Goal: Task Accomplishment & Management: Manage account settings

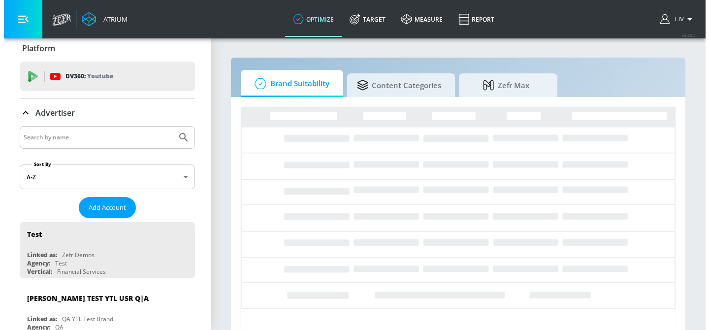
scroll to position [20, 0]
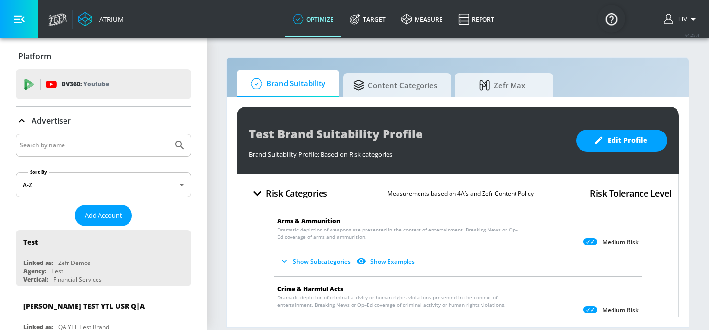
click at [135, 142] on input "Search by name" at bounding box center [94, 145] width 149 height 13
type input "diageo"
click at [169, 134] on button "Submit Search" at bounding box center [180, 145] width 22 height 22
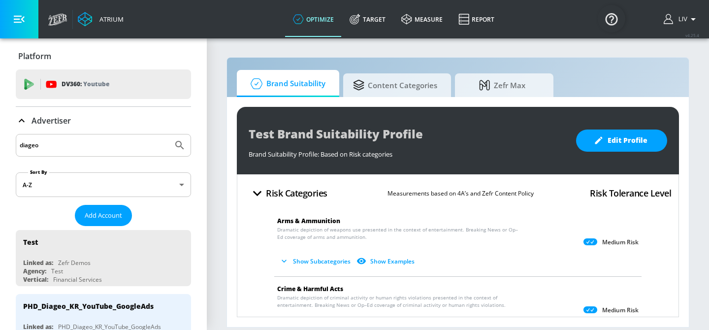
click at [79, 144] on input "diageo" at bounding box center [94, 145] width 149 height 13
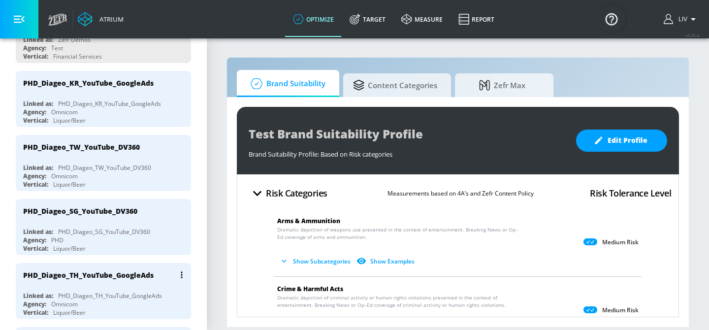
scroll to position [232, 0]
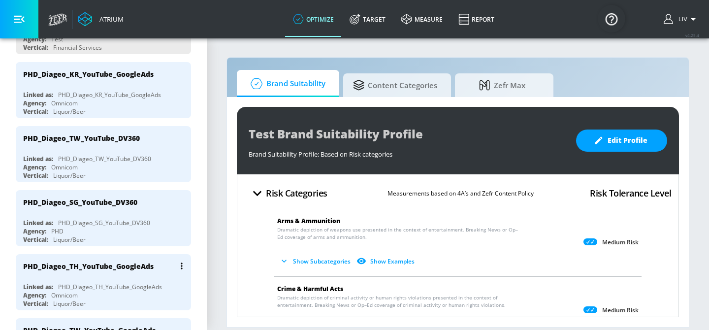
click at [133, 264] on div "PHD_Diageo_TH_YouTube_GoogleAds" at bounding box center [88, 265] width 130 height 9
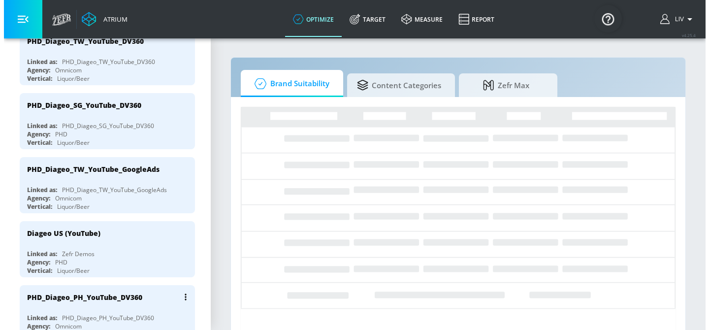
scroll to position [353, 0]
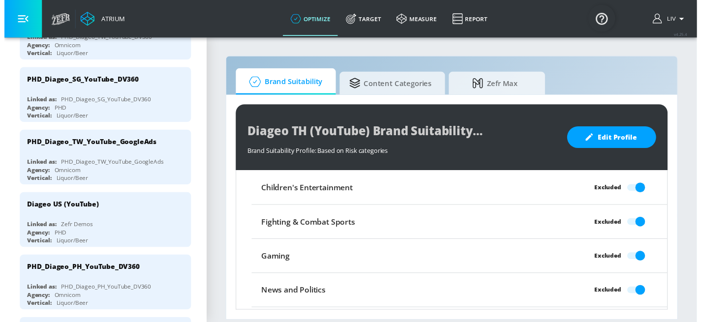
scroll to position [901, 0]
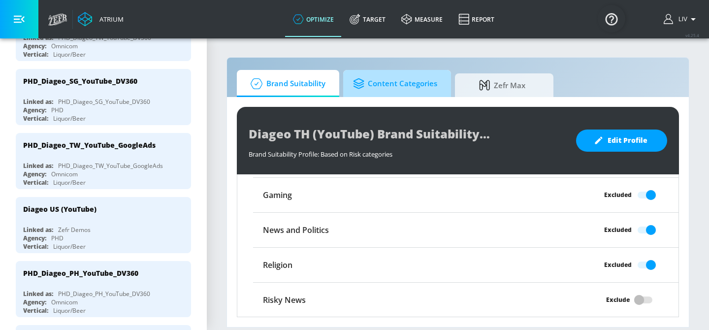
click at [423, 89] on span "Content Categories" at bounding box center [395, 84] width 84 height 24
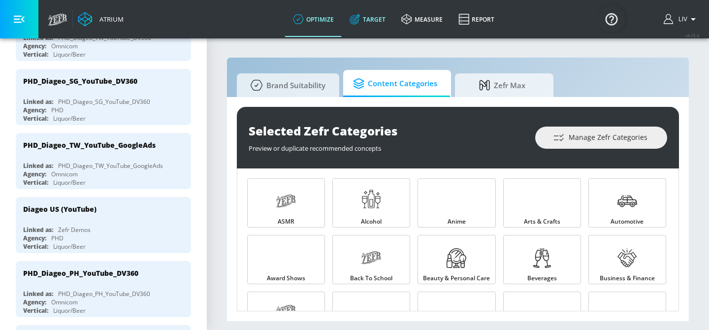
click at [370, 26] on link "Target" at bounding box center [368, 18] width 52 height 35
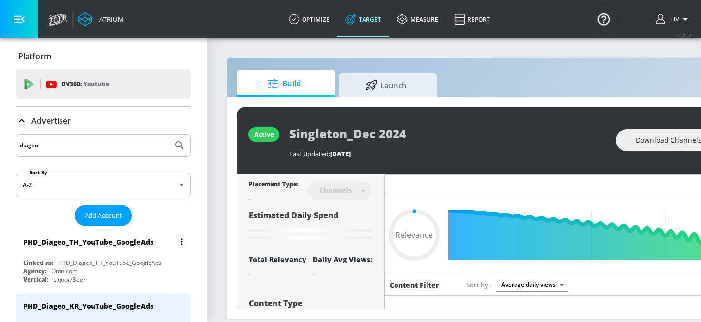
click at [145, 232] on div "PHD_Diageo_TH_YouTube_GoogleAds" at bounding box center [105, 242] width 165 height 24
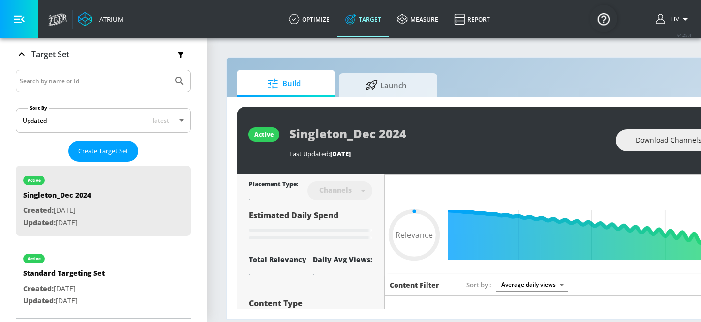
type input "0.7"
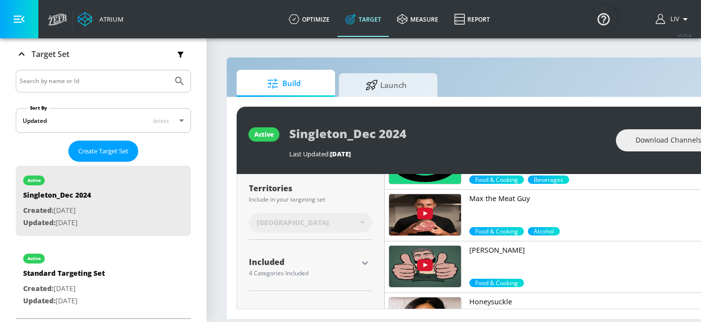
scroll to position [252, 0]
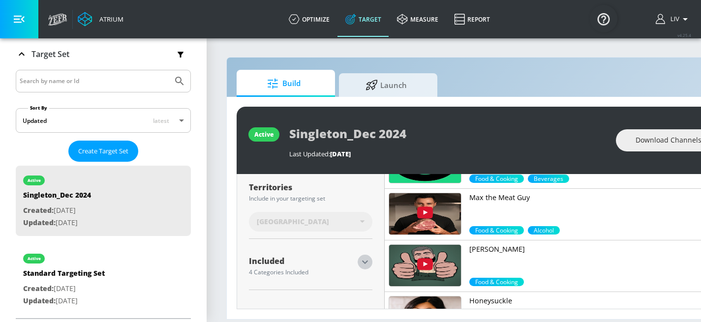
click at [364, 260] on icon "button" at bounding box center [365, 262] width 12 height 12
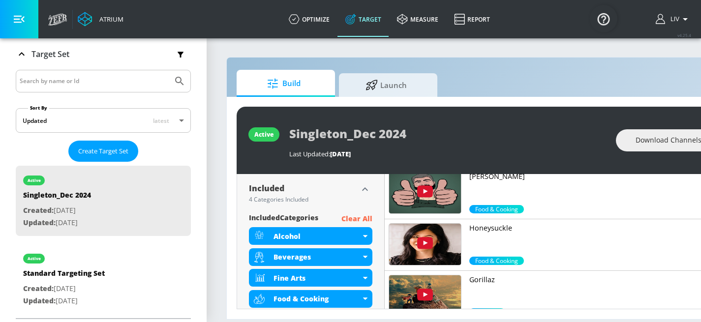
scroll to position [316, 0]
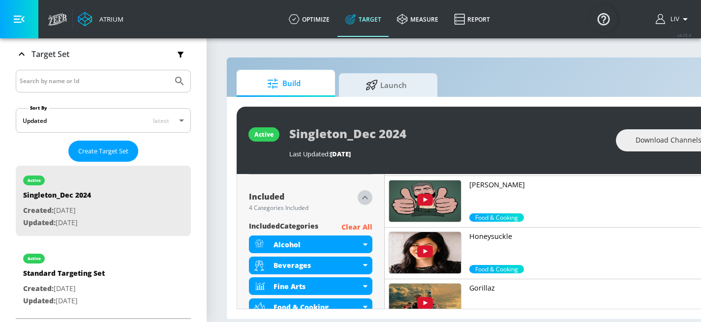
click at [369, 202] on icon "button" at bounding box center [365, 198] width 12 height 12
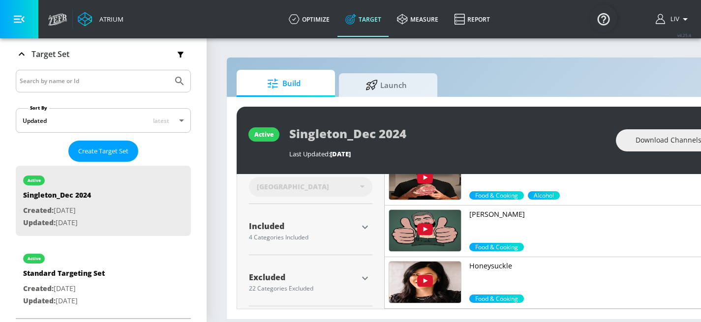
scroll to position [285, 0]
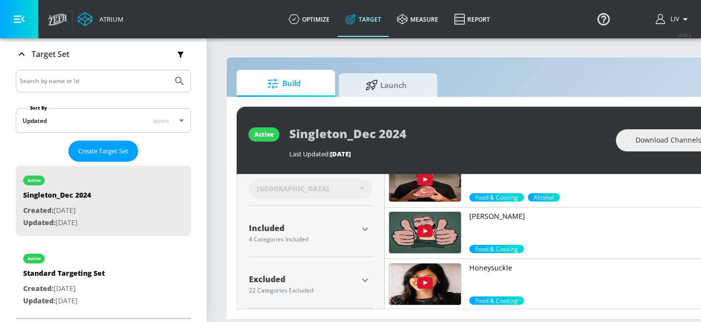
click at [364, 277] on icon "button" at bounding box center [365, 281] width 12 height 12
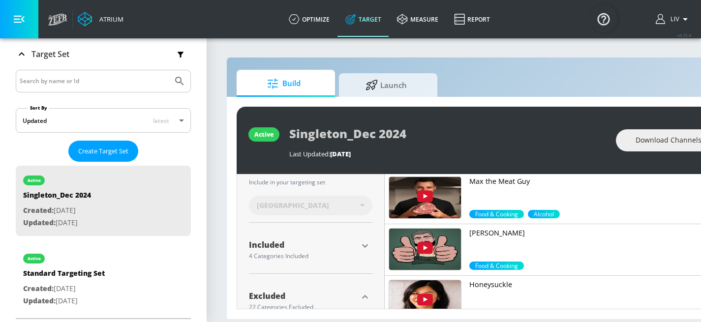
scroll to position [324, 0]
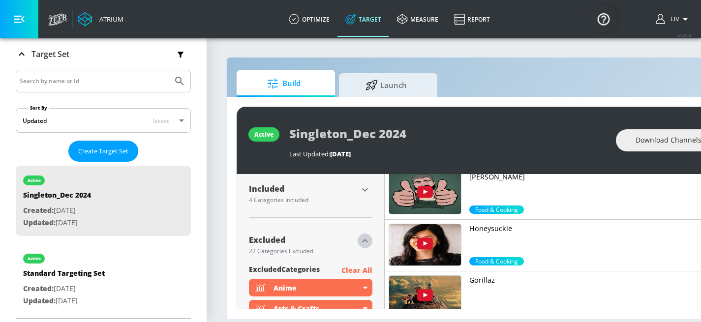
click at [363, 241] on icon "button" at bounding box center [365, 241] width 12 height 12
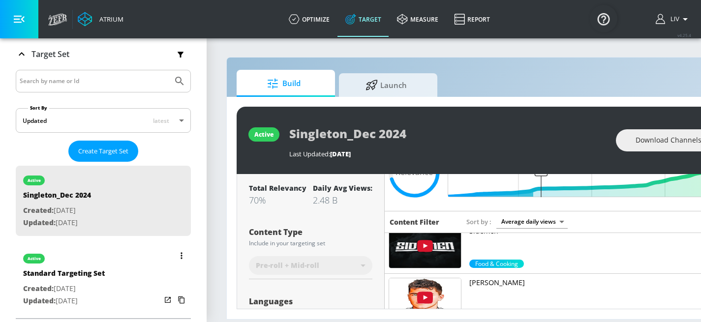
scroll to position [0, 0]
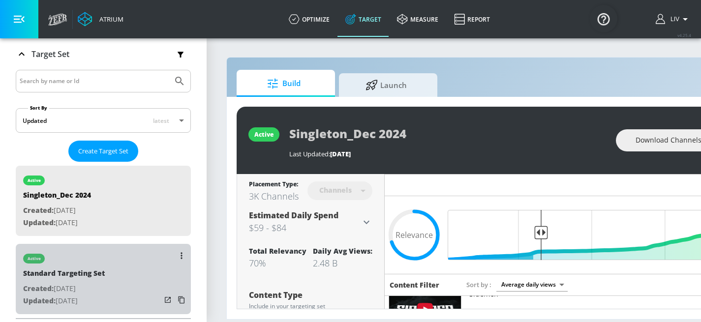
click at [127, 267] on div "active Standard Targeting Set Created: Feb. 28, 2024 Updated: Jul. 02, 2025" at bounding box center [103, 279] width 175 height 70
type input "Standard Targeting Set"
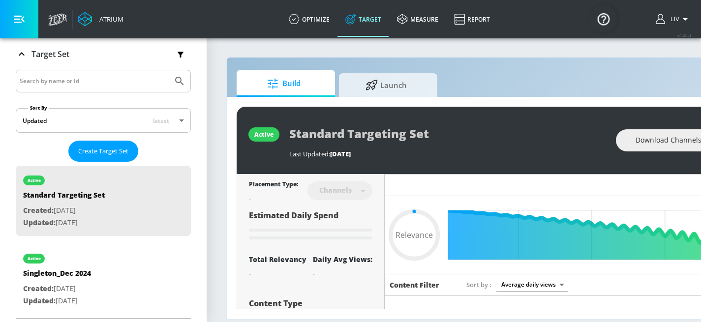
click at [490, 72] on div "Build Launch" at bounding box center [518, 83] width 562 height 27
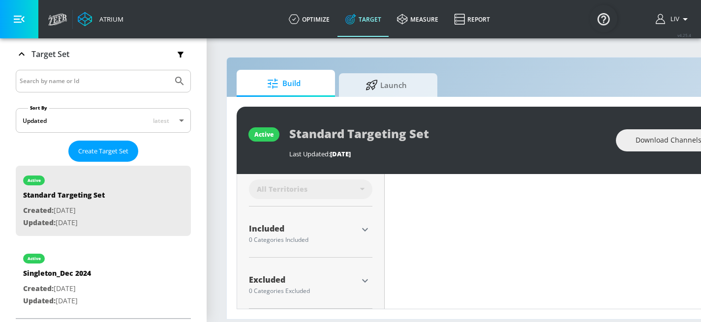
type input "0.7"
click at [364, 275] on icon "button" at bounding box center [365, 281] width 12 height 12
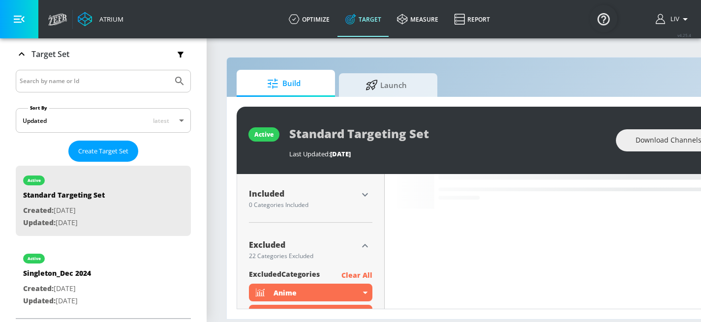
click at [370, 240] on icon "button" at bounding box center [365, 246] width 12 height 12
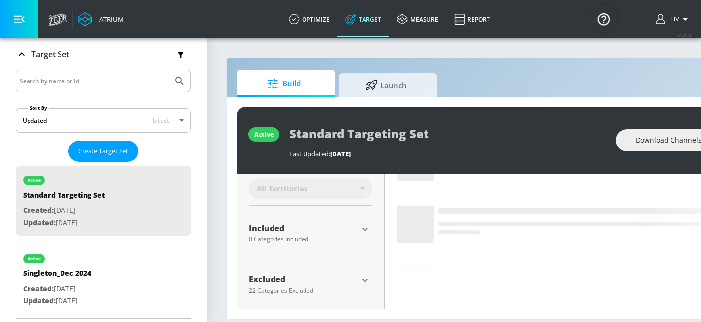
click at [362, 279] on icon "button" at bounding box center [365, 281] width 12 height 12
click at [360, 278] on icon "button" at bounding box center [365, 281] width 12 height 12
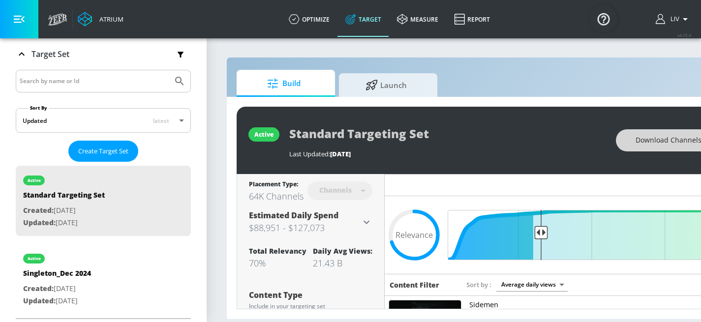
click at [672, 143] on span "Download Channels" at bounding box center [669, 140] width 66 height 12
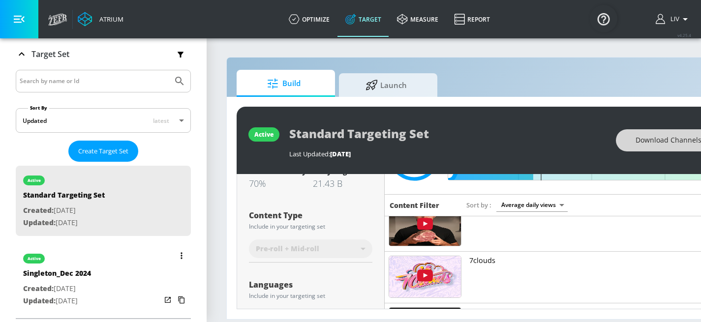
scroll to position [32, 0]
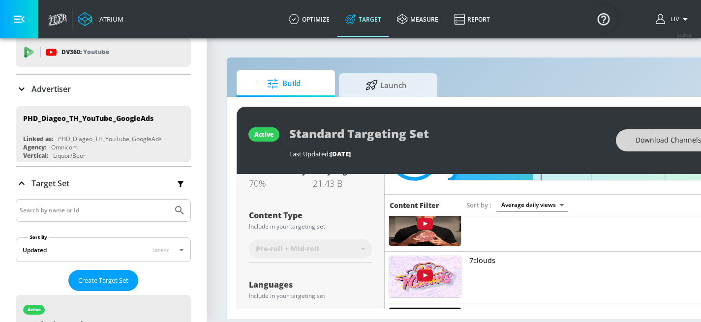
click at [87, 92] on div "Advertiser" at bounding box center [103, 89] width 175 height 12
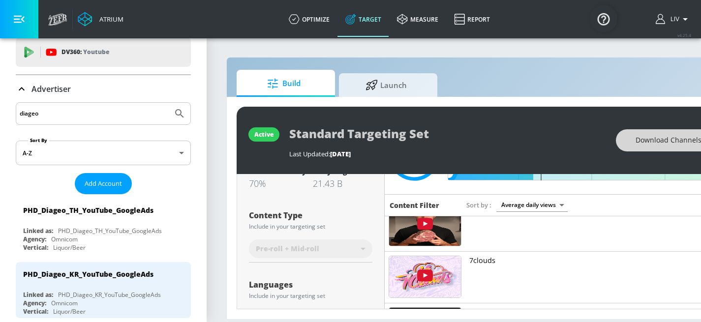
click at [92, 113] on input "diageo" at bounding box center [94, 113] width 149 height 13
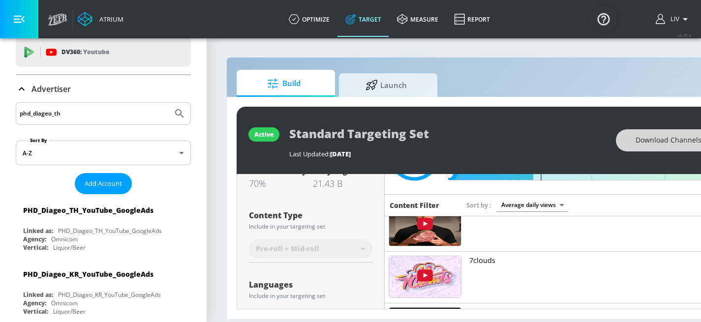
type input "phd_diageo_th"
click at [169, 103] on button "Submit Search" at bounding box center [180, 114] width 22 height 22
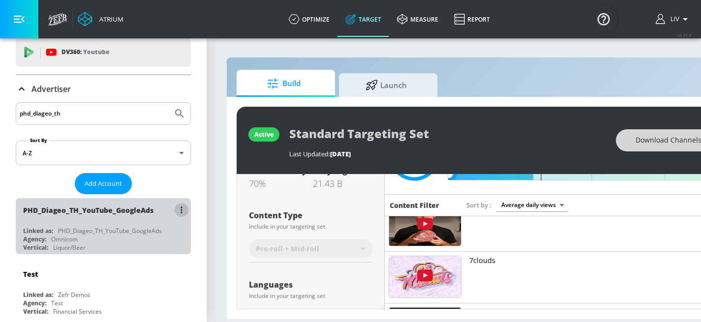
click at [181, 213] on icon "list of Advertiser" at bounding box center [182, 210] width 2 height 7
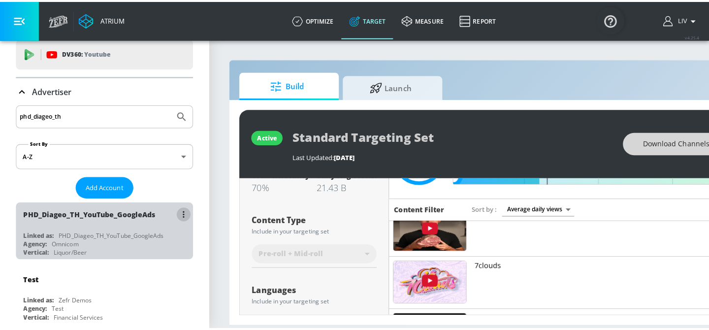
scroll to position [0, 0]
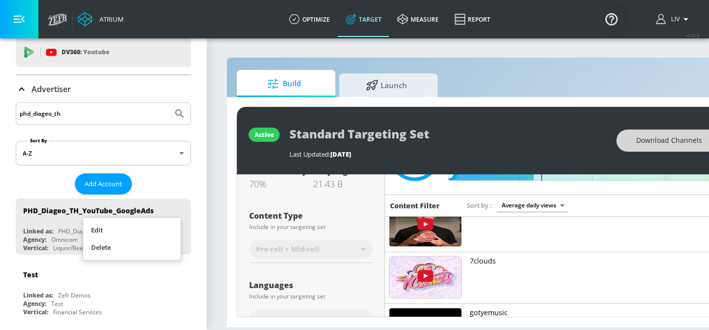
click at [122, 227] on li "Edit" at bounding box center [131, 229] width 97 height 17
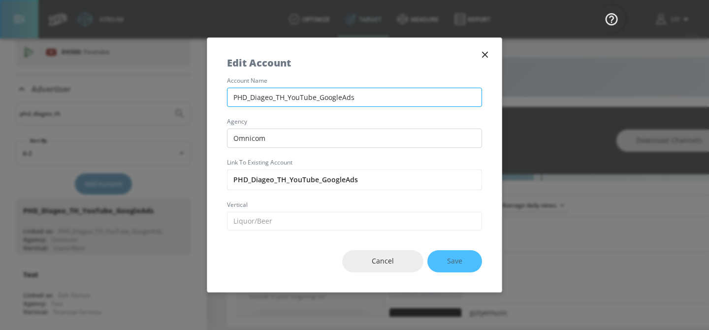
click at [292, 103] on input "PHD_Diageo_TH_YouTube_GoogleAds" at bounding box center [354, 97] width 255 height 19
click at [292, 102] on input "PHD_Diageo_TH_YouTube_GoogleAds" at bounding box center [354, 97] width 255 height 19
click at [482, 52] on icon "button" at bounding box center [485, 55] width 6 height 6
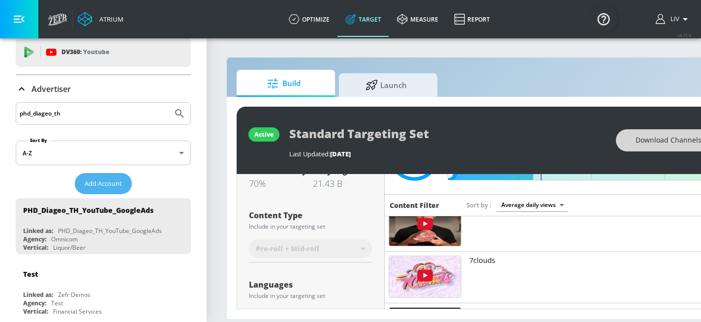
click at [113, 179] on span "Add Account" at bounding box center [103, 183] width 37 height 11
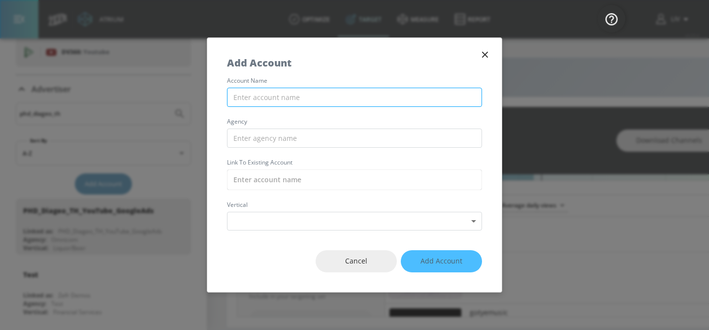
click at [288, 105] on input "text" at bounding box center [354, 97] width 255 height 19
paste input "PHD_Diageo_TH_YouTube_GoogleAds"
type input "PHD_Diageo_TH_YouTube_DV360"
click at [339, 148] on div "account name PHD_Diageo_TH_YouTube_DV360 agency Link to Existing Account vertic…" at bounding box center [354, 154] width 294 height 153
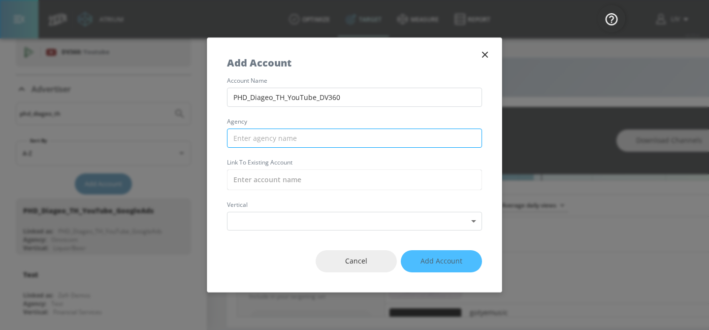
click at [344, 139] on input "text" at bounding box center [354, 137] width 255 height 19
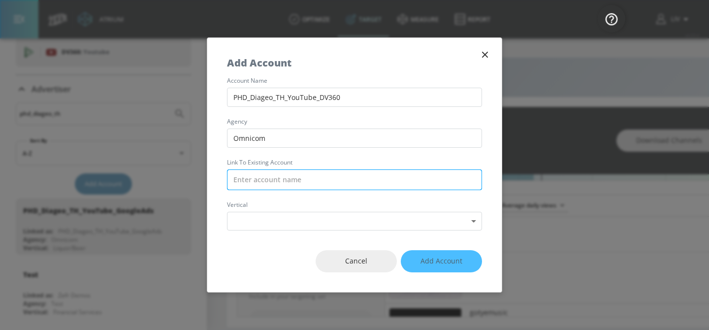
type input "Omnicom"
click at [329, 179] on input "text" at bounding box center [354, 179] width 255 height 21
paste input "PHD_Diageo_TH_YouTube_GoogleAds"
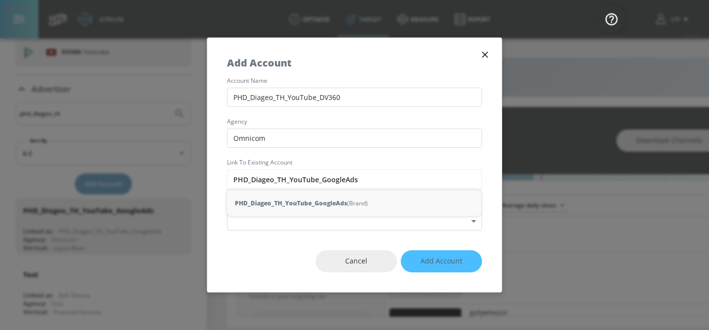
drag, startPoint x: 356, startPoint y: 178, endPoint x: 167, endPoint y: 180, distance: 189.0
click at [167, 180] on div "Add Account account name PHD_Diageo_TH_YouTube_DV360 agency Omnicom Link to Exi…" at bounding box center [354, 165] width 709 height 330
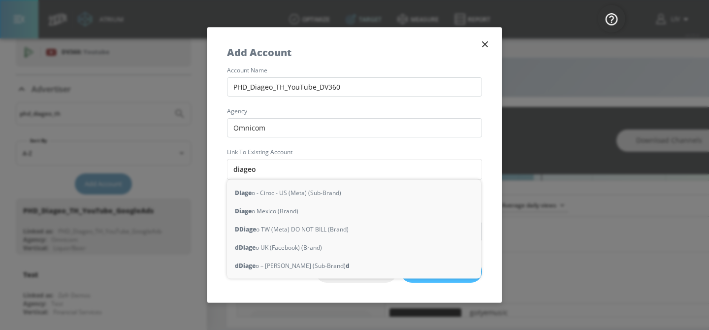
type input "diageot"
type input "_th_"
type input "diageo)"
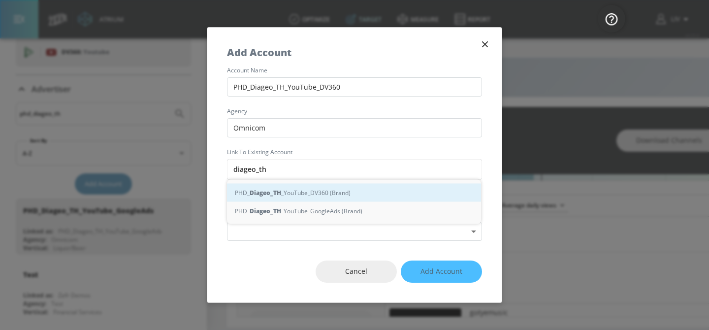
click at [303, 198] on div "PHD_ Diageo_TH _YouTube_DV360 (Brand)" at bounding box center [354, 193] width 254 height 18
type input "PHD_Diageo_TH_YouTube_DV360 (Brand)"
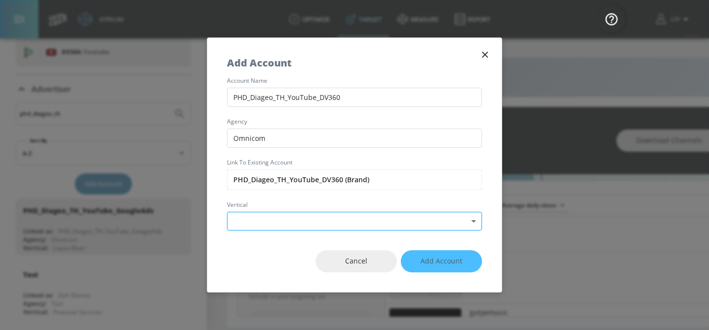
click at [327, 225] on body "Atrium optimize Target measure Report optimize Target measure Report v 4.25.4 L…" at bounding box center [354, 165] width 709 height 330
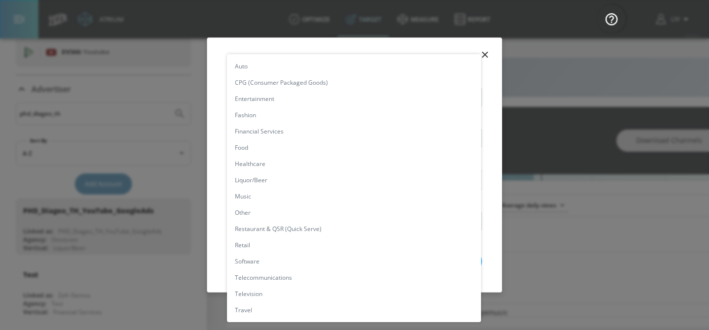
click at [298, 187] on li "Liquor/Beer" at bounding box center [354, 180] width 254 height 16
type input "[object Object]"
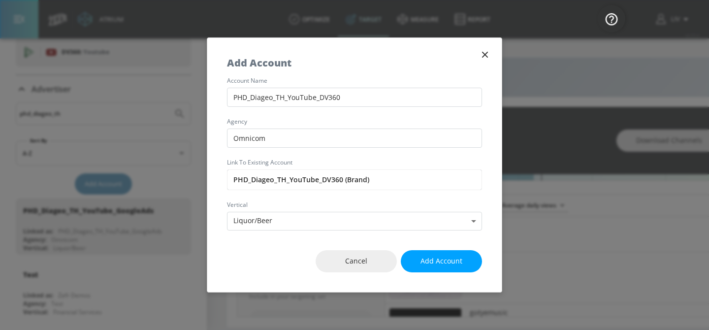
click at [278, 255] on div "Cancel Add Account" at bounding box center [354, 261] width 294 height 62
click at [439, 263] on span "Add Account" at bounding box center [441, 261] width 42 height 12
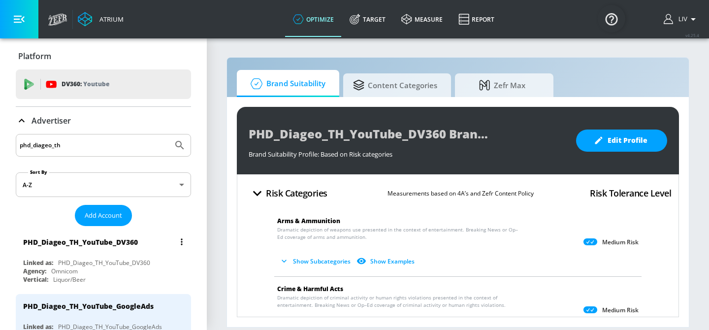
scroll to position [92, 0]
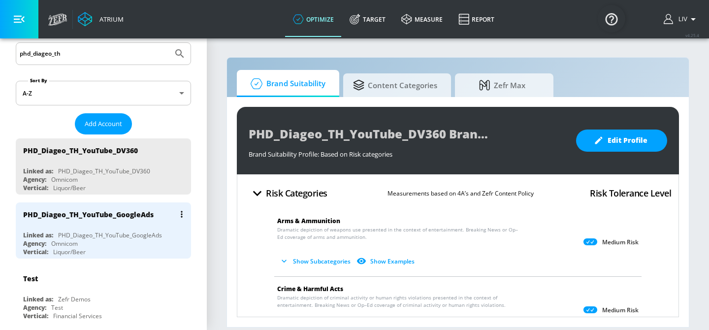
click at [158, 216] on div "PHD_Diageo_TH_YouTube_GoogleAds" at bounding box center [105, 214] width 165 height 24
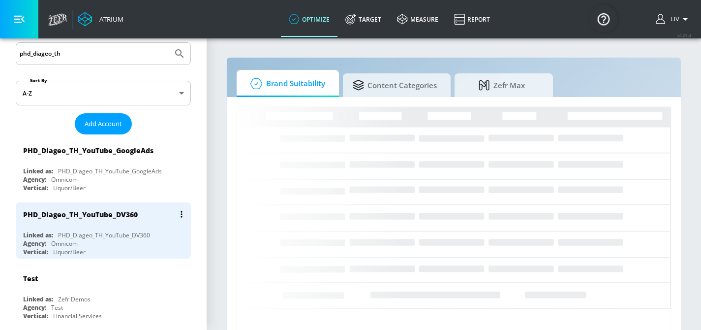
click at [145, 212] on div "PHD_Diageo_TH_YouTube_DV360" at bounding box center [105, 214] width 165 height 24
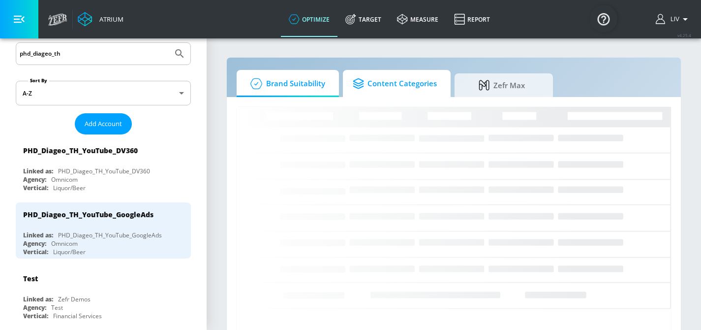
click at [383, 84] on span "Content Categories" at bounding box center [395, 84] width 84 height 24
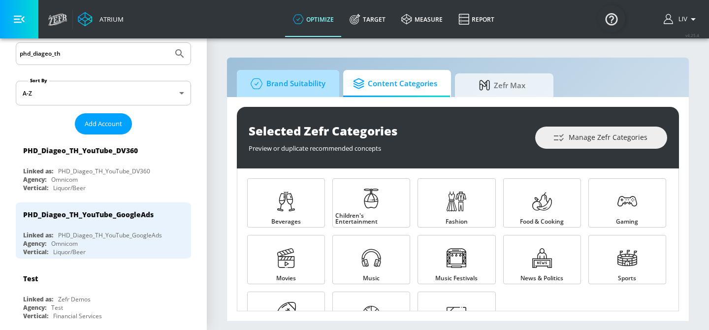
click at [305, 88] on span "Brand Suitability" at bounding box center [286, 84] width 79 height 24
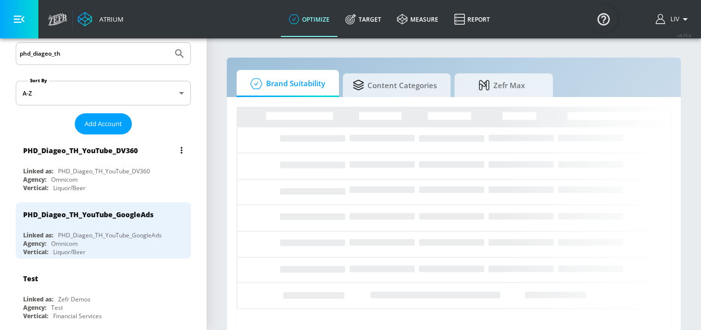
click at [144, 156] on div "PHD_Diageo_TH_YouTube_DV360" at bounding box center [105, 150] width 165 height 24
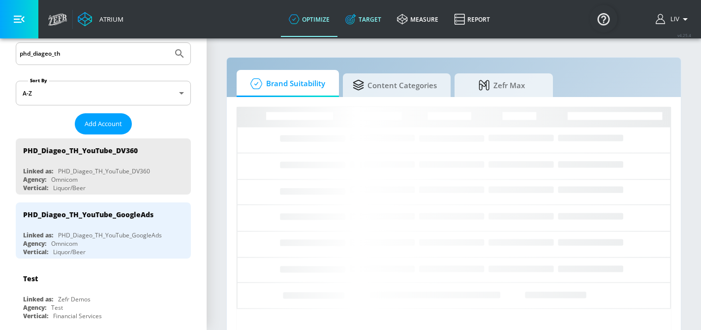
click at [386, 22] on link "Target" at bounding box center [364, 18] width 52 height 35
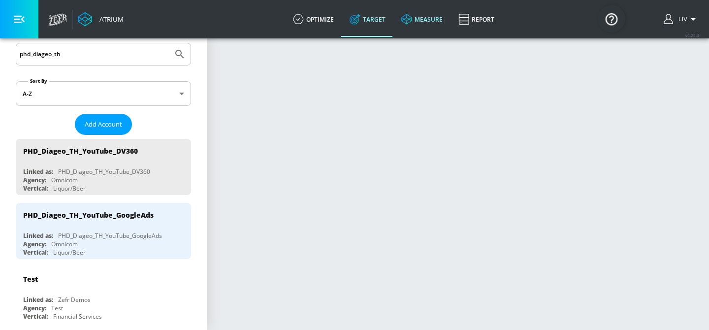
click at [434, 29] on link "measure" at bounding box center [421, 18] width 57 height 35
click at [372, 25] on link "Target" at bounding box center [368, 18] width 52 height 35
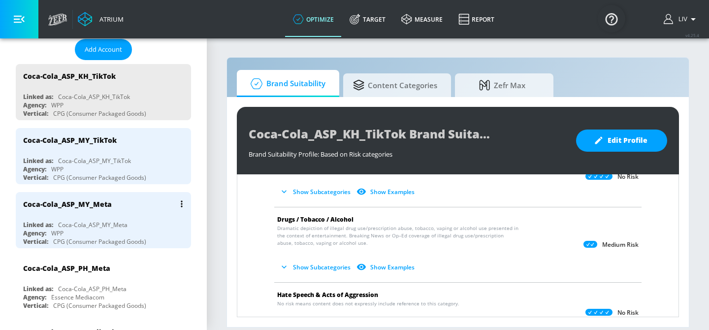
scroll to position [166, 0]
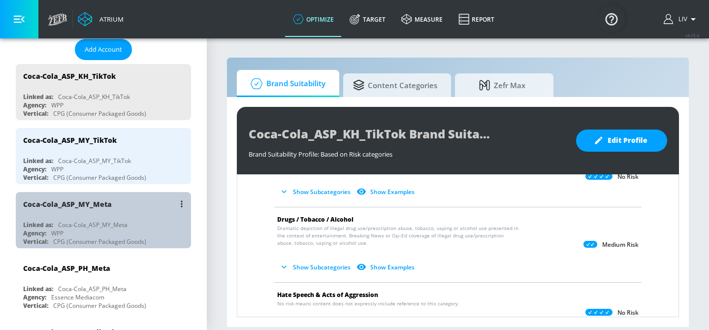
click at [125, 203] on div "Coca-Cola_ASP_MY_Meta" at bounding box center [105, 204] width 165 height 24
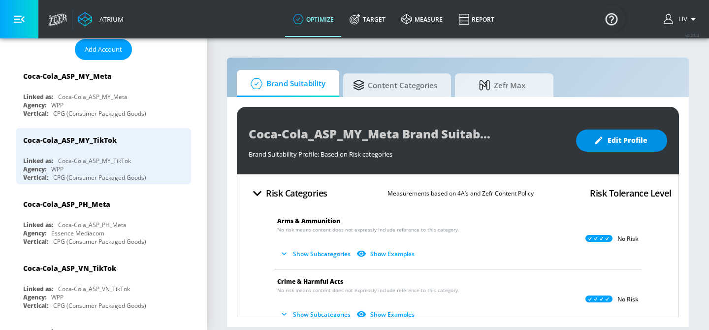
click at [600, 135] on icon "button" at bounding box center [599, 140] width 10 height 10
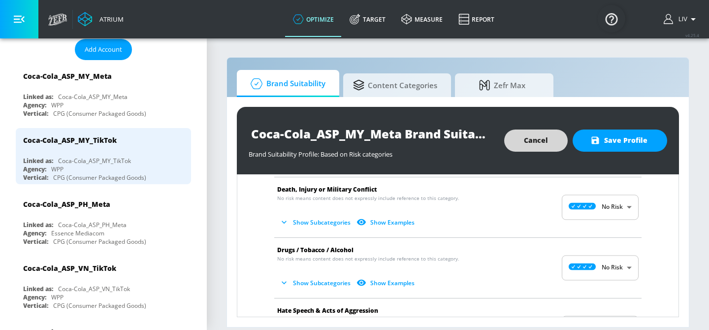
scroll to position [199, 0]
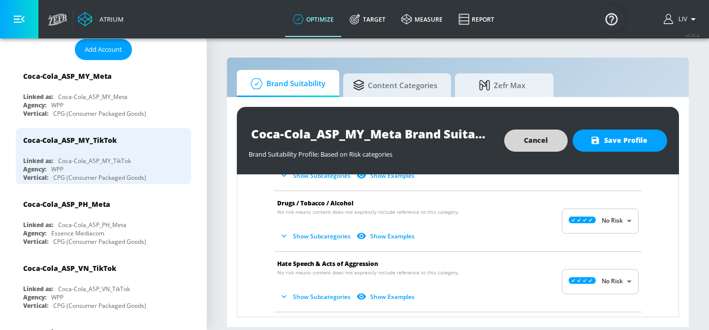
click at [587, 227] on body "Atrium optimize Target measure Report optimize Target measure Report v 4.25.4 L…" at bounding box center [354, 165] width 709 height 330
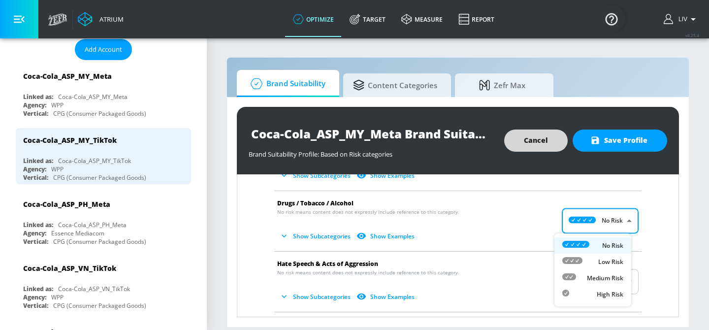
click at [592, 274] on p "Medium Risk" at bounding box center [605, 278] width 36 height 9
type input "MEDIUM"
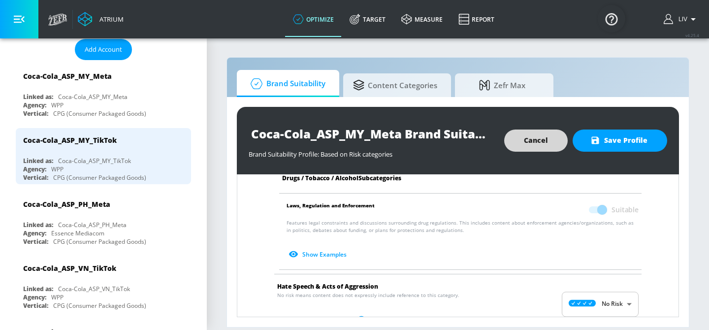
scroll to position [495, 0]
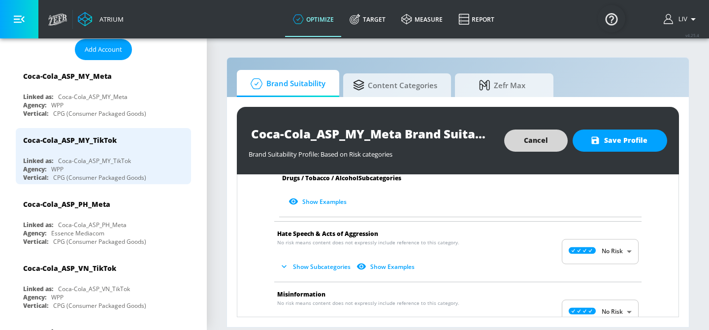
click at [576, 249] on body "Atrium optimize Target measure Report optimize Target measure Report v 4.25.4 L…" at bounding box center [354, 165] width 709 height 330
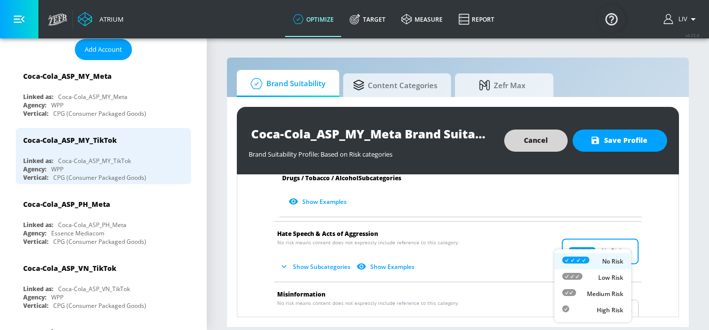
click at [593, 287] on li "Medium Risk" at bounding box center [592, 293] width 77 height 16
type input "MEDIUM"
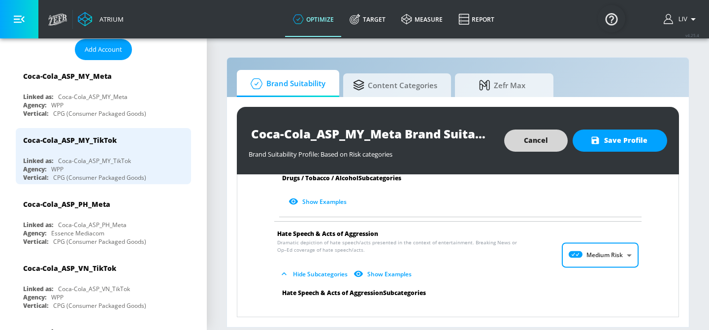
click at [649, 242] on div "Arms & Ammunition No risk means content does not expressly include reference to…" at bounding box center [458, 255] width 426 height 1091
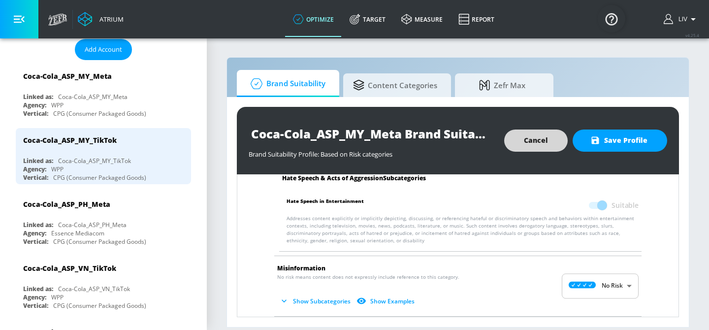
scroll to position [637, 0]
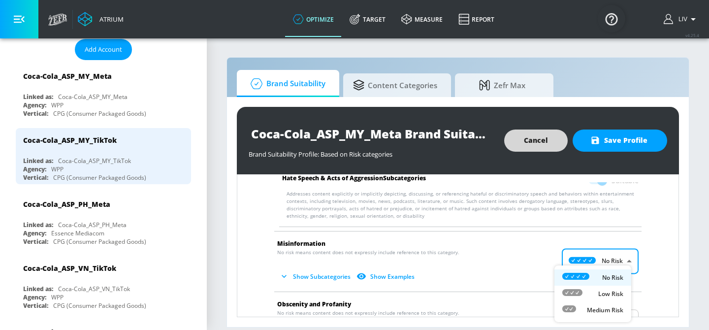
click at [617, 250] on body "Atrium optimize Target measure Report optimize Target measure Report v 4.25.4 L…" at bounding box center [354, 165] width 709 height 330
click at [582, 305] on div "Medium Risk" at bounding box center [592, 310] width 61 height 10
type input "MEDIUM"
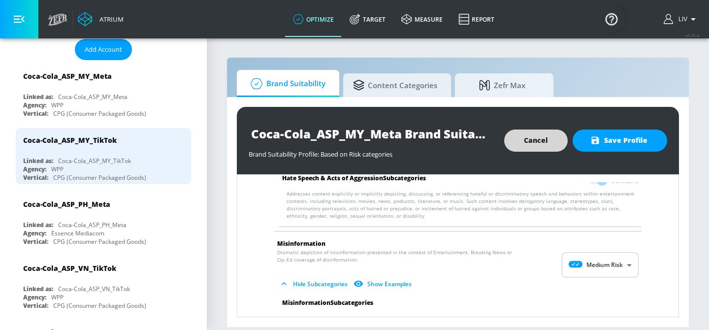
click at [640, 259] on div "Arms & Ammunition No risk means content does not expressly include reference to…" at bounding box center [458, 155] width 426 height 1175
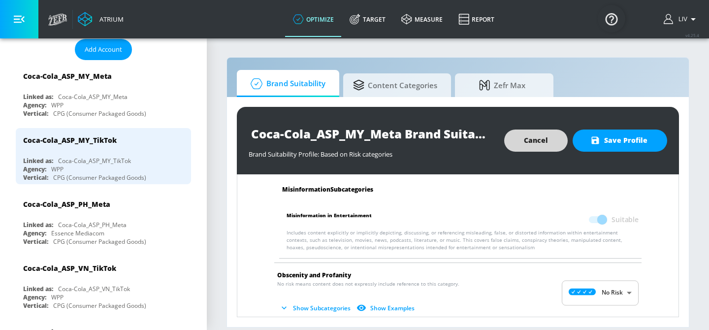
scroll to position [766, 0]
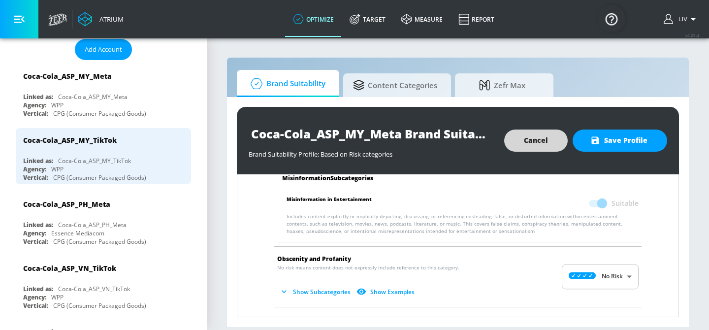
click at [610, 267] on body "Atrium optimize Target measure Report optimize Target measure Report v 4.25.4 L…" at bounding box center [354, 165] width 709 height 330
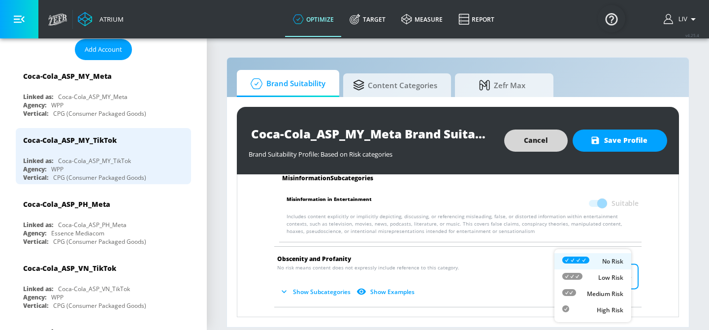
drag, startPoint x: 591, startPoint y: 292, endPoint x: 601, endPoint y: 286, distance: 12.3
click at [590, 292] on p "Medium Risk" at bounding box center [605, 293] width 36 height 9
type input "MEDIUM"
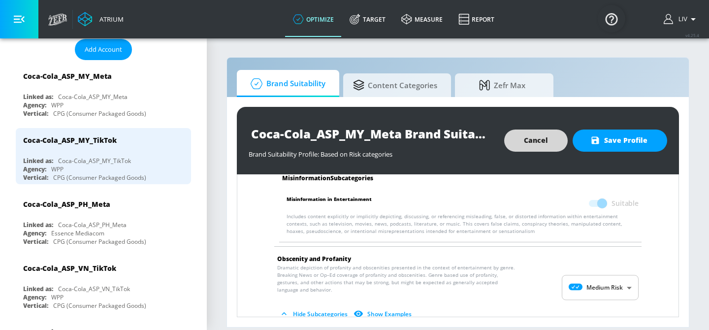
click at [641, 261] on div "Arms & Ammunition No risk means content does not expressly include reference to…" at bounding box center [458, 75] width 426 height 1274
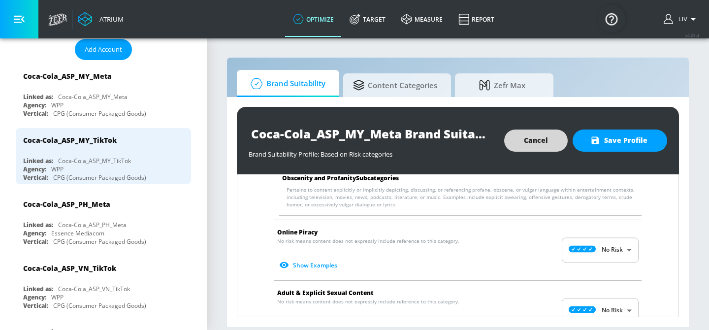
scroll to position [988, 0]
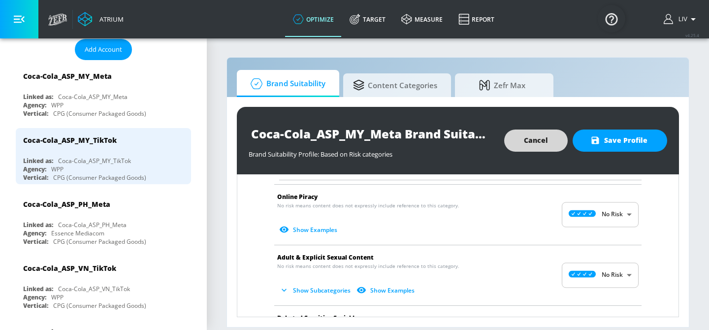
click at [622, 220] on body "Atrium optimize Target measure Report optimize Target measure Report v 4.25.4 L…" at bounding box center [354, 165] width 709 height 330
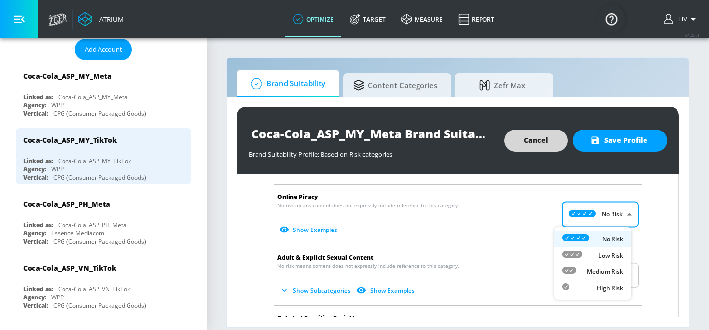
click at [609, 265] on li "Medium Risk" at bounding box center [592, 271] width 77 height 16
type input "MEDIUM"
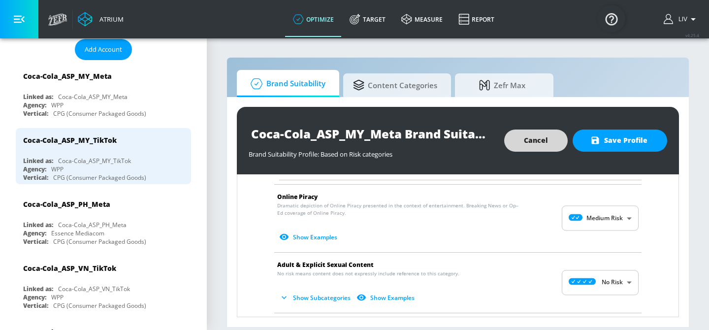
click at [633, 238] on li "Online Piracy Dramatic depiction of Online Piracy presented in the context of e…" at bounding box center [457, 218] width 377 height 67
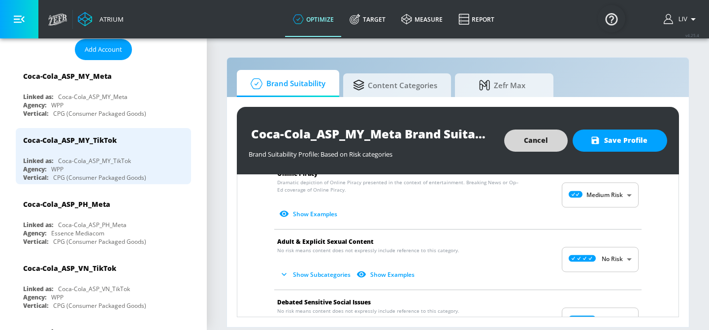
scroll to position [1028, 0]
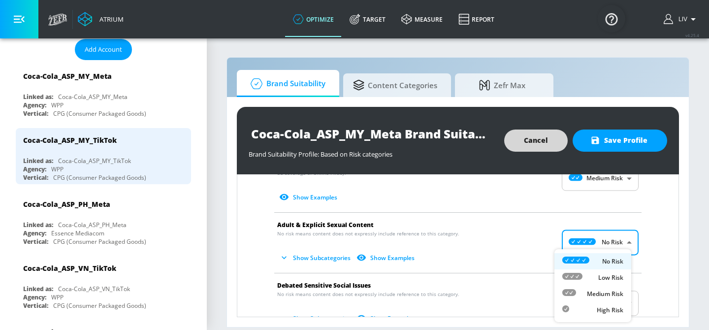
click at [607, 249] on body "Atrium optimize Target measure Report optimize Target measure Report v 4.25.4 L…" at bounding box center [354, 165] width 709 height 330
click at [590, 294] on p "Medium Risk" at bounding box center [605, 293] width 36 height 9
type input "MEDIUM"
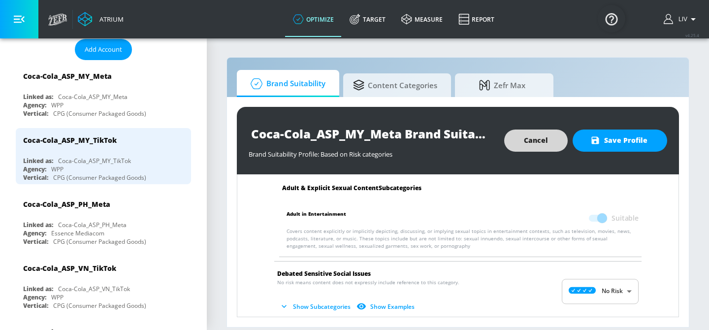
scroll to position [1170, 0]
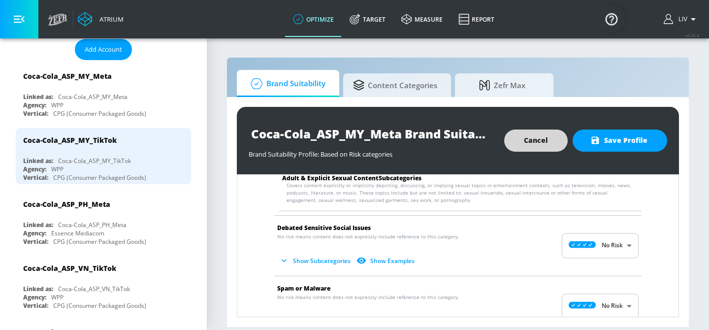
click at [608, 255] on body "Atrium optimize Target measure Report optimize Target measure Report v 4.25.4 L…" at bounding box center [354, 165] width 709 height 330
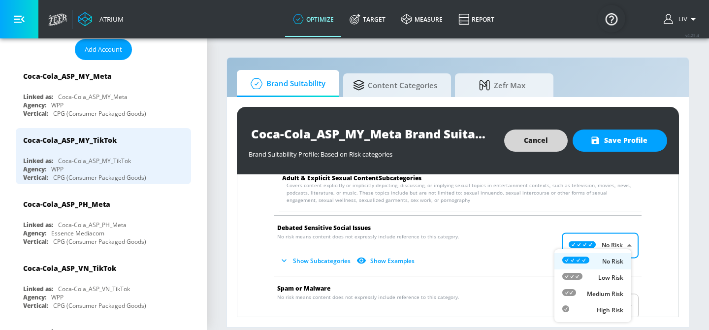
click at [642, 253] on div at bounding box center [354, 165] width 709 height 330
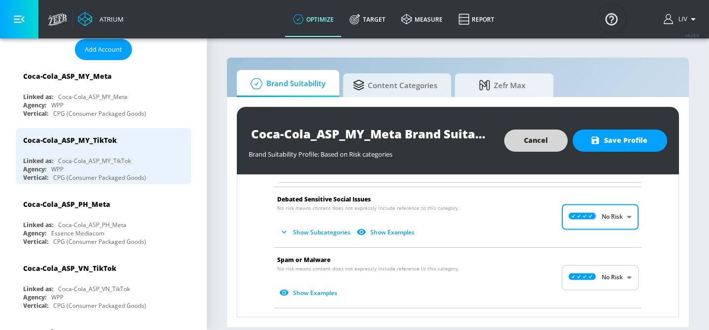
scroll to position [1252, 0]
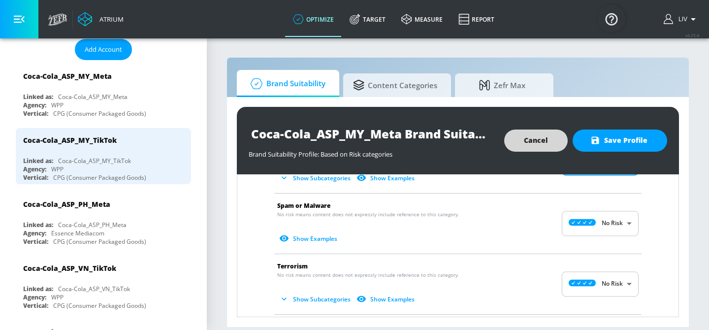
click at [596, 229] on body "Atrium optimize Target measure Report optimize Target measure Report v 4.25.4 L…" at bounding box center [354, 165] width 709 height 330
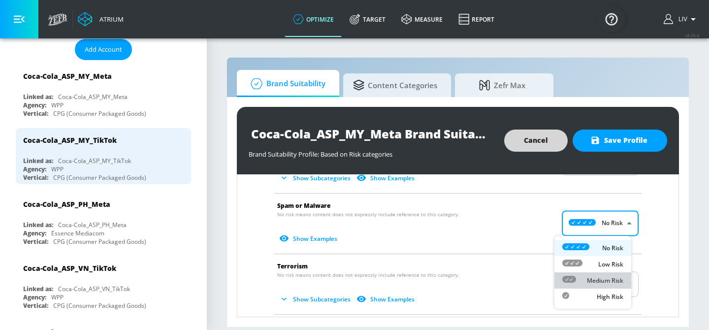
click at [601, 278] on p "Medium Risk" at bounding box center [605, 280] width 36 height 9
type input "MEDIUM"
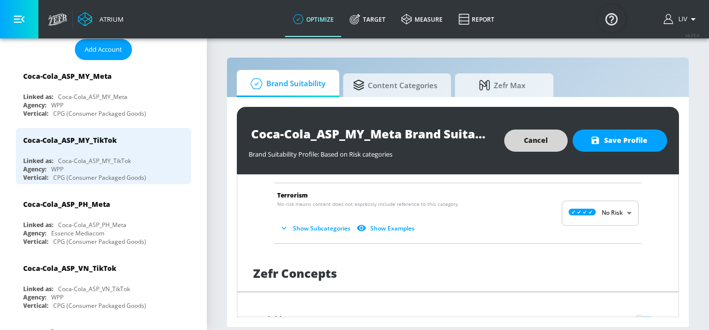
scroll to position [1331, 0]
click at [641, 152] on div "Coca-Cola_ASP_MY_Meta Brand Suitability Profile Brand Suitability Profile: Base…" at bounding box center [458, 140] width 442 height 67
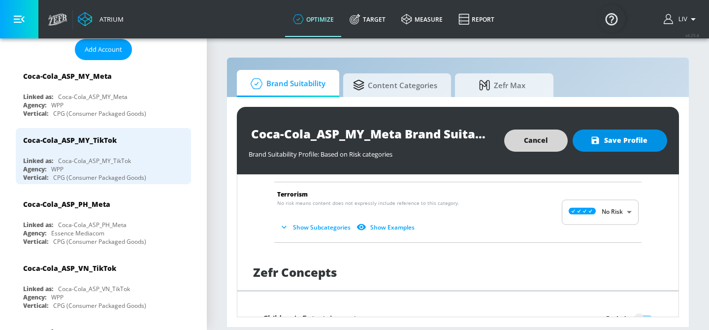
click at [646, 145] on span "Save Profile" at bounding box center [619, 140] width 55 height 12
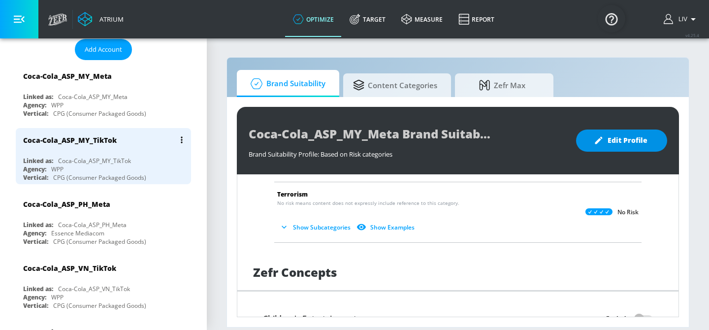
click at [149, 148] on div "Coca-Cola_ASP_MY_TikTok" at bounding box center [105, 140] width 165 height 24
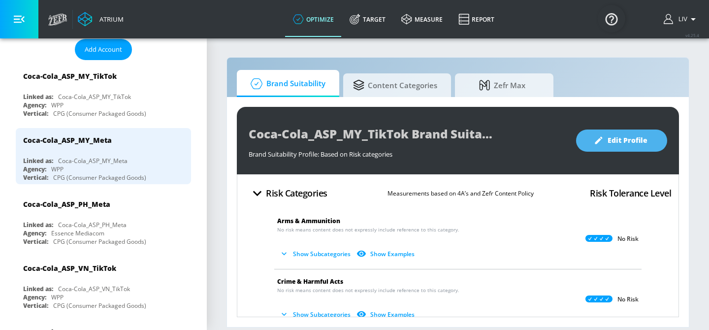
click at [648, 143] on button "Edit Profile" at bounding box center [621, 140] width 91 height 22
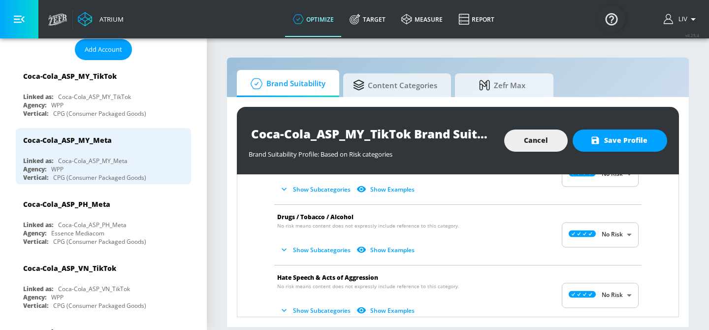
scroll to position [192, 0]
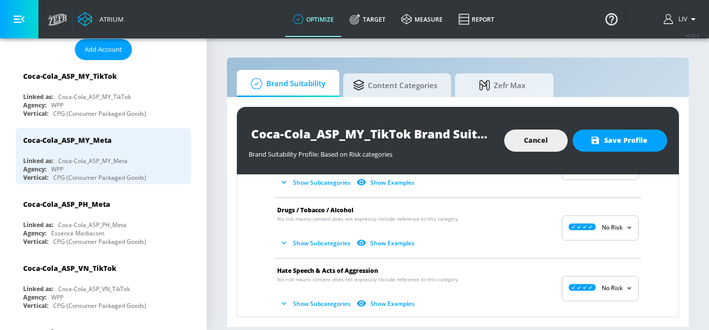
click at [613, 231] on body "Atrium optimize Target measure Report optimize Target measure Report v 4.25.4 L…" at bounding box center [354, 165] width 709 height 330
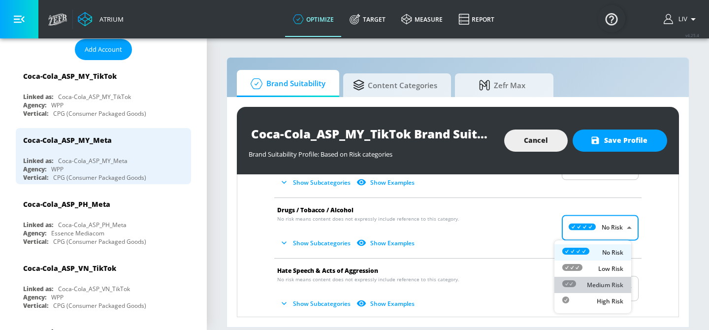
click at [616, 282] on p "Medium Risk" at bounding box center [605, 285] width 36 height 9
type input "MEDIUM"
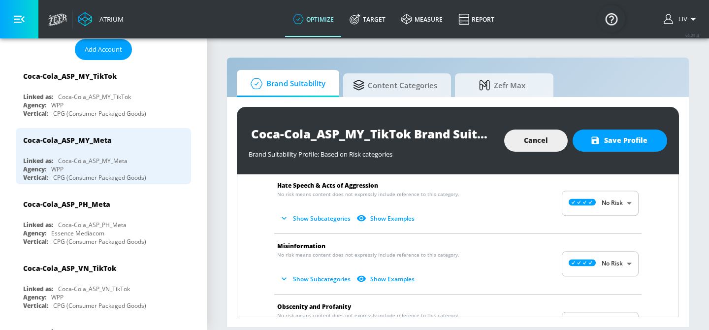
scroll to position [542, 0]
click at [610, 205] on body "Atrium optimize Target measure Report optimize Target measure Report v 4.25.4 L…" at bounding box center [354, 165] width 709 height 330
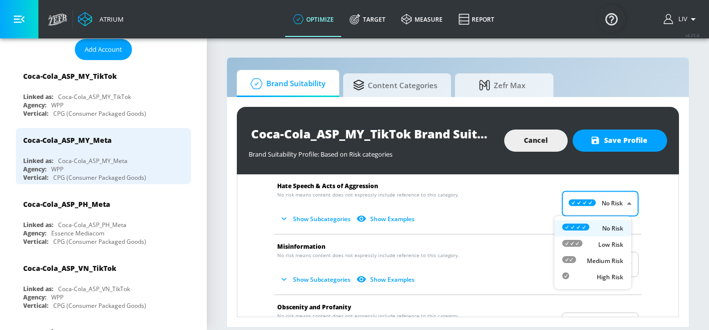
click at [612, 256] on p "Medium Risk" at bounding box center [605, 260] width 36 height 9
type input "MEDIUM"
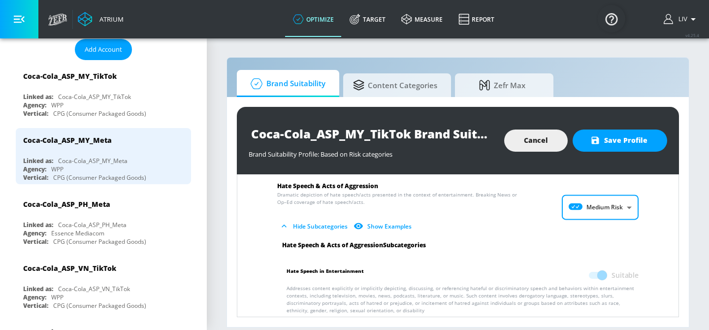
click at [634, 243] on div "Hate Speech & Acts of Aggression Subcategories" at bounding box center [460, 245] width 372 height 8
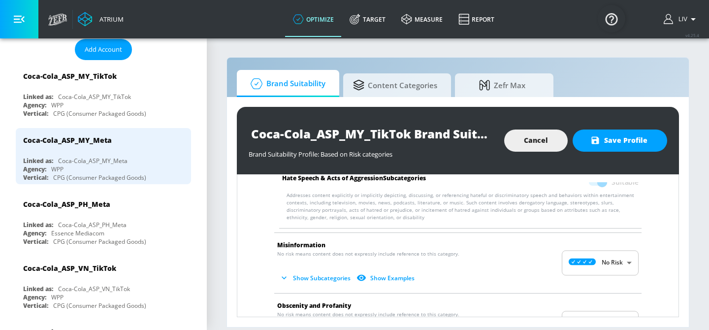
scroll to position [687, 0]
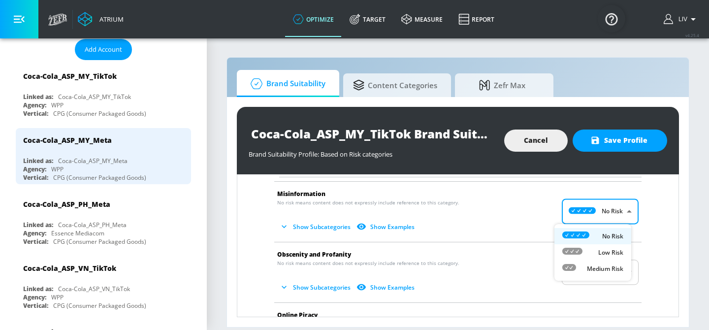
click at [591, 222] on body "Atrium optimize Target measure Report optimize Target measure Report v 4.25.4 L…" at bounding box center [354, 165] width 709 height 330
drag, startPoint x: 601, startPoint y: 274, endPoint x: 606, endPoint y: 271, distance: 6.0
click at [601, 274] on li "Medium Risk" at bounding box center [592, 268] width 77 height 16
type input "MEDIUM"
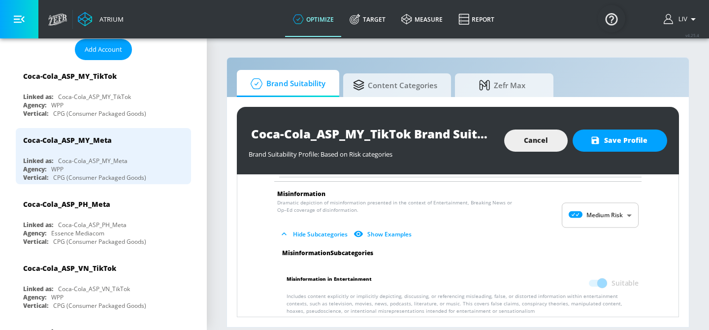
click at [632, 240] on li "Misinformation Dramatic depiction of misinformation presented in the context of…" at bounding box center [457, 215] width 377 height 67
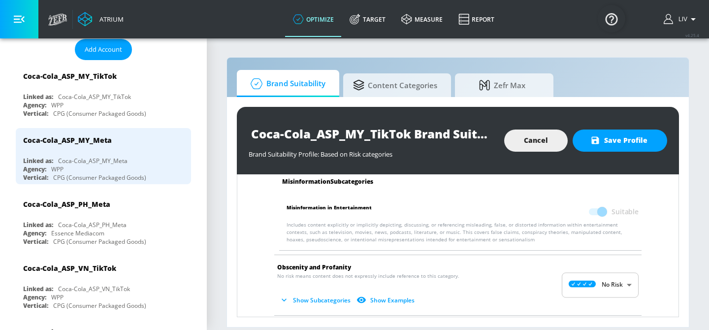
scroll to position [842, 0]
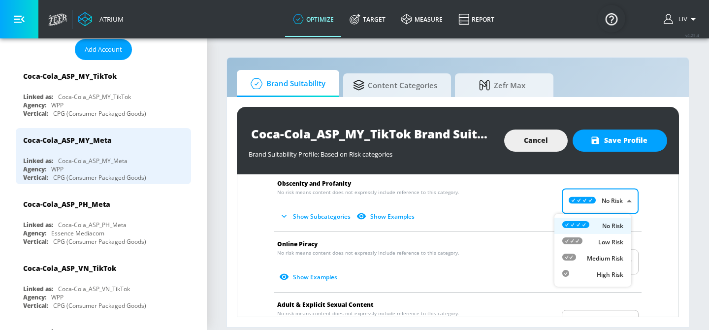
click at [623, 208] on body "Atrium optimize Target measure Report optimize Target measure Report v 4.25.4 L…" at bounding box center [354, 165] width 709 height 330
click at [615, 255] on p "Medium Risk" at bounding box center [605, 258] width 36 height 9
type input "MEDIUM"
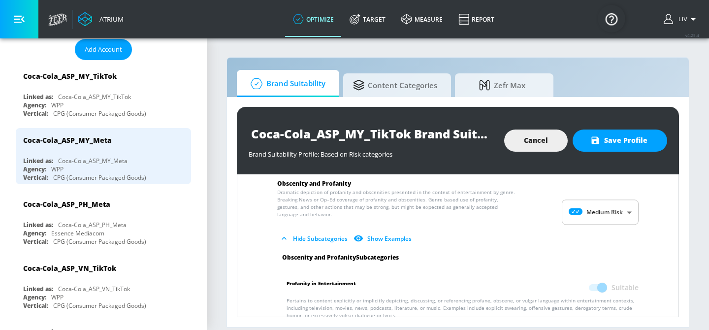
click at [646, 244] on div "Arms & Ammunition No risk means content does not expressly include reference to…" at bounding box center [458, 0] width 426 height 1274
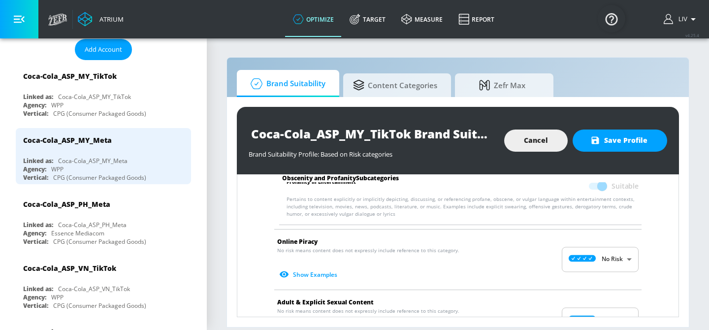
scroll to position [952, 0]
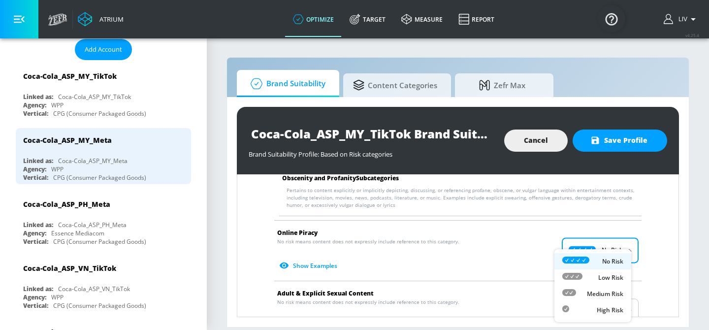
drag, startPoint x: 586, startPoint y: 248, endPoint x: 592, endPoint y: 259, distance: 12.5
click at [585, 248] on body "Atrium optimize Target measure Report optimize Target measure Report v 4.25.4 L…" at bounding box center [354, 165] width 709 height 330
click at [586, 291] on div "Medium Risk" at bounding box center [592, 293] width 61 height 10
type input "MEDIUM"
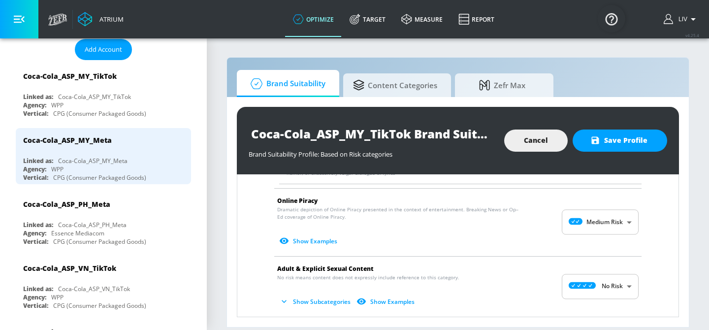
scroll to position [1067, 0]
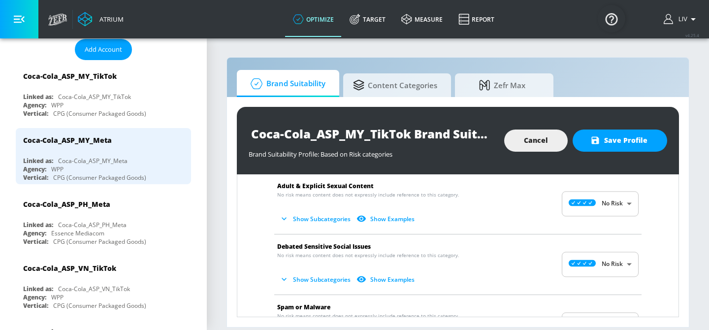
click at [614, 208] on body "Atrium optimize Target measure Report optimize Target measure Report v 4.25.4 L…" at bounding box center [354, 165] width 709 height 330
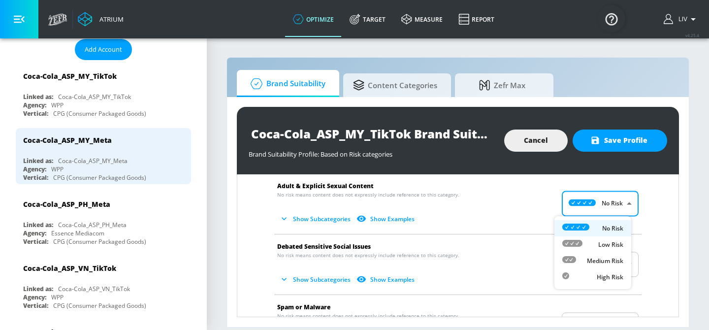
drag, startPoint x: 607, startPoint y: 255, endPoint x: 611, endPoint y: 251, distance: 5.9
click at [606, 255] on li "Medium Risk" at bounding box center [592, 261] width 77 height 16
type input "MEDIUM"
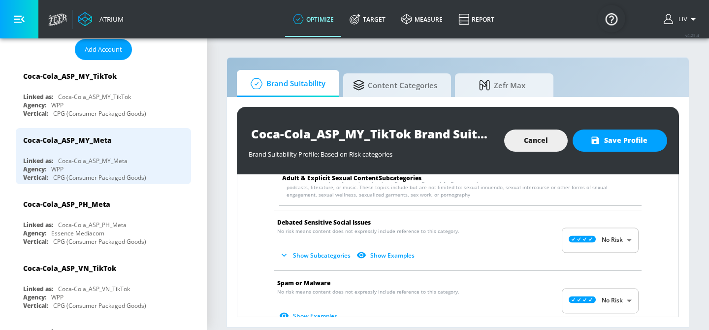
scroll to position [1232, 0]
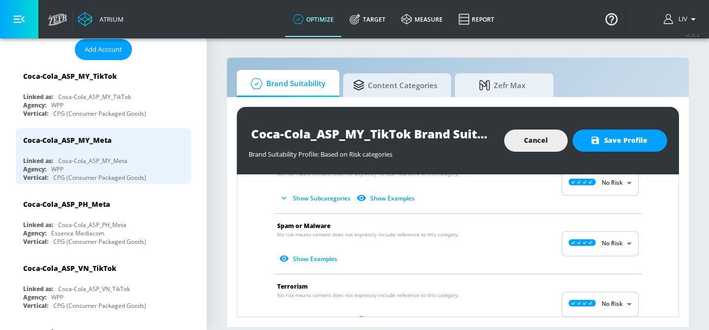
click at [616, 239] on body "Atrium optimize Target measure Report optimize Target measure Report v 4.25.4 L…" at bounding box center [354, 165] width 709 height 330
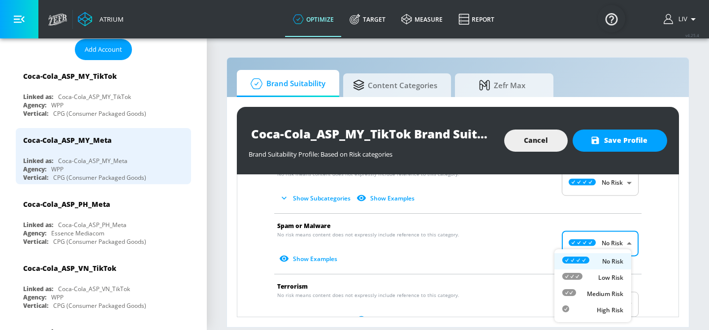
click at [603, 289] on p "Medium Risk" at bounding box center [605, 293] width 36 height 9
type input "MEDIUM"
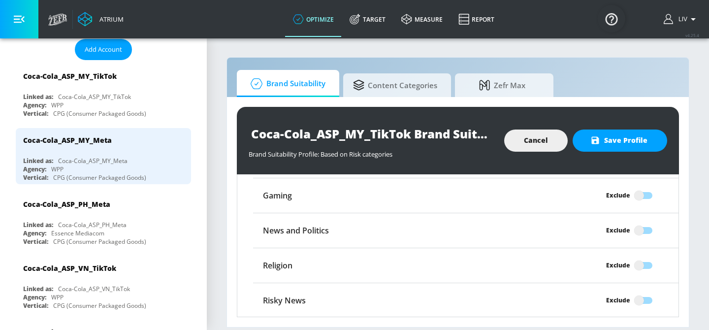
scroll to position [1525, 0]
click at [632, 148] on button "Save Profile" at bounding box center [619, 140] width 95 height 22
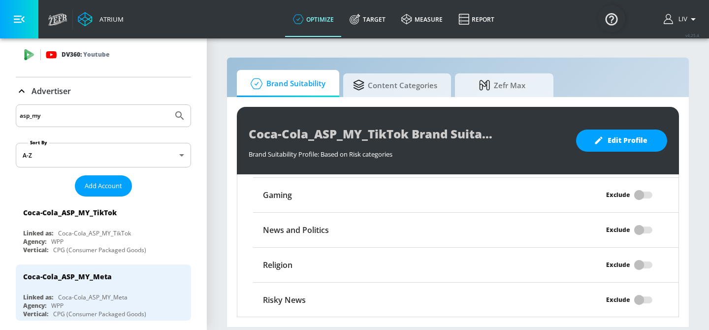
scroll to position [0, 0]
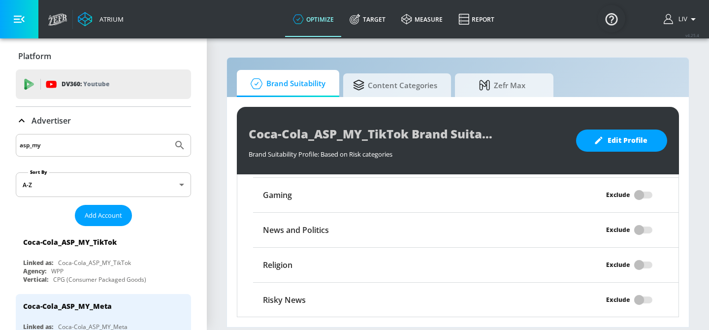
click at [80, 154] on div "asp_my" at bounding box center [103, 145] width 175 height 23
click at [88, 143] on input "asp_my" at bounding box center [94, 145] width 149 height 13
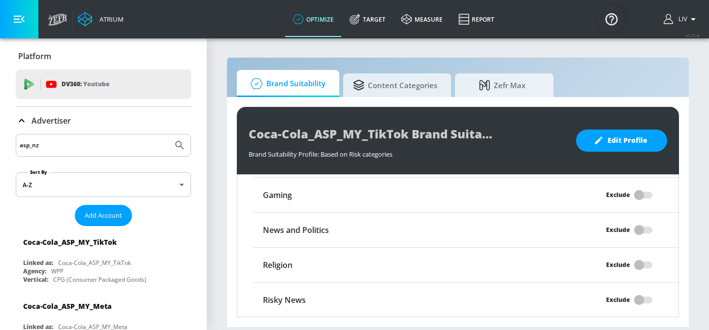
type input "asp_nz"
click at [169, 134] on button "Submit Search" at bounding box center [180, 145] width 22 height 22
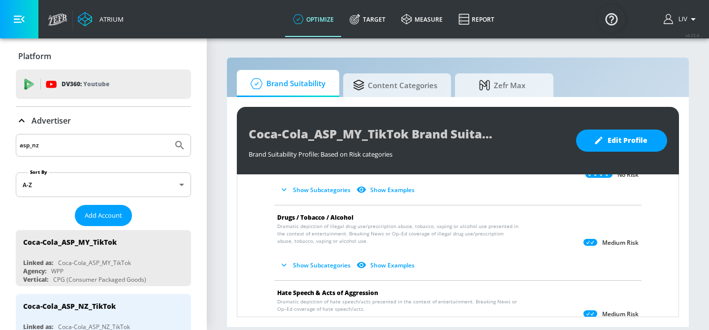
scroll to position [92, 0]
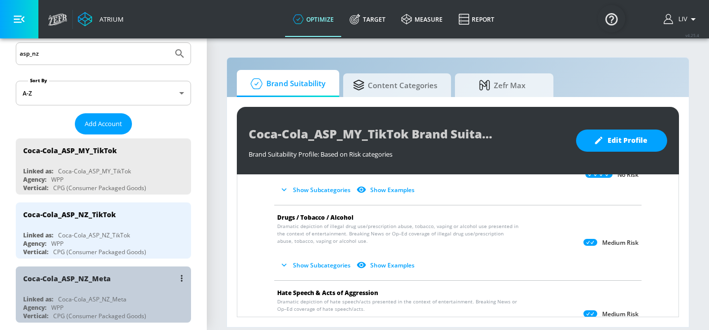
click at [122, 278] on div "Coca-Cola_ASP_NZ_Meta" at bounding box center [105, 278] width 165 height 24
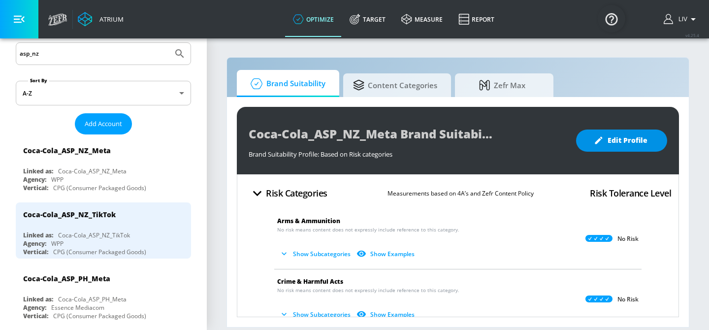
click at [622, 147] on button "Edit Profile" at bounding box center [621, 140] width 91 height 22
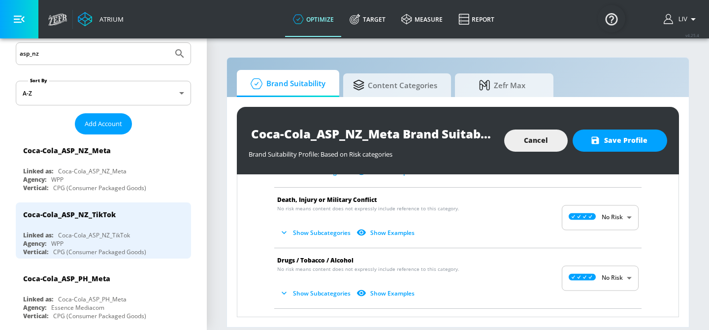
scroll to position [196, 0]
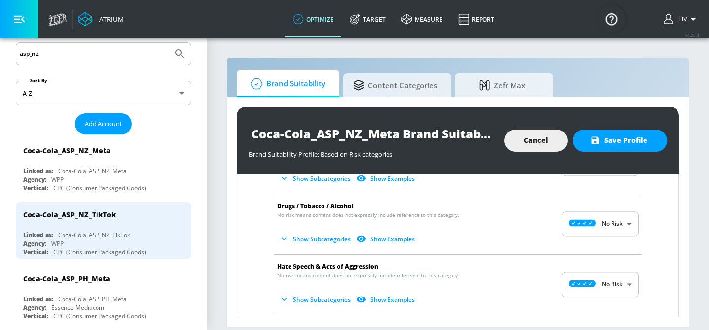
click at [592, 225] on body "Atrium optimize Target measure Report optimize Target measure Report v 4.25.4 L…" at bounding box center [354, 165] width 709 height 330
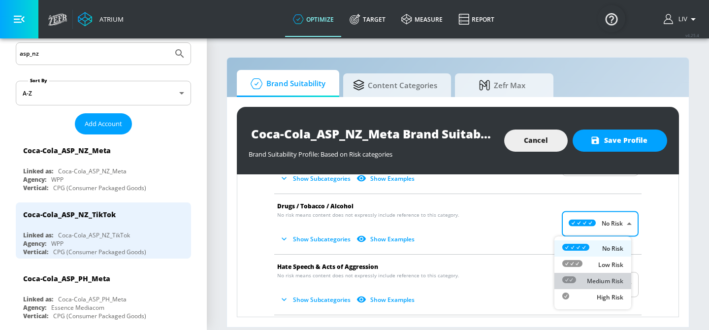
click at [606, 286] on li "Medium Risk" at bounding box center [592, 281] width 77 height 16
type input "MEDIUM"
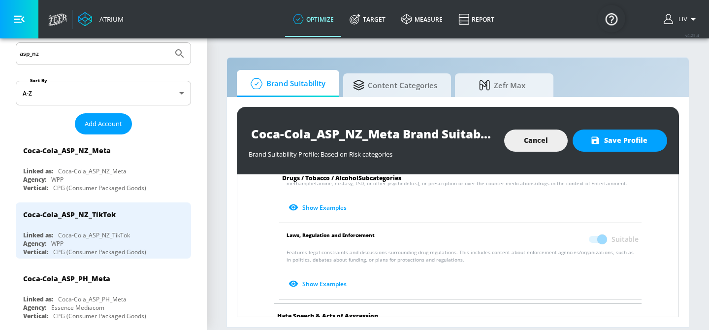
scroll to position [464, 0]
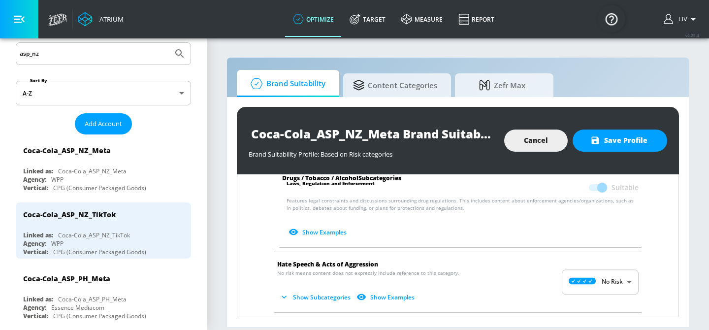
click at [590, 273] on body "Atrium optimize Target measure Report optimize Target measure Report v 4.25.4 L…" at bounding box center [354, 165] width 709 height 330
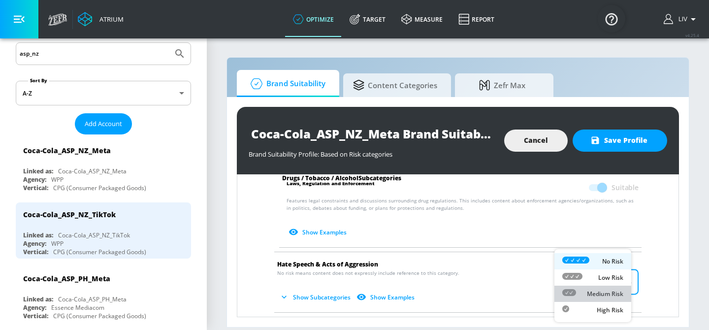
click at [595, 296] on p "Medium Risk" at bounding box center [605, 293] width 36 height 9
type input "MEDIUM"
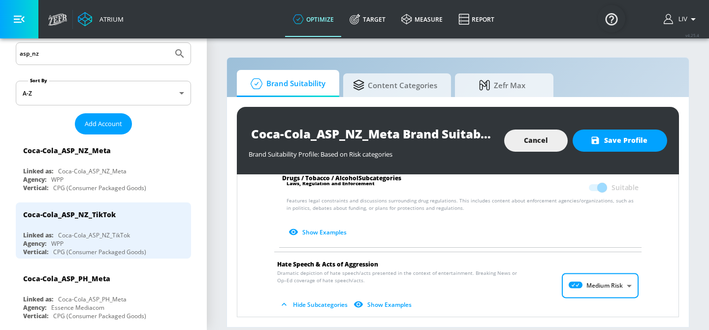
click at [641, 282] on div "Arms & Ammunition No risk means content does not expressly include reference to…" at bounding box center [458, 286] width 426 height 1091
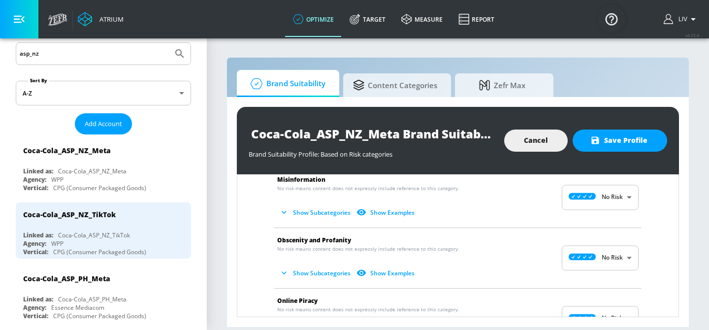
scroll to position [701, 0]
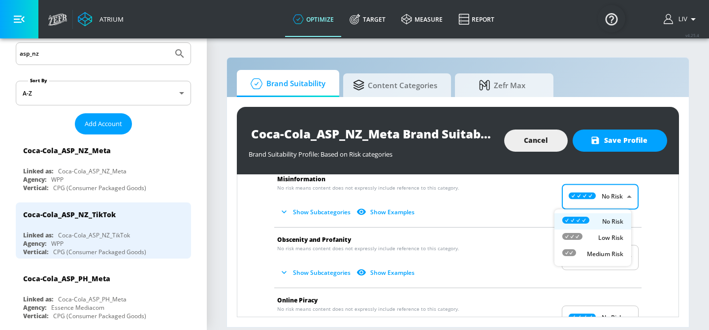
drag, startPoint x: 596, startPoint y: 199, endPoint x: 601, endPoint y: 208, distance: 10.6
click at [595, 199] on body "Atrium optimize Target measure Report optimize Target measure Report v 4.25.4 L…" at bounding box center [354, 165] width 709 height 330
click at [609, 248] on li "Medium Risk" at bounding box center [592, 254] width 77 height 16
type input "MEDIUM"
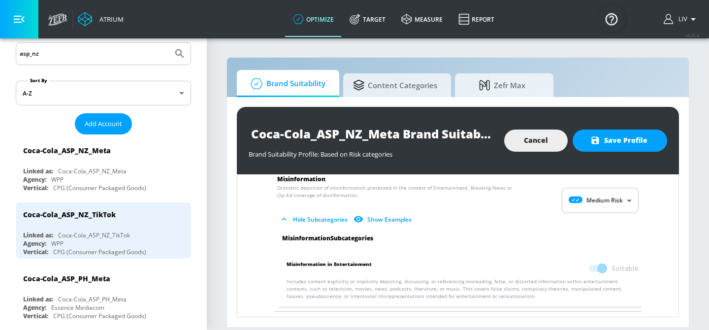
click at [631, 245] on ul "Misinformation Subcategories Misinformation in Entertainment Suitable Includes …" at bounding box center [457, 272] width 377 height 77
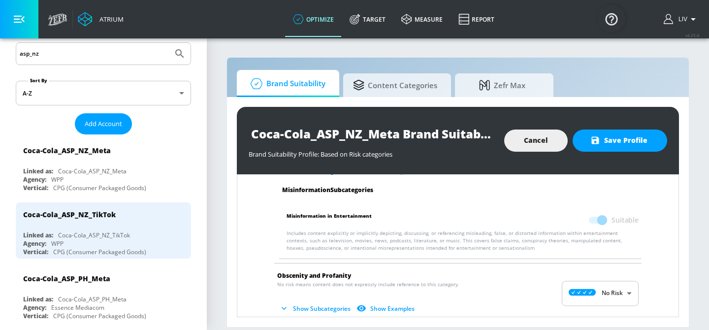
scroll to position [790, 0]
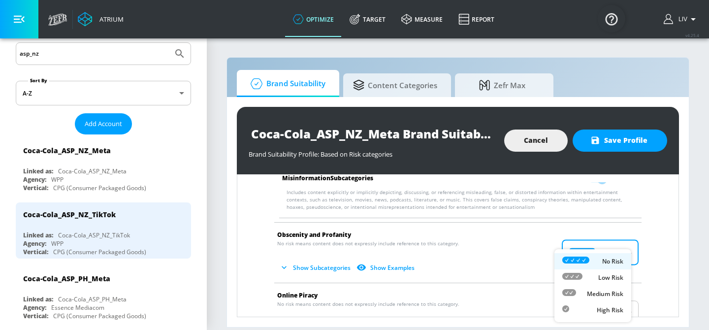
click at [621, 251] on body "Atrium optimize Target measure Report optimize Target measure Report v 4.25.4 L…" at bounding box center [354, 165] width 709 height 330
click at [607, 297] on p "Medium Risk" at bounding box center [605, 293] width 36 height 9
type input "MEDIUM"
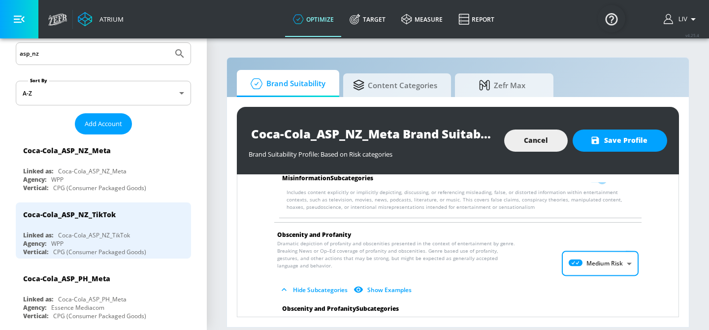
click at [645, 273] on div "Arms & Ammunition No risk means content does not expressly include reference to…" at bounding box center [458, 51] width 426 height 1274
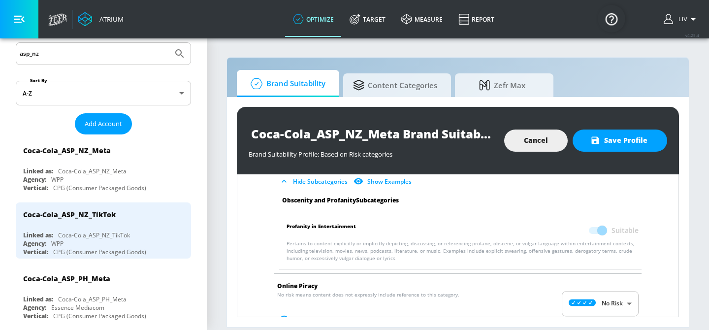
scroll to position [945, 0]
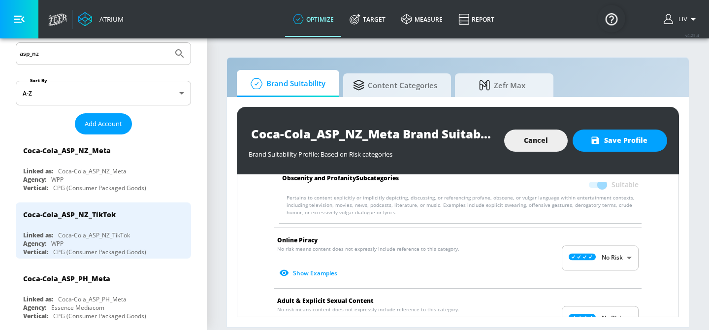
click at [619, 260] on body "Atrium optimize Target measure Report optimize Target measure Report v 4.25.4 L…" at bounding box center [354, 165] width 709 height 330
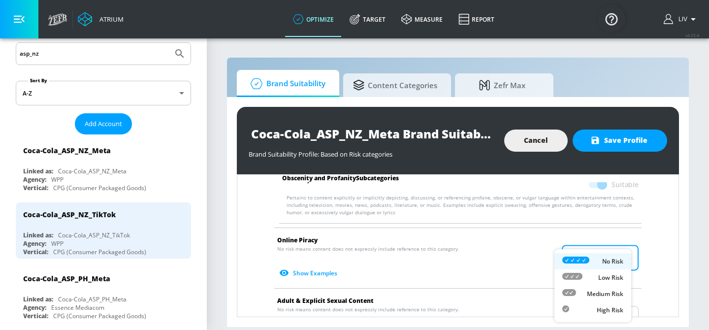
click at [610, 291] on p "Medium Risk" at bounding box center [605, 293] width 36 height 9
type input "MEDIUM"
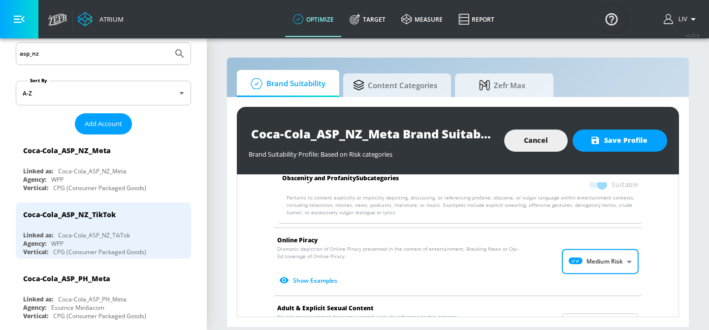
click at [635, 278] on li "Online Piracy Dramatic depiction of Online Piracy presented in the context of e…" at bounding box center [457, 261] width 377 height 67
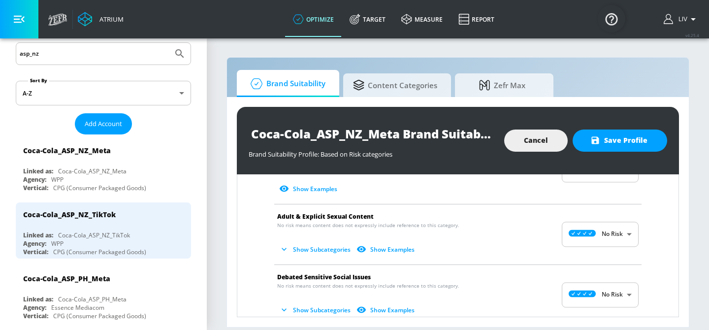
scroll to position [1045, 0]
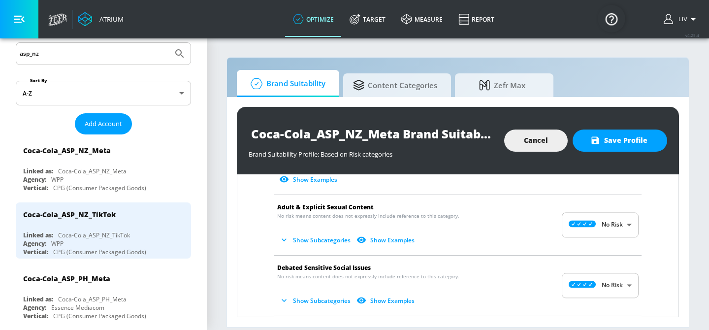
click at [603, 233] on body "Atrium optimize Target measure Report optimize Target measure Report v 4.25.4 L…" at bounding box center [354, 165] width 709 height 330
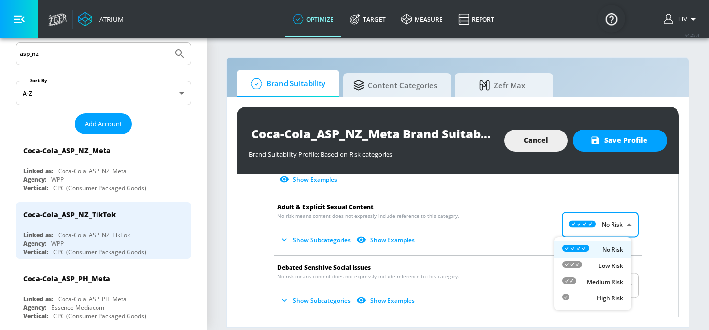
click at [608, 276] on li "Medium Risk" at bounding box center [592, 282] width 77 height 16
type input "MEDIUM"
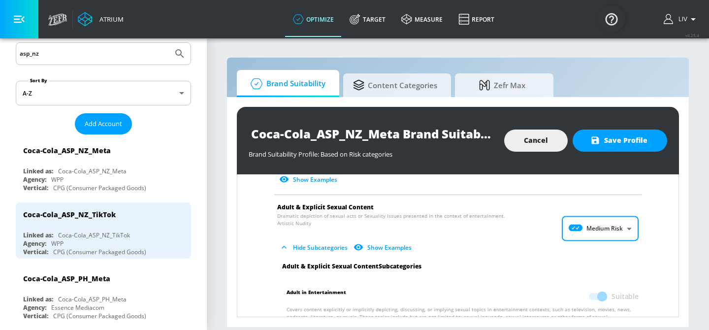
click at [638, 261] on li "Adult & Explicit Sexual Content Dramatic depiction of sexual acts or Sexuality …" at bounding box center [457, 228] width 377 height 67
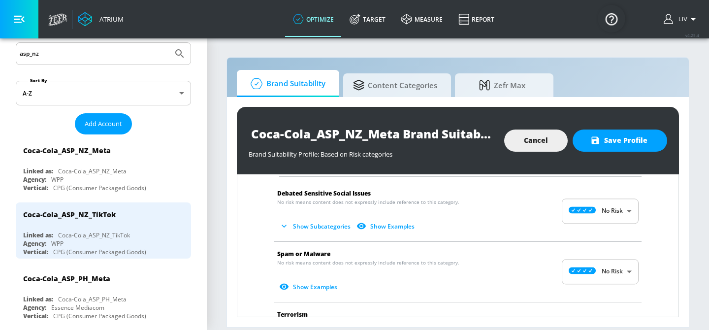
scroll to position [1204, 0]
click at [614, 270] on body "Atrium optimize Target measure Report optimize Target measure Report v 4.25.4 L…" at bounding box center [354, 165] width 709 height 330
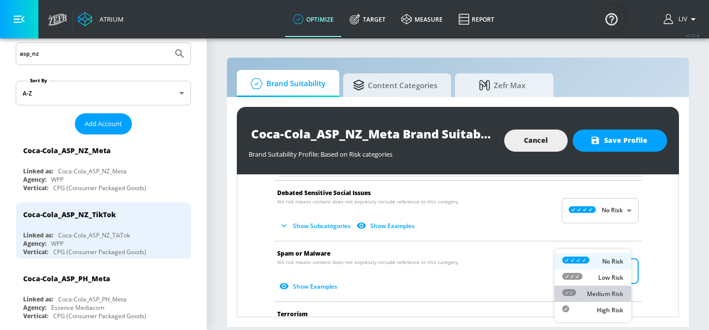
click at [609, 299] on li "Medium Risk" at bounding box center [592, 293] width 77 height 16
type input "MEDIUM"
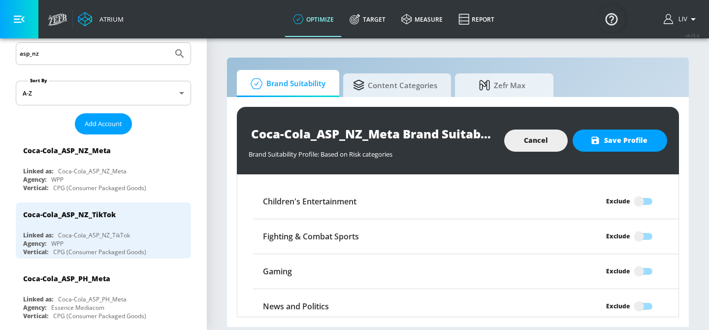
scroll to position [1449, 0]
click at [647, 143] on span "Save Profile" at bounding box center [619, 140] width 55 height 12
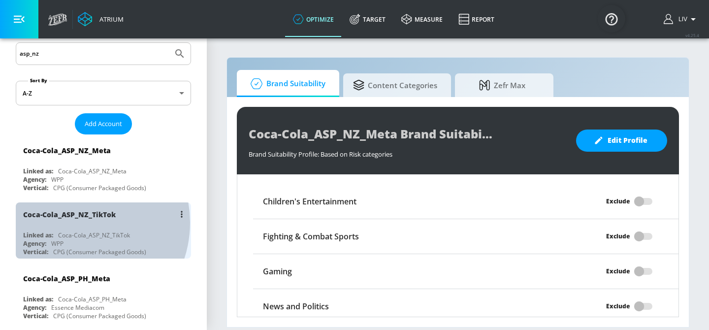
click at [75, 221] on div "Coca-Cola_ASP_NZ_TikTok" at bounding box center [105, 214] width 165 height 24
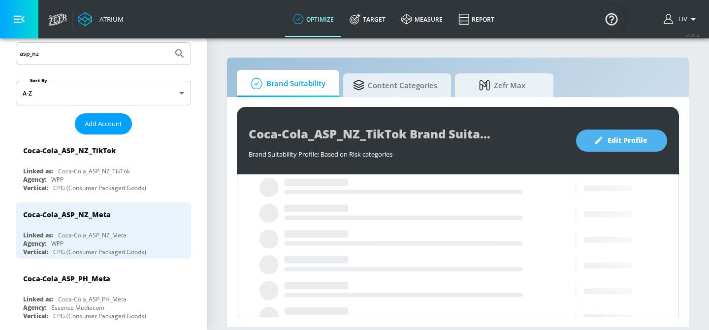
click at [629, 136] on span "Edit Profile" at bounding box center [622, 140] width 52 height 12
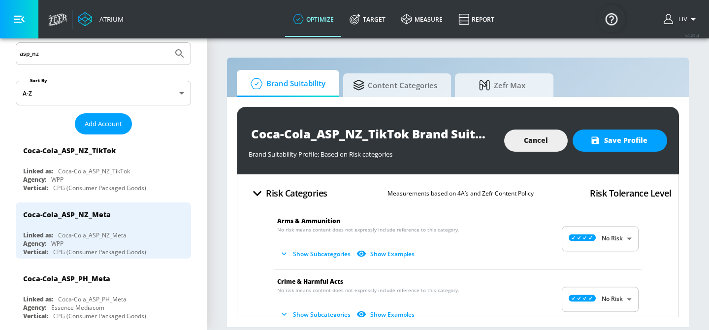
click at [602, 238] on body "Atrium optimize Target measure Report optimize Target measure Report v 4.25.4 L…" at bounding box center [354, 165] width 709 height 330
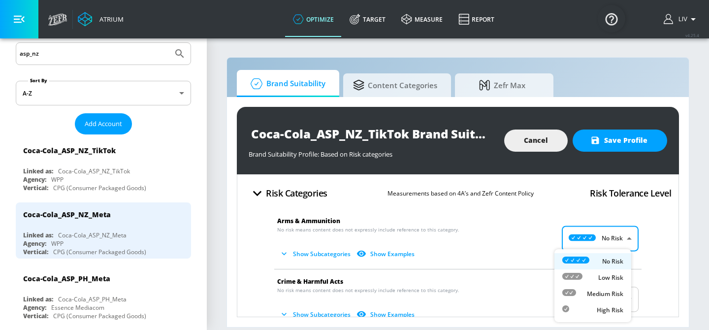
click at [605, 236] on div at bounding box center [354, 165] width 709 height 330
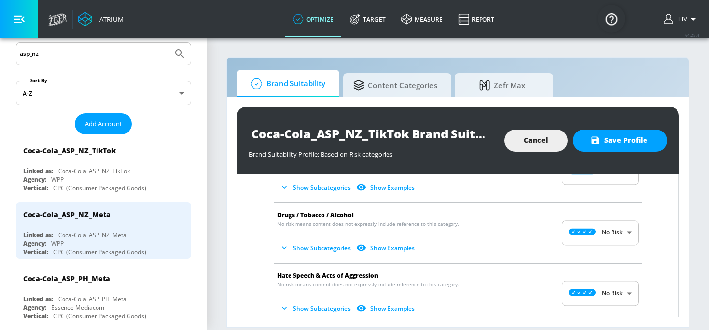
scroll to position [197, 0]
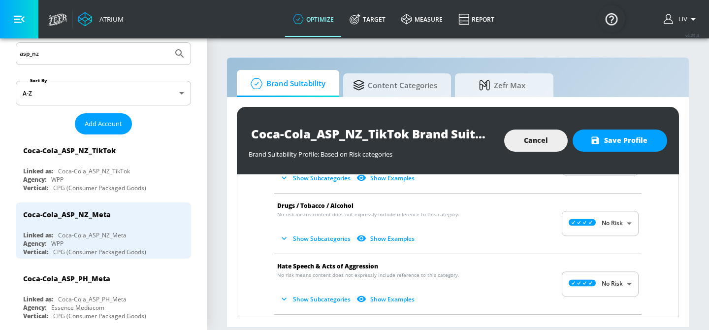
click at [614, 224] on body "Atrium optimize Target measure Report optimize Target measure Report v 4.25.4 L…" at bounding box center [354, 165] width 709 height 330
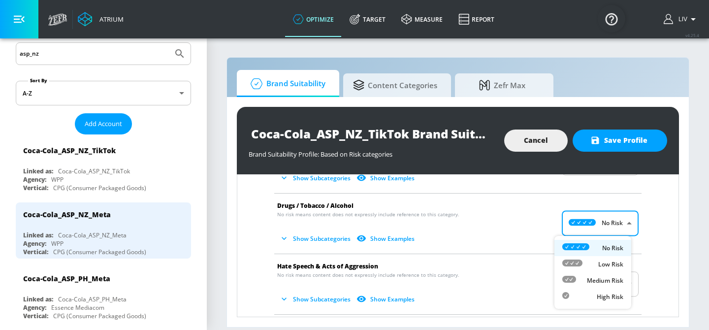
drag, startPoint x: 609, startPoint y: 282, endPoint x: 627, endPoint y: 261, distance: 27.6
click at [608, 282] on p "Medium Risk" at bounding box center [605, 280] width 36 height 9
type input "MEDIUM"
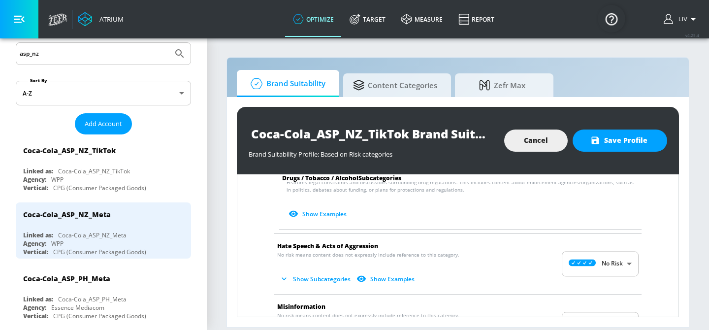
scroll to position [489, 0]
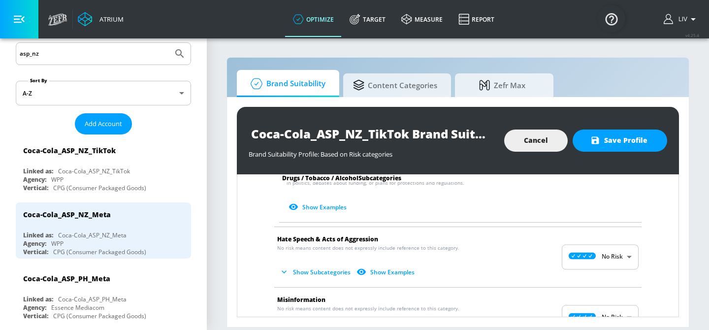
click at [617, 251] on body "Atrium optimize Target measure Report optimize Target measure Report v 4.25.4 L…" at bounding box center [354, 165] width 709 height 330
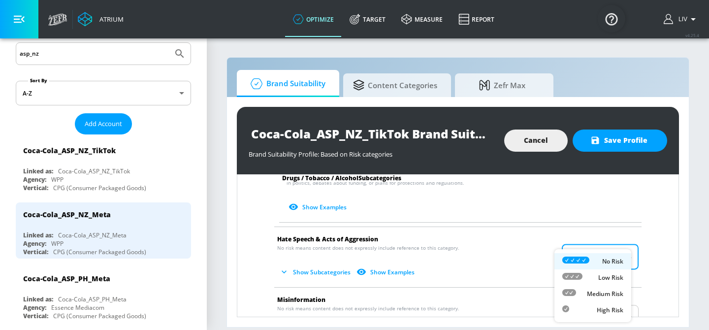
click at [603, 288] on div "Medium Risk" at bounding box center [592, 293] width 61 height 10
type input "MEDIUM"
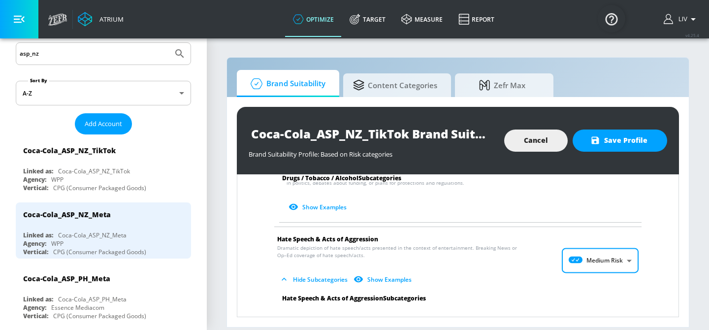
click at [649, 266] on div "Arms & Ammunition No risk means content does not expressly include reference to…" at bounding box center [458, 260] width 426 height 1091
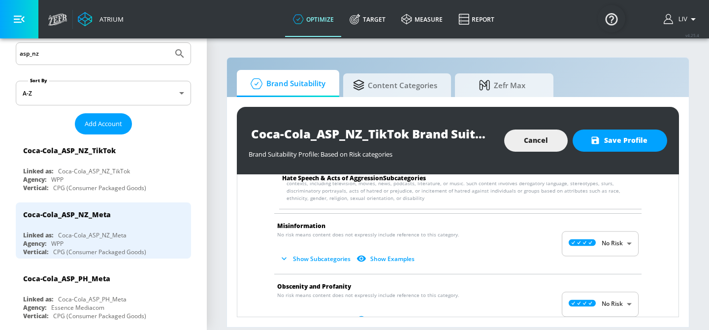
scroll to position [665, 0]
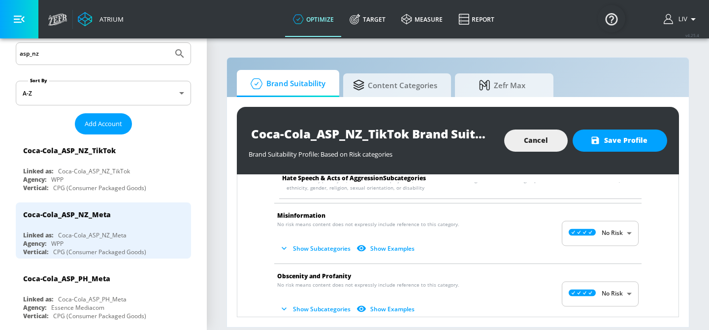
click at [611, 239] on body "Atrium optimize Target measure Report optimize Target measure Report v 4.25.4 L…" at bounding box center [354, 165] width 709 height 330
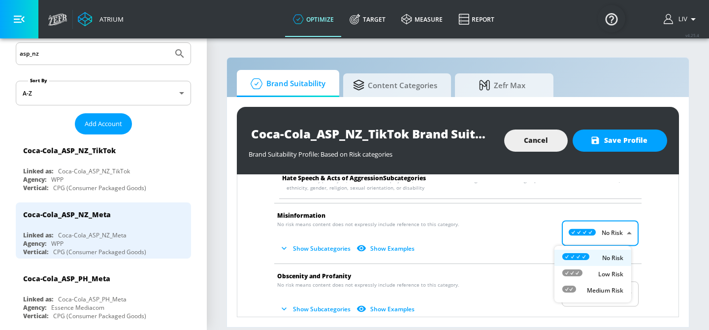
click at [616, 275] on p "Low Risk" at bounding box center [610, 274] width 25 height 9
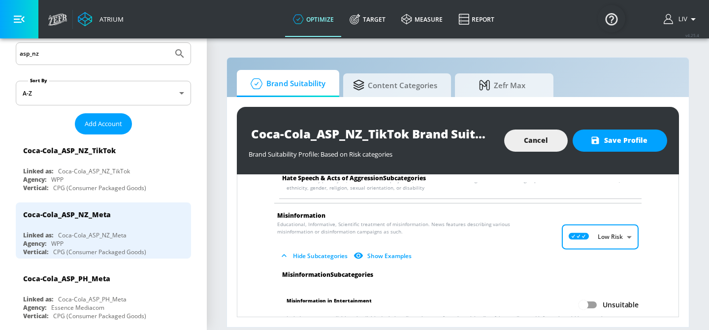
click at [612, 240] on body "Atrium optimize Target measure Report optimize Target measure Report v 4.25.4 L…" at bounding box center [354, 165] width 709 height 330
click at [608, 290] on p "Medium Risk" at bounding box center [605, 294] width 36 height 9
type input "MEDIUM"
checkbox input "true"
click at [634, 255] on li "Misinformation Dramatic depiction of misinformation presented in the context of…" at bounding box center [457, 236] width 377 height 67
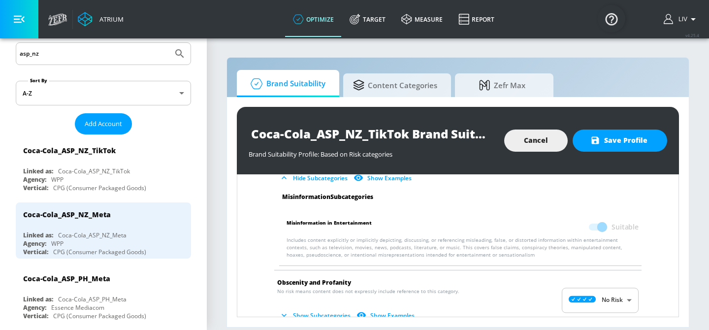
scroll to position [805, 0]
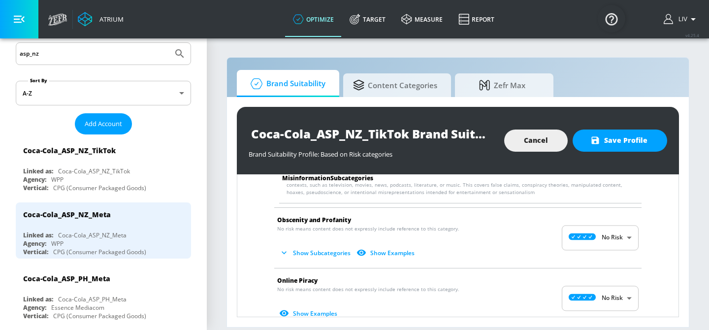
click at [619, 241] on body "Atrium optimize Target measure Report optimize Target measure Report v 4.25.4 L…" at bounding box center [354, 165] width 709 height 330
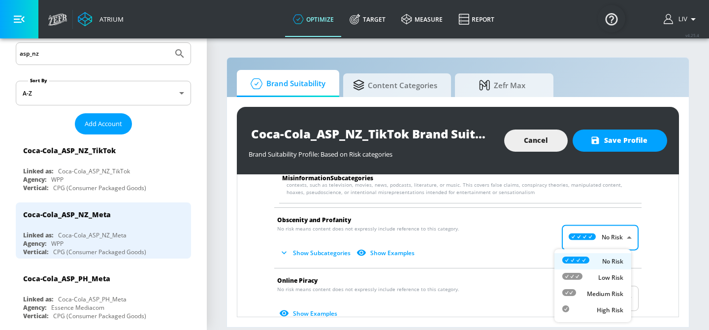
click at [613, 287] on li "Medium Risk" at bounding box center [592, 293] width 77 height 16
type input "MEDIUM"
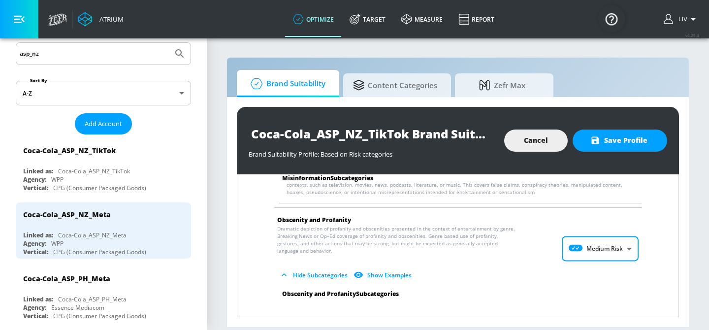
click at [646, 253] on div "Arms & Ammunition No risk means content does not expressly include reference to…" at bounding box center [458, 36] width 426 height 1274
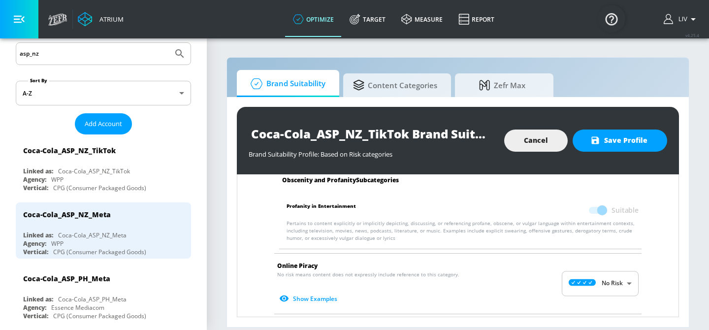
scroll to position [967, 0]
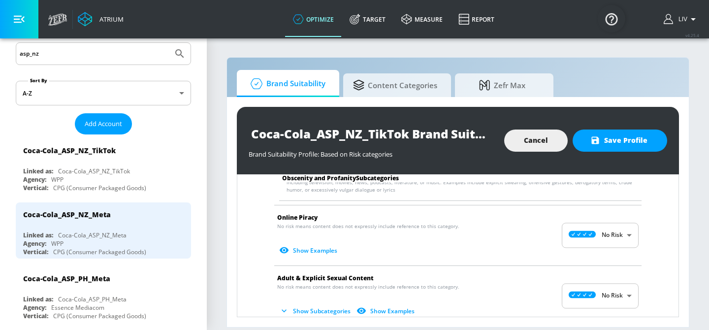
click at [611, 240] on body "Atrium optimize Target measure Report optimize Target measure Report v 4.25.4 L…" at bounding box center [354, 165] width 709 height 330
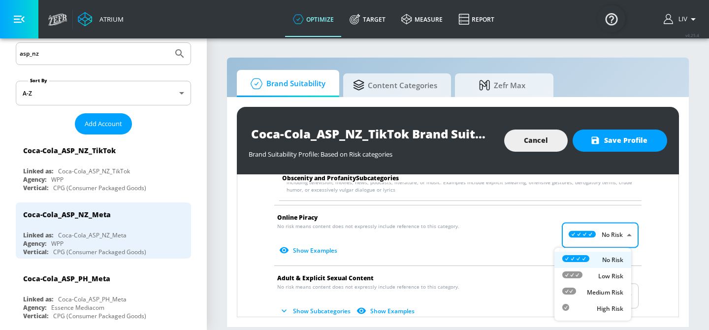
click at [607, 287] on div "Medium Risk" at bounding box center [592, 292] width 61 height 10
type input "MEDIUM"
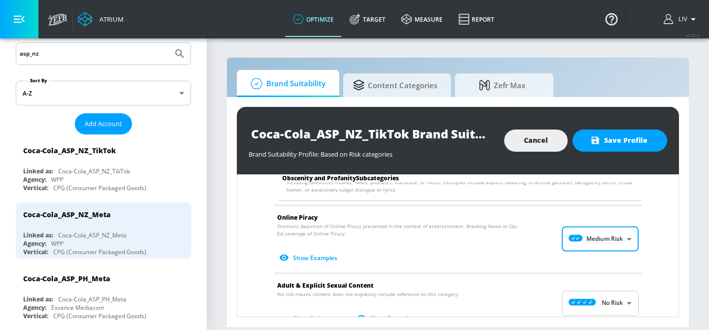
click at [638, 257] on li "Online Piracy Dramatic depiction of Online Piracy presented in the context of e…" at bounding box center [457, 238] width 377 height 67
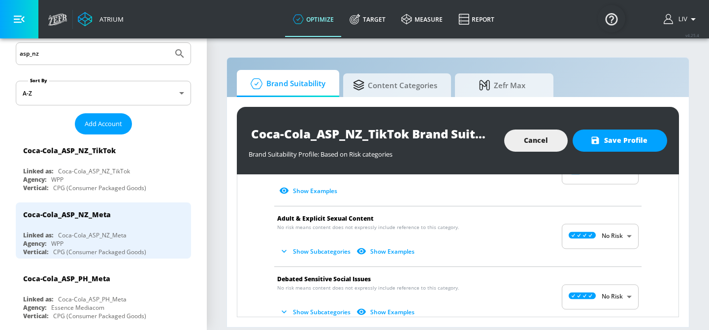
scroll to position [1056, 0]
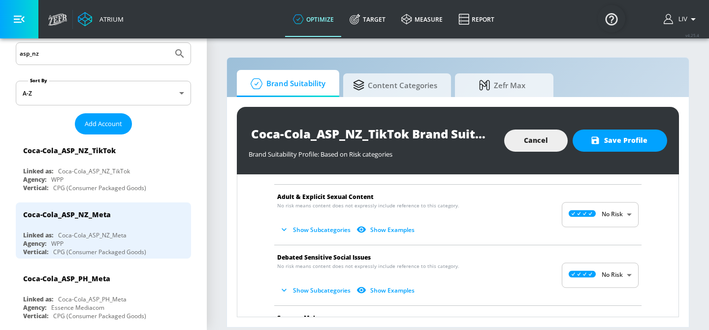
click at [610, 222] on body "Atrium optimize Target measure Report optimize Target measure Report v 4.25.4 L…" at bounding box center [354, 165] width 709 height 330
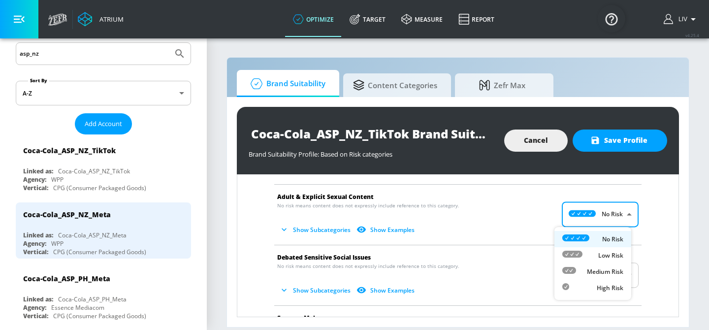
click at [613, 265] on li "Medium Risk" at bounding box center [592, 271] width 77 height 16
type input "MEDIUM"
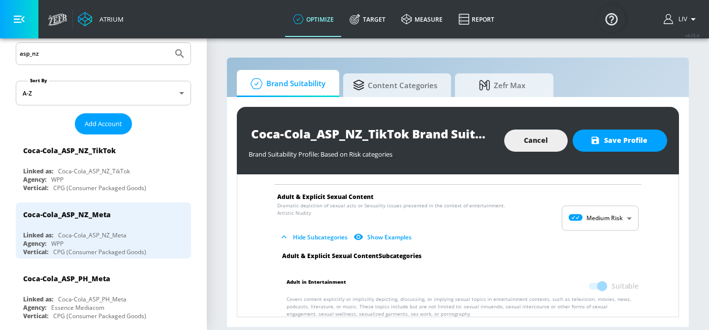
click at [629, 254] on div "Adult & Explicit Sexual Content Subcategories" at bounding box center [460, 256] width 372 height 8
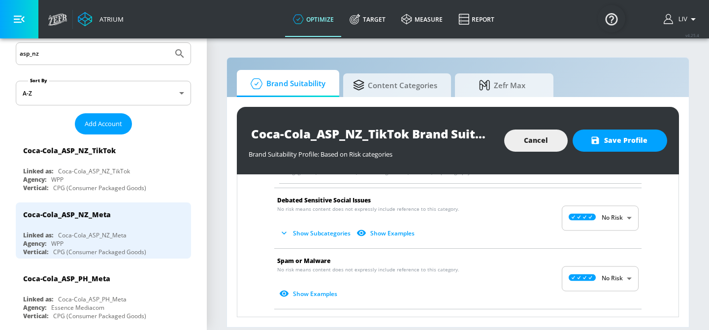
scroll to position [1214, 0]
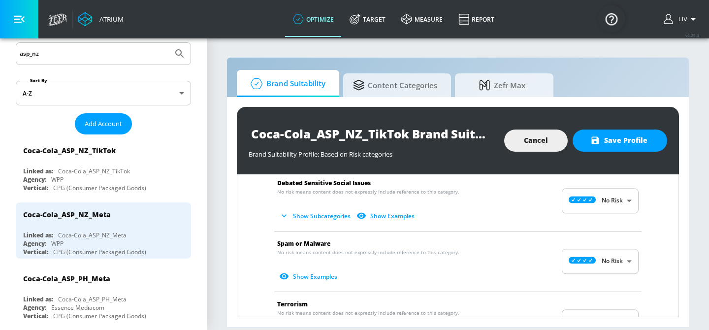
click at [610, 253] on body "Atrium optimize Target measure Report optimize Target measure Report v 4.25.4 L…" at bounding box center [354, 165] width 709 height 330
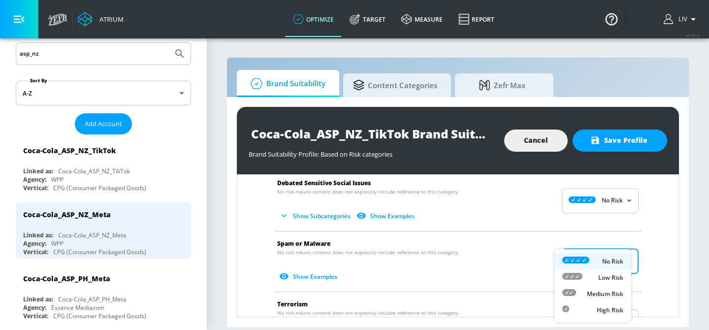
click at [604, 292] on p "Medium Risk" at bounding box center [605, 293] width 36 height 9
type input "MEDIUM"
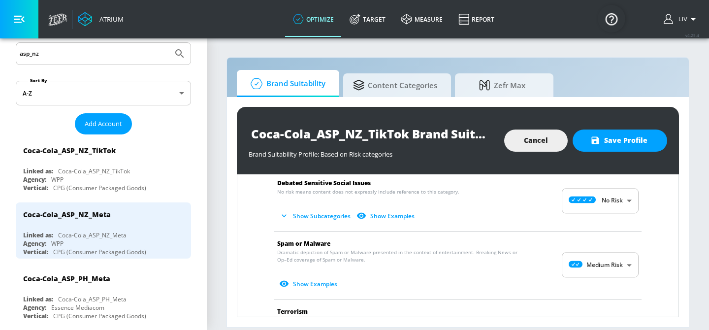
click at [638, 270] on li "Spam or Malware Dramatic depiction of Spam or Malware presented in the context …" at bounding box center [457, 264] width 377 height 67
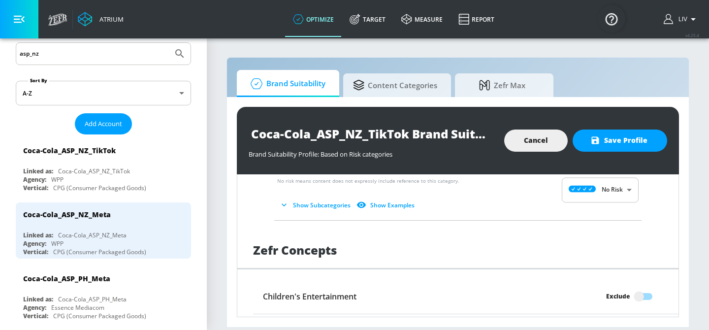
scroll to position [1386, 0]
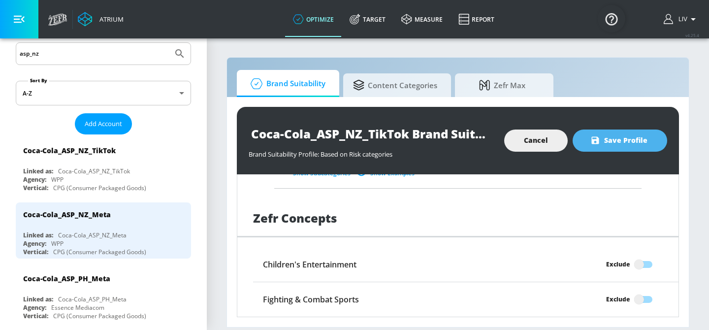
click at [628, 148] on button "Save Profile" at bounding box center [619, 140] width 95 height 22
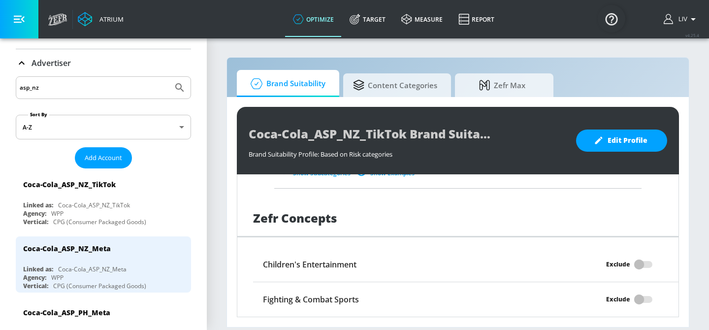
scroll to position [0, 0]
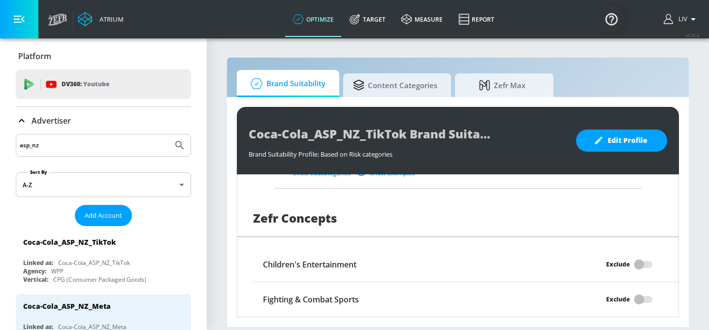
click at [95, 143] on input "asp_nz" at bounding box center [94, 145] width 149 height 13
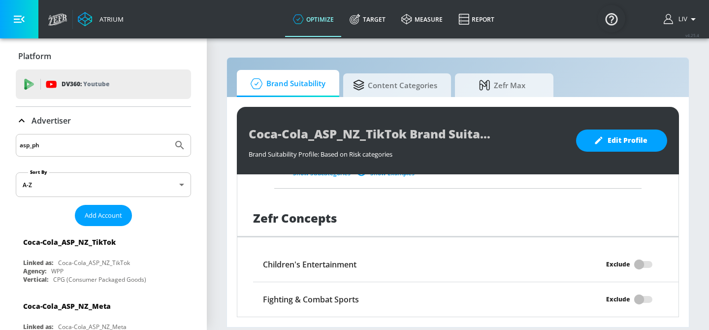
type input "asp_ph"
click at [169, 134] on button "Submit Search" at bounding box center [180, 145] width 22 height 22
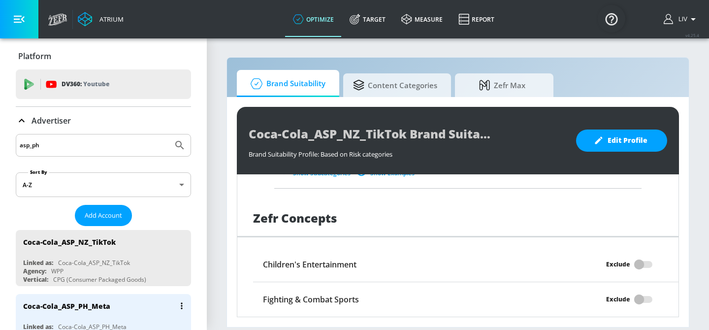
scroll to position [34, 0]
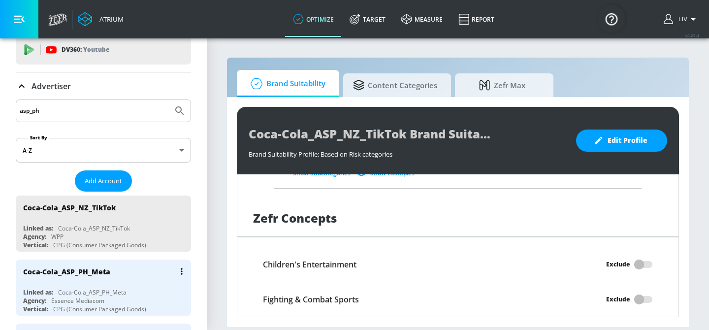
click at [130, 271] on div "Coca-Cola_ASP_PH_Meta" at bounding box center [105, 271] width 165 height 24
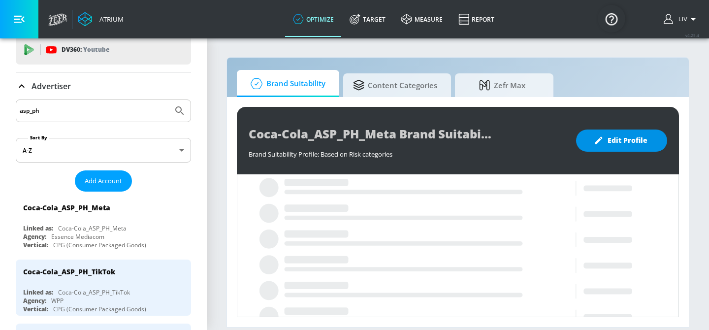
click at [647, 140] on button "Edit Profile" at bounding box center [621, 140] width 91 height 22
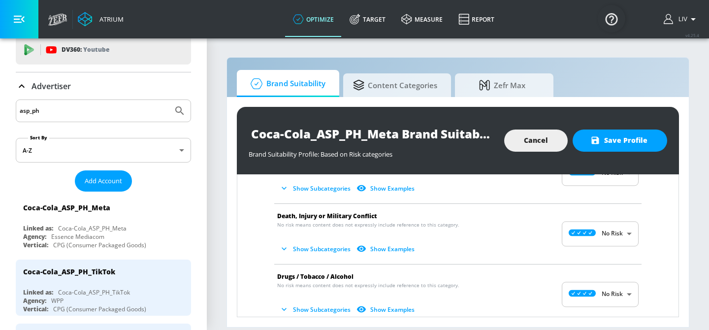
scroll to position [195, 0]
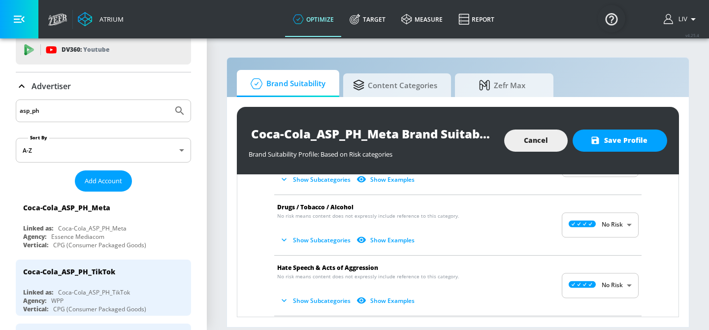
click at [580, 225] on body "Atrium optimize Target measure Report optimize Target measure Report v 4.25.4 L…" at bounding box center [354, 165] width 709 height 330
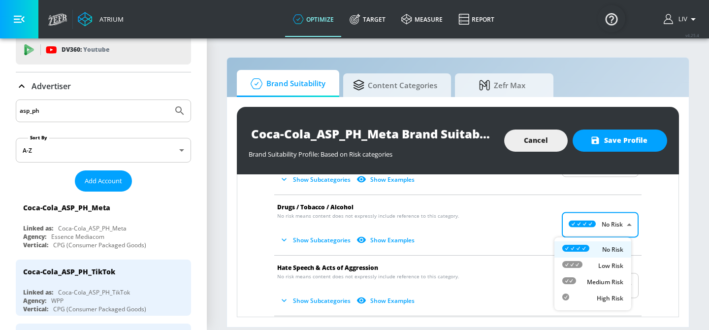
click at [593, 276] on li "Medium Risk" at bounding box center [592, 282] width 77 height 16
type input "MEDIUM"
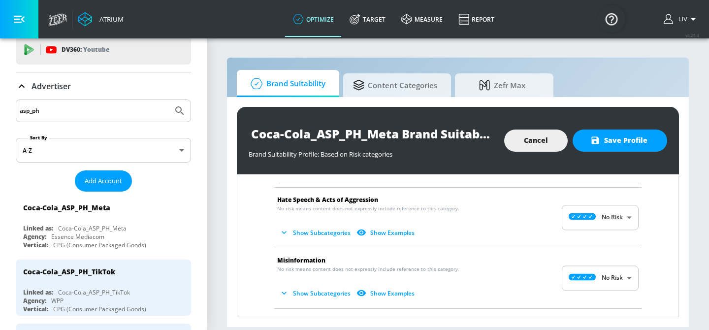
scroll to position [538, 0]
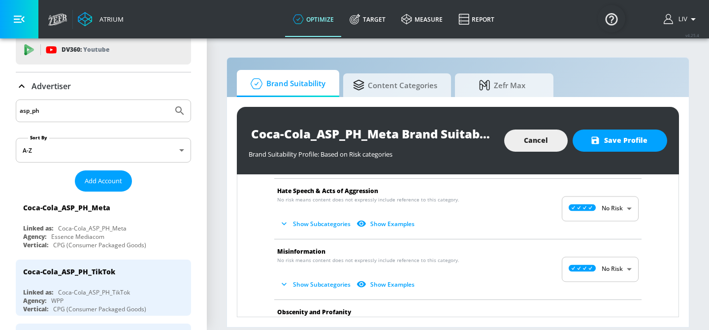
click at [607, 213] on body "Atrium optimize Target measure Report optimize Target measure Report v 4.25.4 L…" at bounding box center [354, 165] width 709 height 330
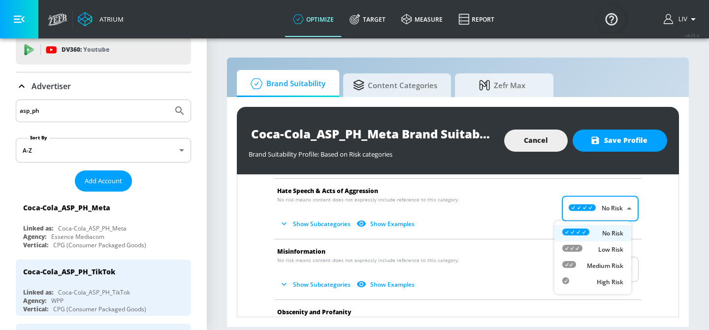
click at [606, 256] on li "Low Risk" at bounding box center [592, 249] width 77 height 16
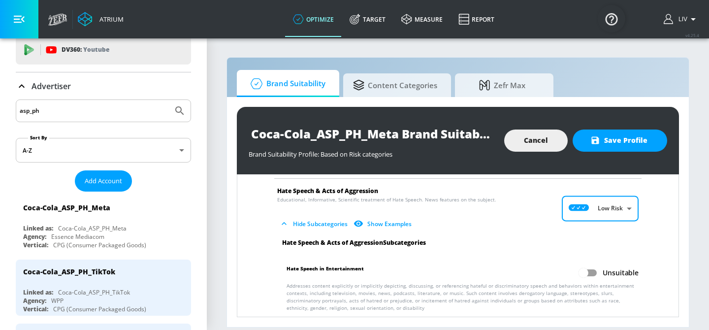
click at [600, 222] on span "Hide Subcategories Show Examples" at bounding box center [450, 224] width 346 height 16
click at [604, 213] on body "Atrium optimize Target measure Report optimize Target measure Report v 4.25.4 L…" at bounding box center [354, 165] width 709 height 330
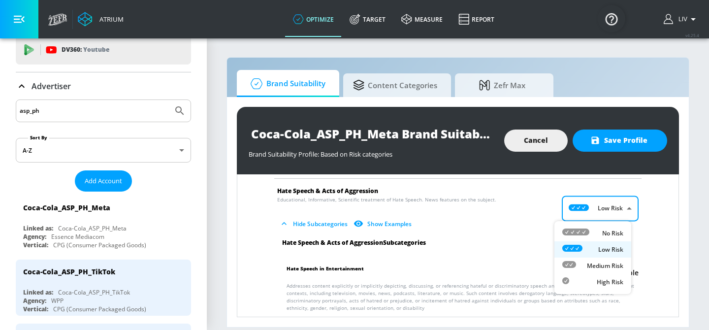
click at [606, 261] on div "Medium Risk" at bounding box center [592, 265] width 61 height 10
type input "MEDIUM"
checkbox input "true"
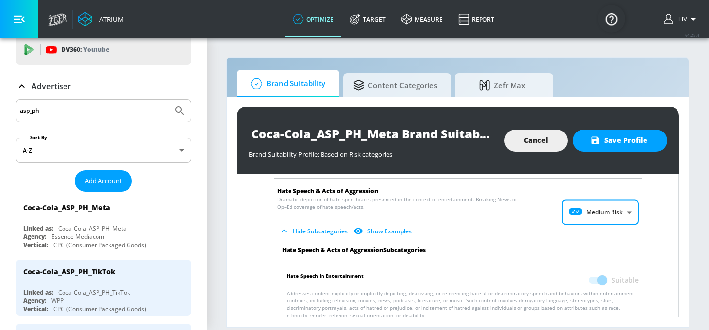
click at [634, 240] on li "Hate Speech & Acts of Aggression Dramatic depiction of hate speech/acts present…" at bounding box center [457, 212] width 377 height 67
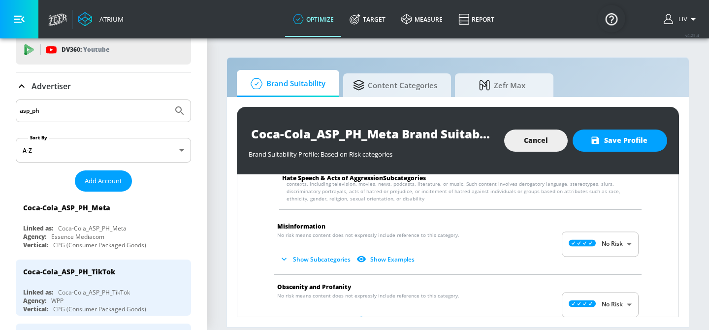
scroll to position [654, 0]
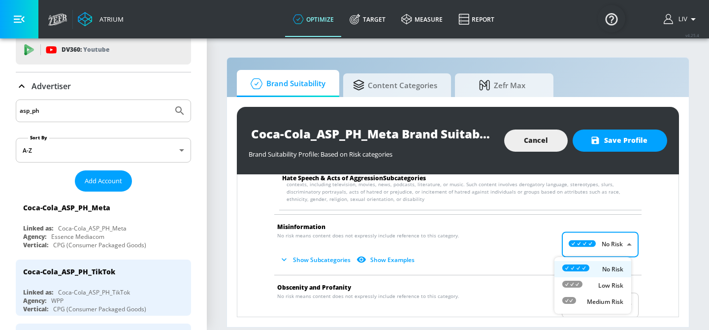
click at [623, 241] on body "Atrium optimize Target measure Report optimize Target measure Report v 4.25.4 L…" at bounding box center [354, 165] width 709 height 330
click at [605, 293] on li "Medium Risk" at bounding box center [592, 301] width 77 height 16
type input "MEDIUM"
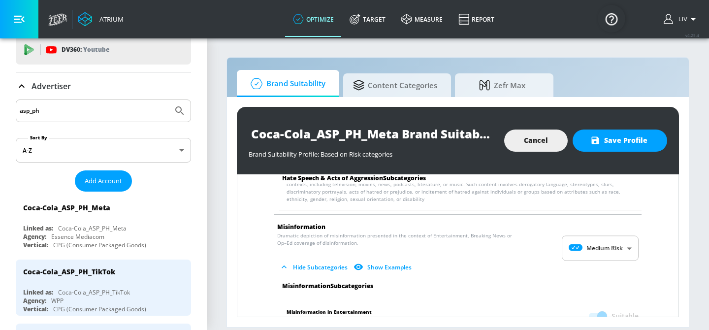
click at [644, 250] on div "Arms & Ammunition No risk means content does not expressly include reference to…" at bounding box center [458, 138] width 426 height 1175
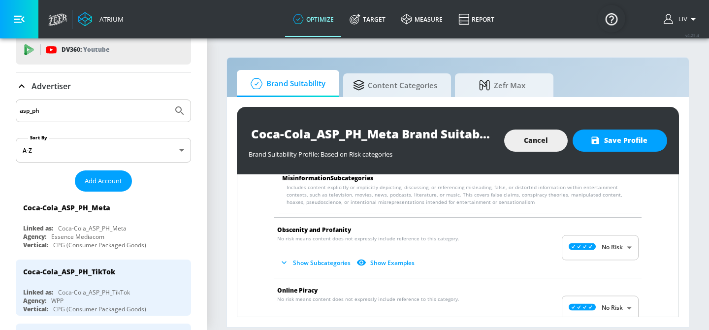
scroll to position [796, 0]
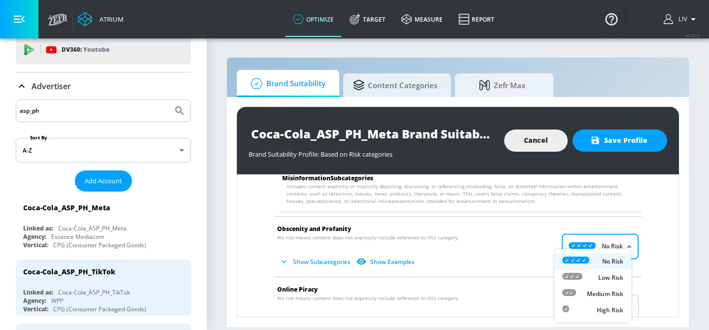
click at [605, 249] on body "Atrium optimize Target measure Report optimize Target measure Report v 4.25.4 L…" at bounding box center [354, 165] width 709 height 330
click at [599, 290] on p "Medium Risk" at bounding box center [605, 293] width 36 height 9
type input "MEDIUM"
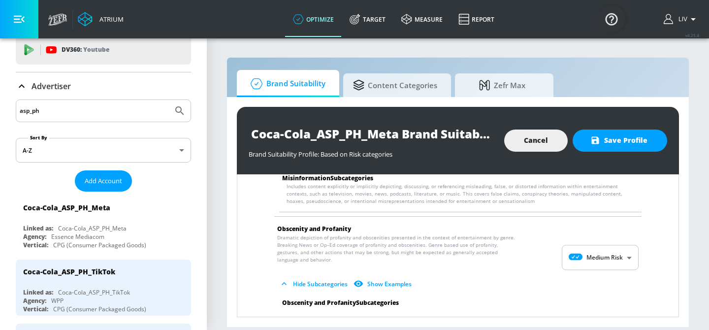
click at [642, 256] on div "Arms & Ammunition No risk means content does not expressly include reference to…" at bounding box center [458, 45] width 426 height 1274
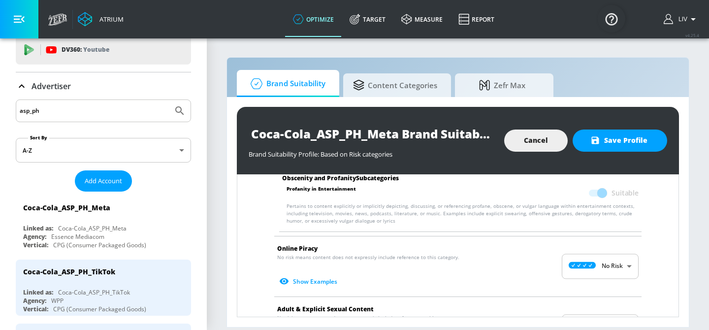
scroll to position [980, 0]
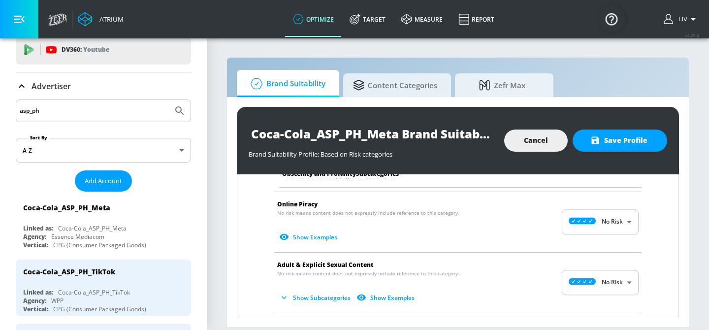
click at [605, 224] on body "Atrium optimize Target measure Report optimize Target measure Report v 4.25.4 L…" at bounding box center [354, 165] width 709 height 330
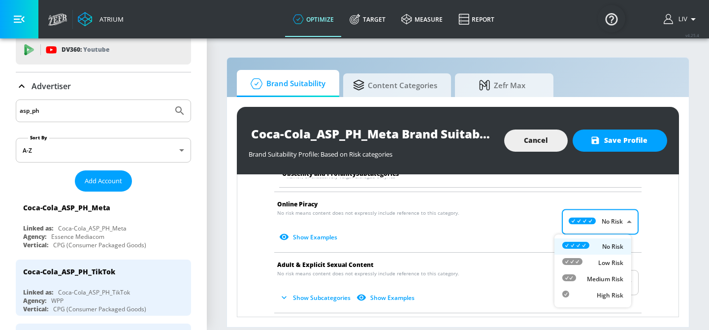
drag, startPoint x: 607, startPoint y: 279, endPoint x: 620, endPoint y: 265, distance: 18.4
click at [607, 279] on p "Medium Risk" at bounding box center [605, 279] width 36 height 9
type input "MEDIUM"
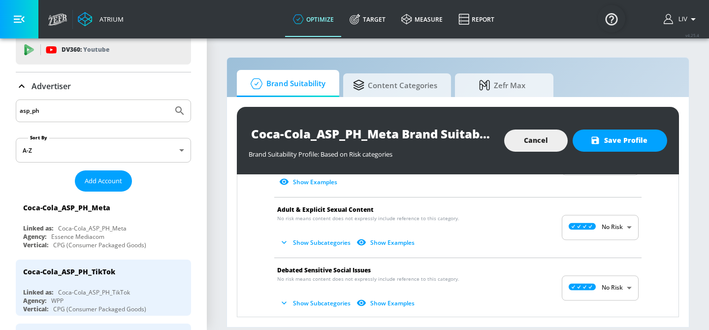
scroll to position [1067, 0]
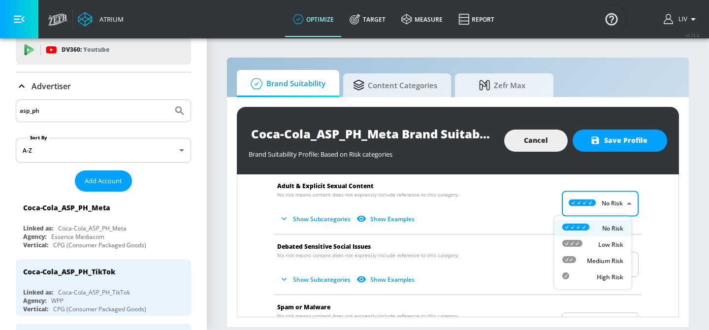
click at [609, 206] on body "Atrium optimize Target measure Report optimize Target measure Report v 4.25.4 L…" at bounding box center [354, 165] width 709 height 330
click at [609, 263] on p "Medium Risk" at bounding box center [605, 260] width 36 height 9
type input "MEDIUM"
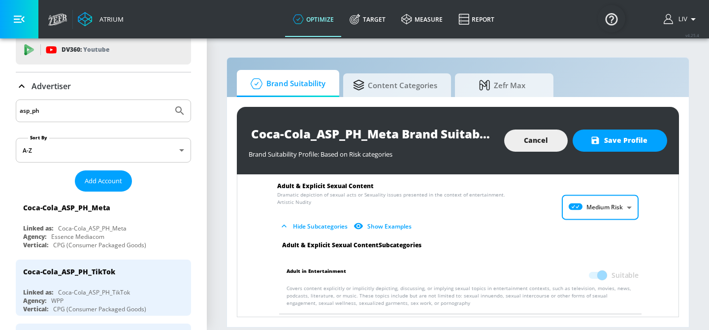
click at [627, 246] on div "Adult & Explicit Sexual Content Subcategories" at bounding box center [460, 245] width 372 height 8
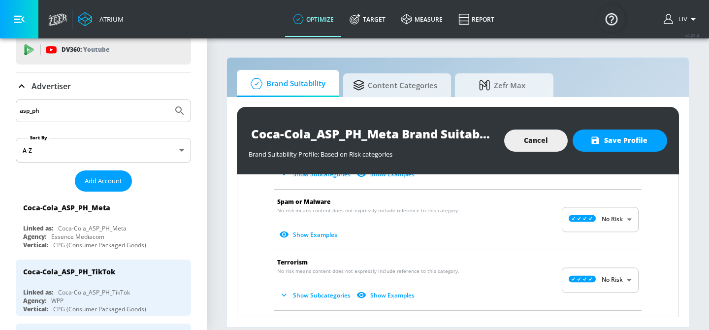
scroll to position [1258, 0]
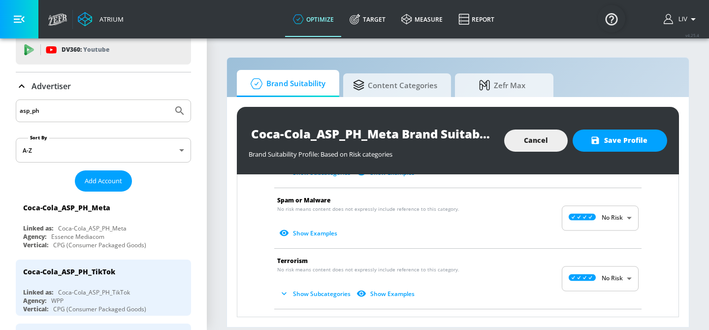
click at [607, 210] on body "Atrium optimize Target measure Report optimize Target measure Report v 4.25.4 L…" at bounding box center [354, 165] width 709 height 330
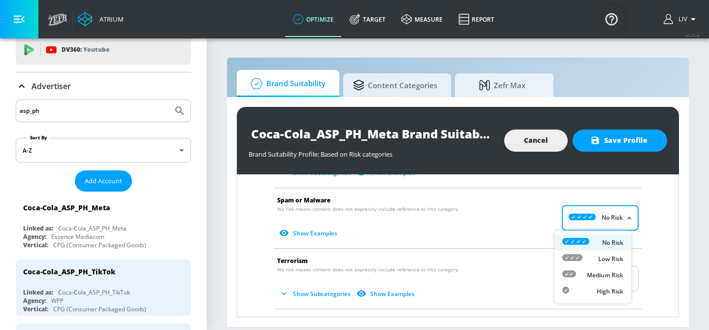
click at [608, 274] on p "Medium Risk" at bounding box center [605, 275] width 36 height 9
type input "MEDIUM"
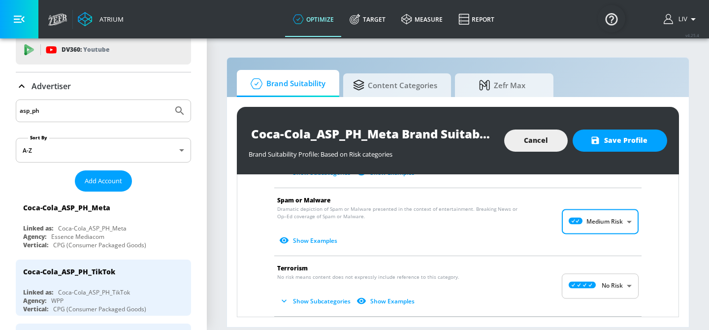
click at [638, 252] on li "Spam or Malware Dramatic depiction of Spam or Malware presented in the context …" at bounding box center [457, 221] width 377 height 67
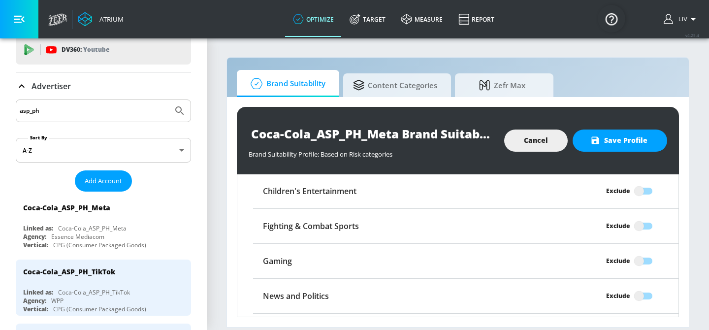
scroll to position [1466, 0]
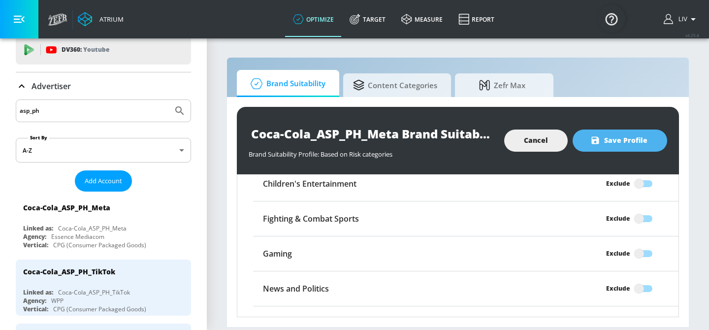
click at [623, 149] on button "Save Profile" at bounding box center [619, 140] width 95 height 22
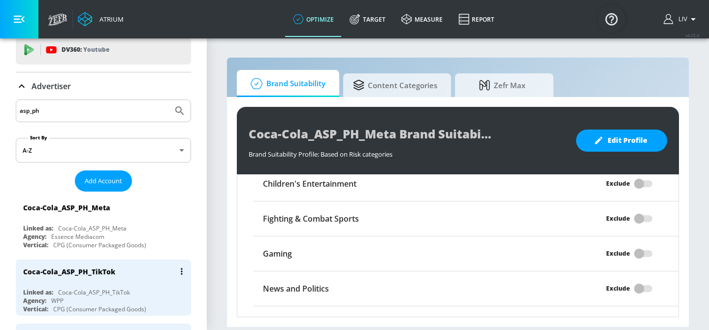
click at [68, 282] on div "Coca-Cola_ASP_PH_TikTok" at bounding box center [105, 271] width 165 height 24
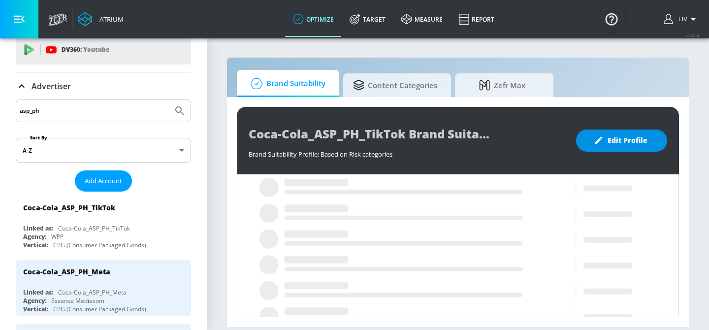
click at [593, 139] on button "Edit Profile" at bounding box center [621, 140] width 91 height 22
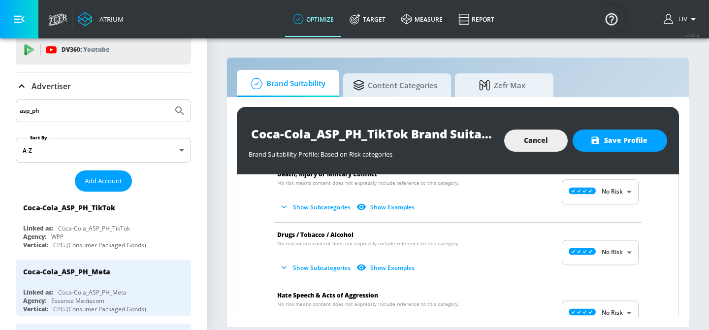
scroll to position [180, 0]
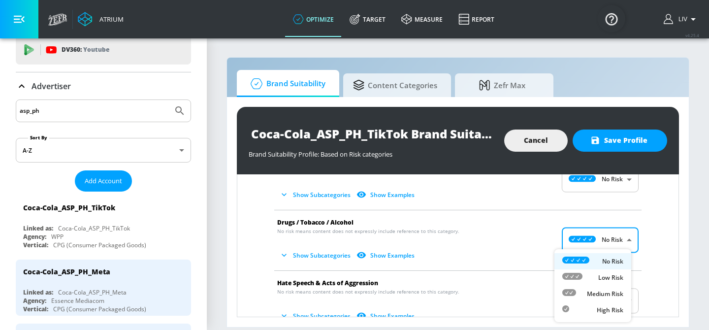
click at [615, 243] on body "Atrium optimize Target measure Report optimize Target measure Report v 4.25.4 L…" at bounding box center [354, 165] width 709 height 330
click at [611, 285] on li "Medium Risk" at bounding box center [592, 293] width 77 height 16
type input "MEDIUM"
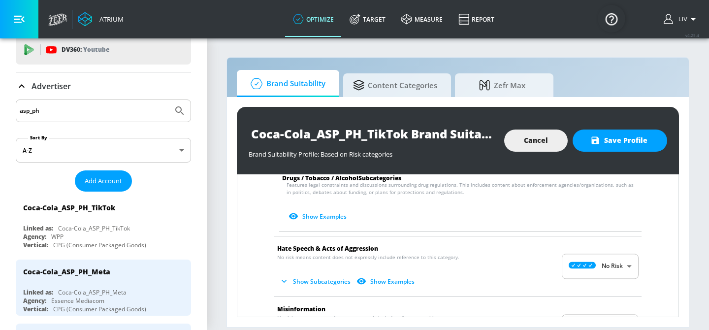
scroll to position [490, 0]
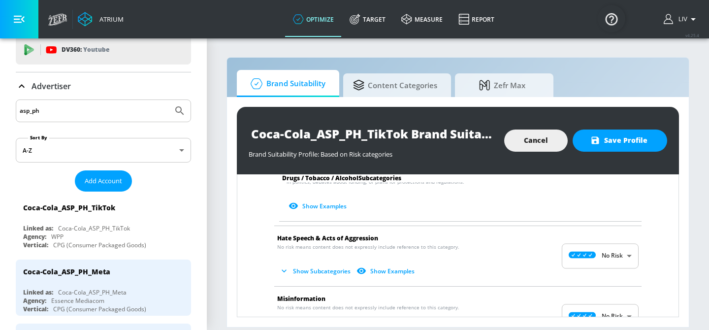
click at [610, 260] on body "Atrium optimize Target measure Report optimize Target measure Report v 4.25.4 L…" at bounding box center [354, 165] width 709 height 330
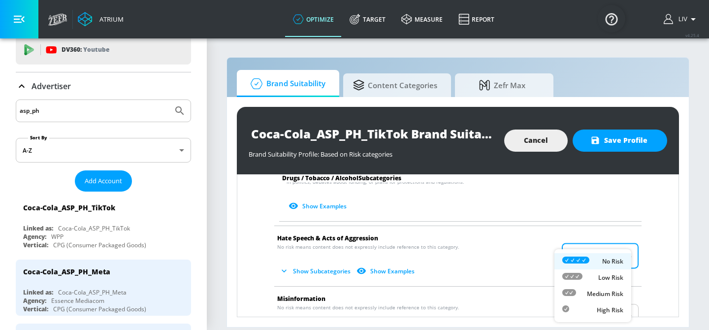
click at [607, 288] on li "Medium Risk" at bounding box center [592, 293] width 77 height 16
type input "MEDIUM"
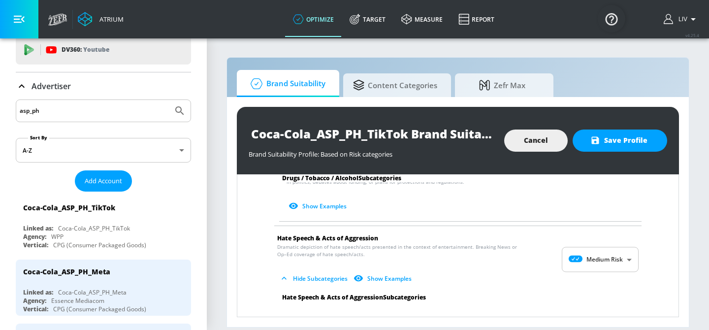
click at [649, 257] on div "Arms & Ammunition No risk means content does not expressly include reference to…" at bounding box center [458, 260] width 426 height 1091
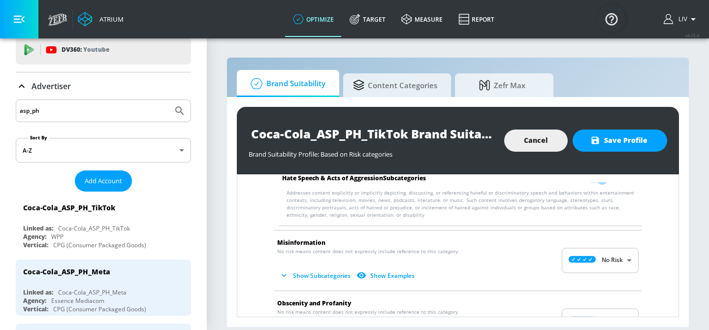
scroll to position [658, 0]
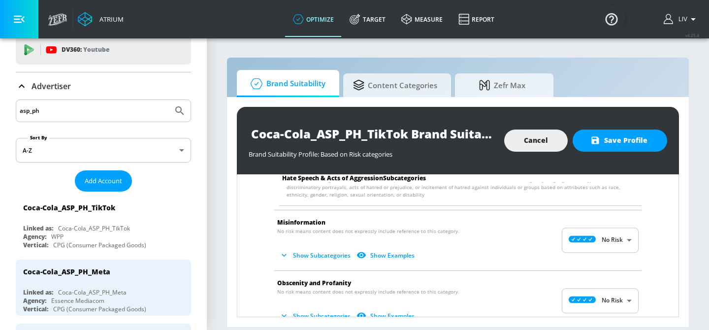
click at [611, 246] on body "Atrium optimize Target measure Report optimize Target measure Report v 4.25.4 L…" at bounding box center [354, 165] width 709 height 330
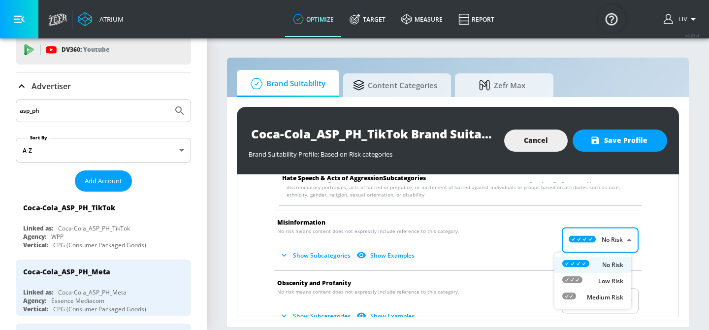
click at [604, 289] on li "Medium Risk" at bounding box center [592, 297] width 77 height 16
type input "MEDIUM"
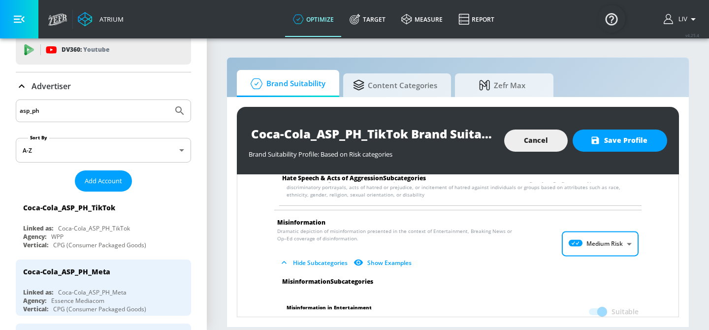
click at [645, 259] on div "Arms & Ammunition No risk means content does not expressly include reference to…" at bounding box center [458, 134] width 426 height 1175
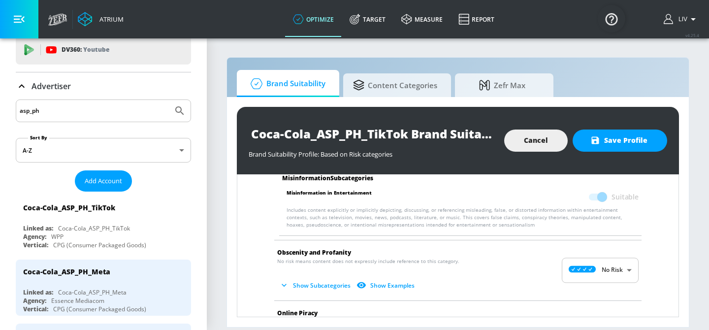
scroll to position [823, 0]
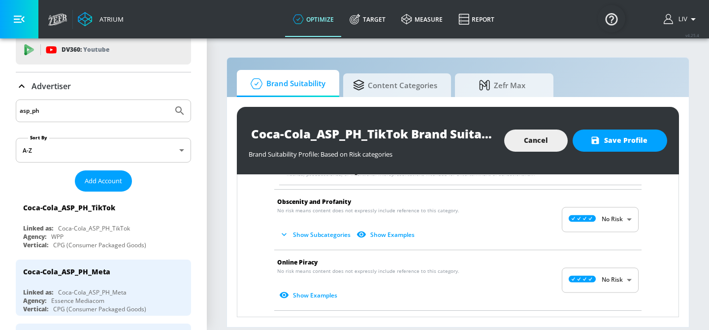
click at [595, 216] on body "Atrium optimize Target measure Report optimize Target measure Report v 4.25.4 L…" at bounding box center [354, 165] width 709 height 330
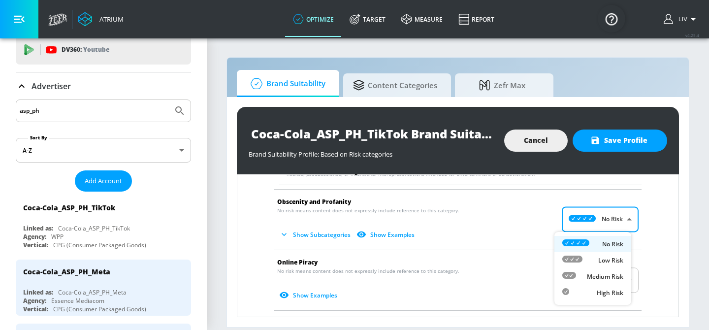
drag, startPoint x: 608, startPoint y: 279, endPoint x: 623, endPoint y: 263, distance: 21.6
click at [608, 279] on p "Medium Risk" at bounding box center [605, 276] width 36 height 9
type input "MEDIUM"
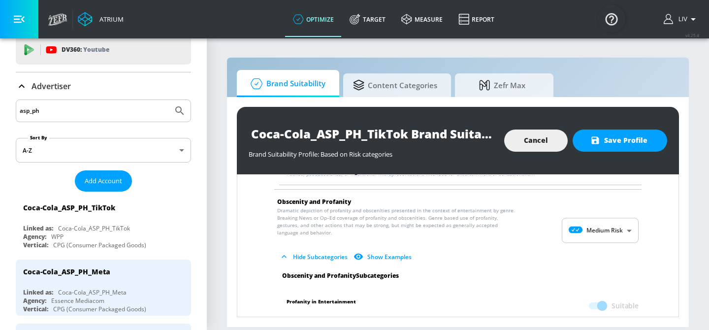
click at [633, 251] on li "Obscenity and Profanity Dramatic depiction of profanity and obscenities present…" at bounding box center [457, 231] width 377 height 82
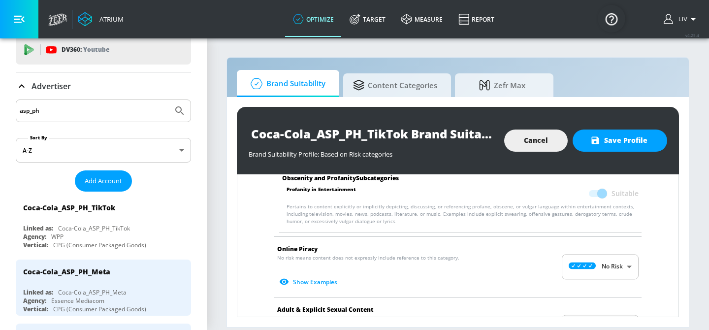
scroll to position [997, 0]
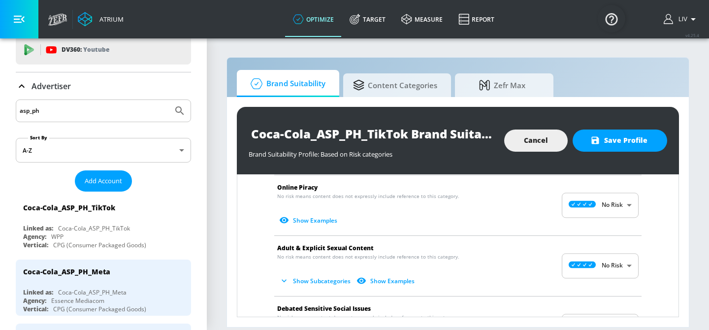
click at [610, 260] on body "Atrium optimize Target measure Report optimize Target measure Report v 4.25.4 L…" at bounding box center [354, 165] width 709 height 330
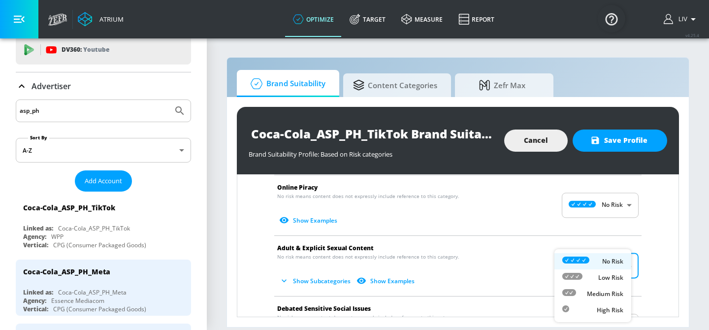
click at [598, 294] on p "Medium Risk" at bounding box center [605, 293] width 36 height 9
type input "MEDIUM"
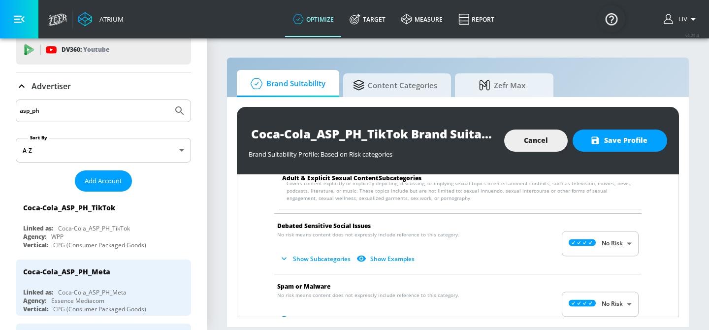
scroll to position [1174, 0]
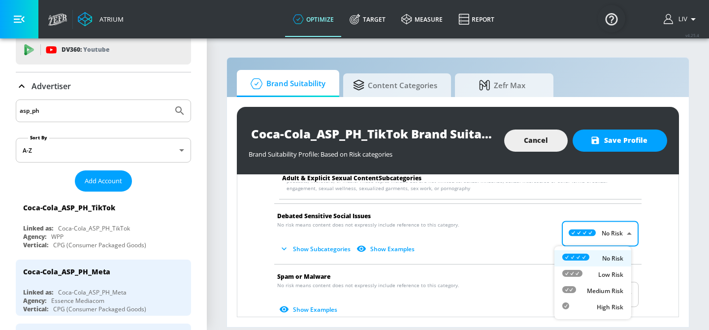
click at [601, 230] on body "Atrium optimize Target measure Report optimize Target measure Report v 4.25.4 L…" at bounding box center [354, 165] width 709 height 330
click at [649, 252] on div at bounding box center [354, 165] width 709 height 330
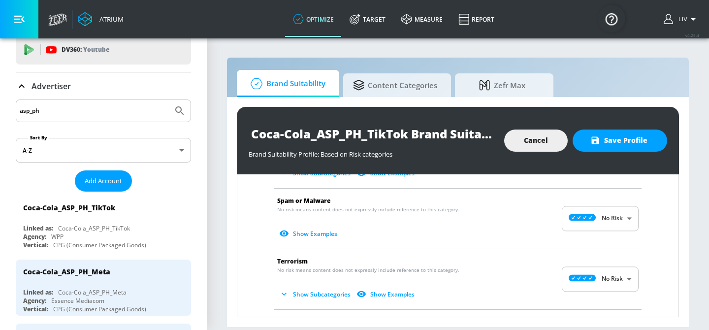
scroll to position [1259, 0]
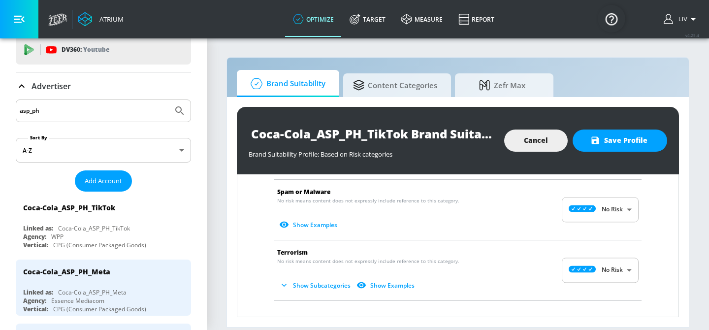
click at [617, 218] on body "Atrium optimize Target measure Report optimize Target measure Report v 4.25.4 L…" at bounding box center [354, 165] width 709 height 330
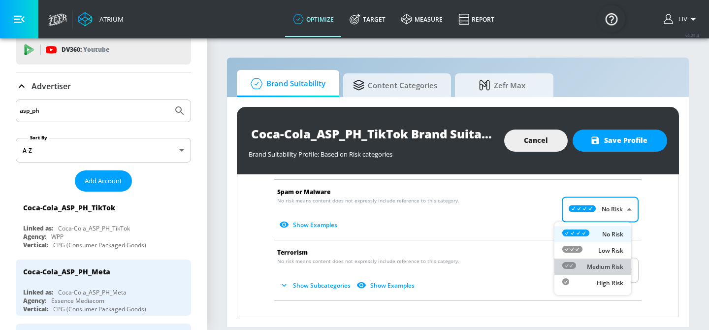
click at [624, 268] on li "Medium Risk" at bounding box center [592, 266] width 77 height 16
type input "MEDIUM"
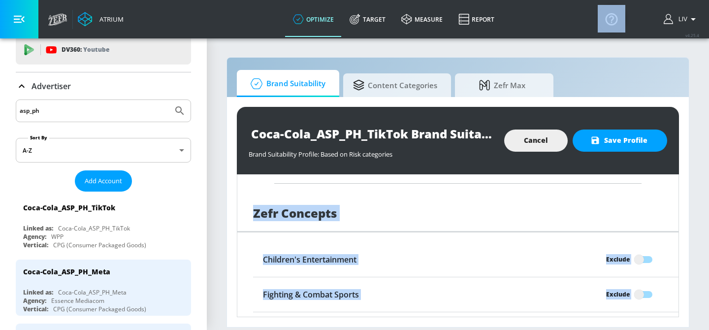
scroll to position [1421, 0]
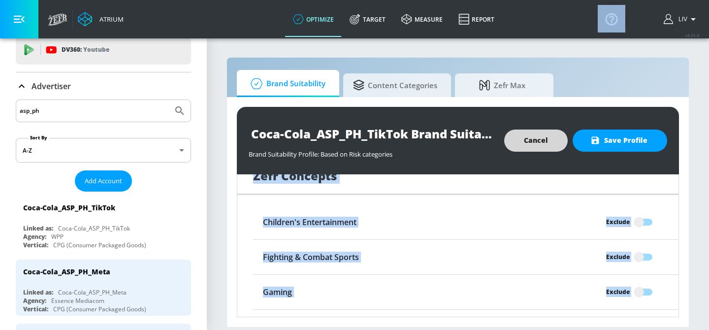
click at [635, 139] on span "Save Profile" at bounding box center [619, 140] width 55 height 12
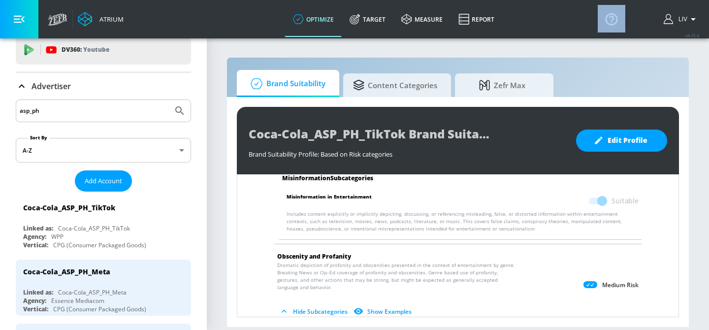
scroll to position [663, 0]
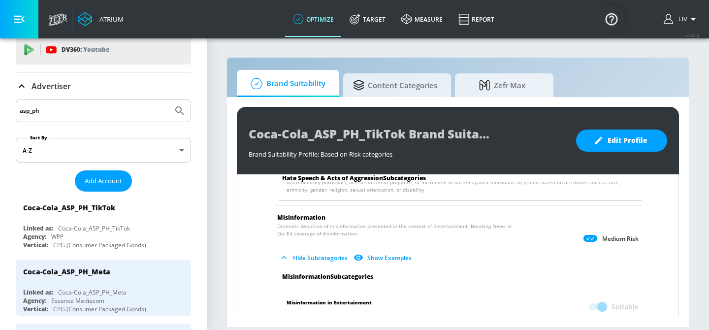
click at [72, 112] on input "asp_ph" at bounding box center [94, 110] width 149 height 13
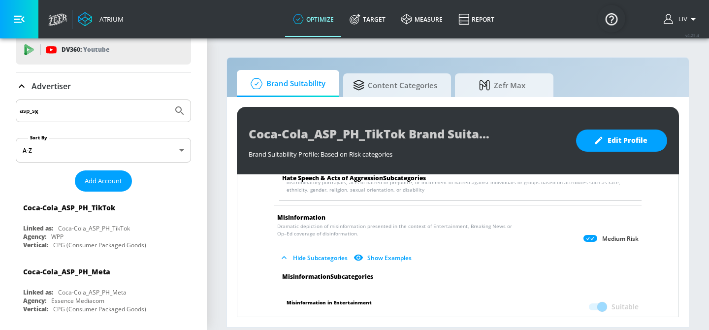
type input "asp_sg"
click at [169, 100] on button "Submit Search" at bounding box center [180, 111] width 22 height 22
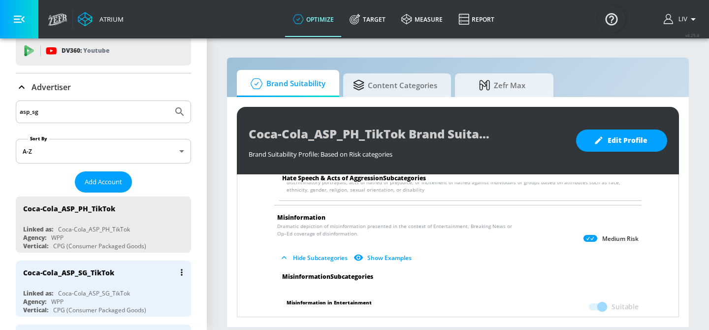
scroll to position [91, 0]
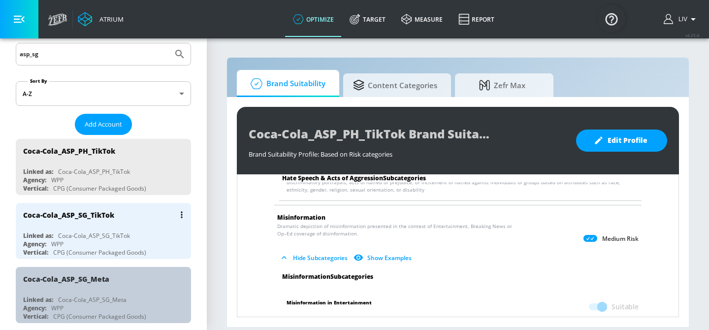
click at [139, 285] on div "Coca-Cola_ASP_SG_Meta" at bounding box center [105, 279] width 165 height 24
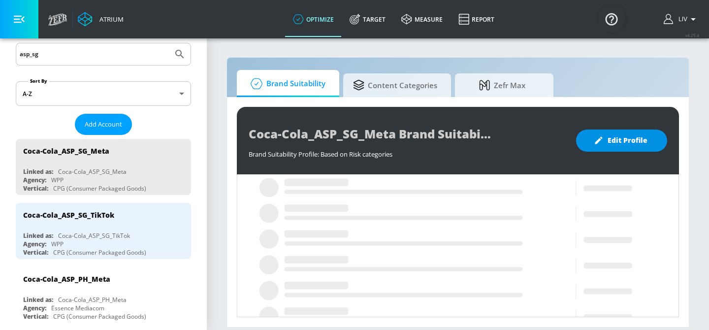
click at [649, 141] on button "Edit Profile" at bounding box center [621, 140] width 91 height 22
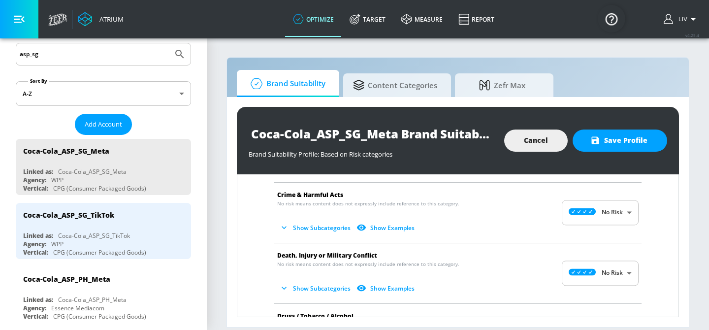
scroll to position [154, 0]
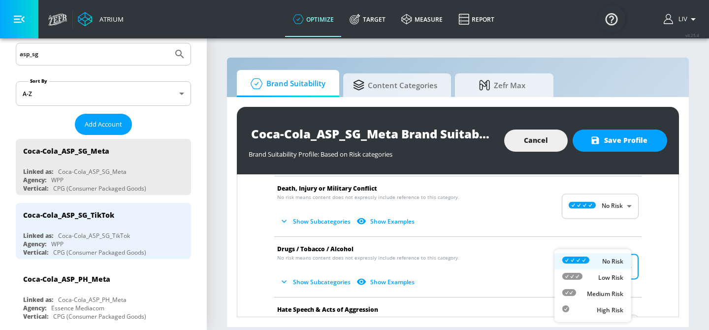
click at [605, 262] on body "Atrium optimize Target measure Report optimize Target measure Report v 4.25.4 L…" at bounding box center [354, 165] width 709 height 330
click at [601, 290] on p "Medium Risk" at bounding box center [605, 293] width 36 height 9
type input "MEDIUM"
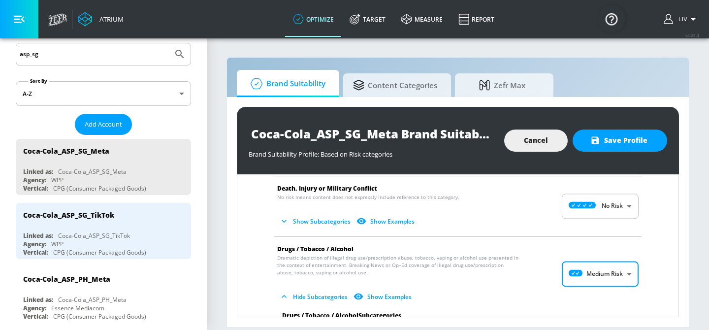
click at [635, 257] on li "Drugs / Tobacco / Alcohol Dramatic depiction of illegal drug use/prescription a…" at bounding box center [457, 274] width 377 height 75
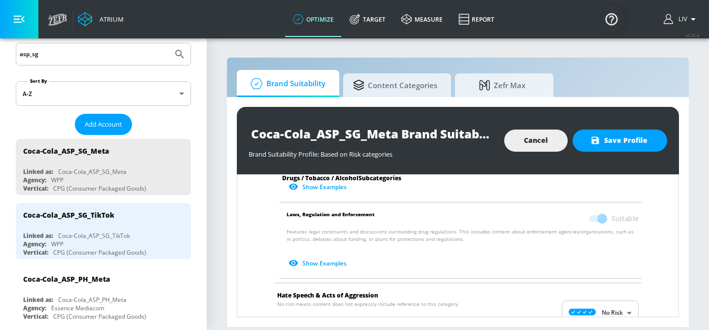
scroll to position [510, 0]
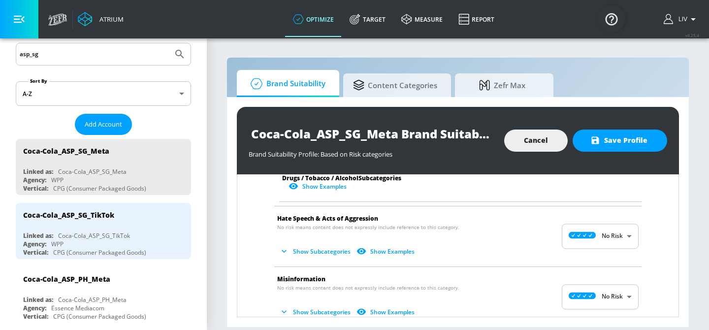
click at [611, 241] on body "Atrium optimize Target measure Report optimize Target measure Report v 4.25.4 L…" at bounding box center [354, 165] width 709 height 330
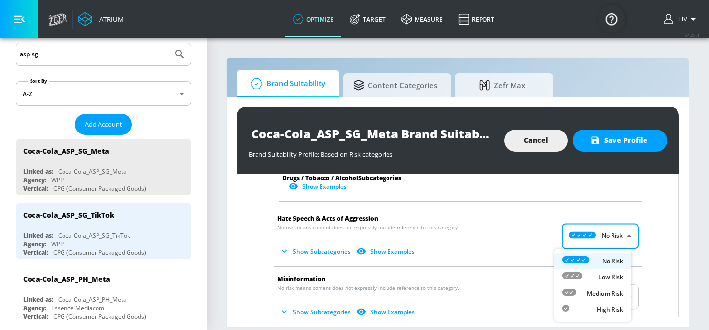
click at [606, 291] on p "Medium Risk" at bounding box center [605, 293] width 36 height 9
type input "MEDIUM"
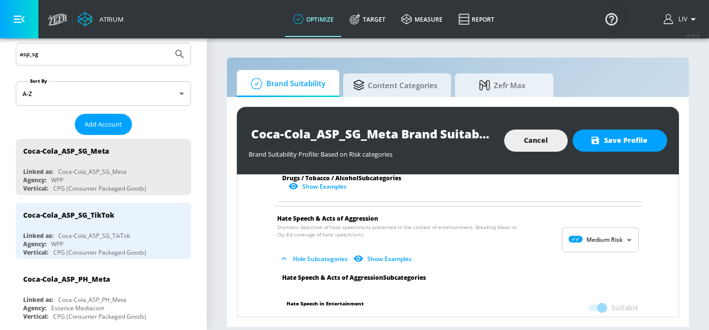
click at [634, 260] on li "Hate Speech & Acts of Aggression Dramatic depiction of hate speech/acts present…" at bounding box center [457, 239] width 377 height 67
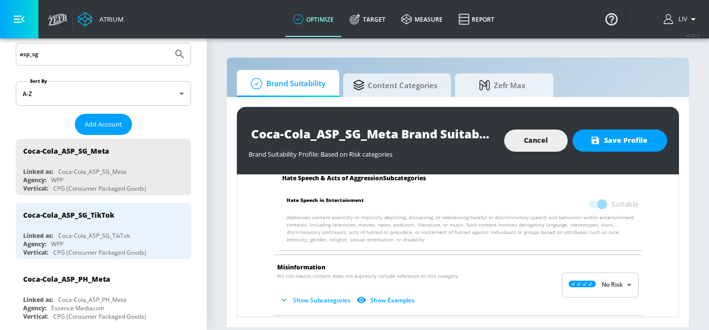
scroll to position [667, 0]
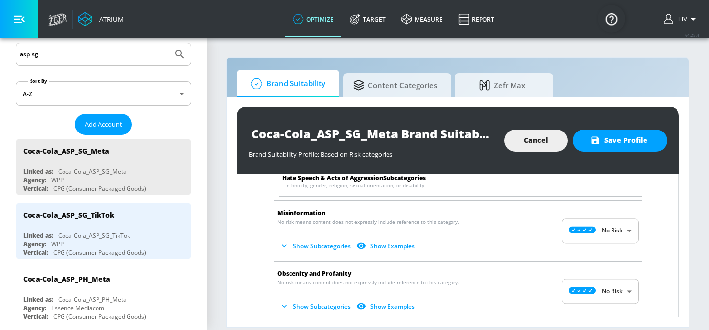
click at [616, 237] on body "Atrium optimize Target measure Report optimize Target measure Report v 4.25.4 L…" at bounding box center [354, 165] width 709 height 330
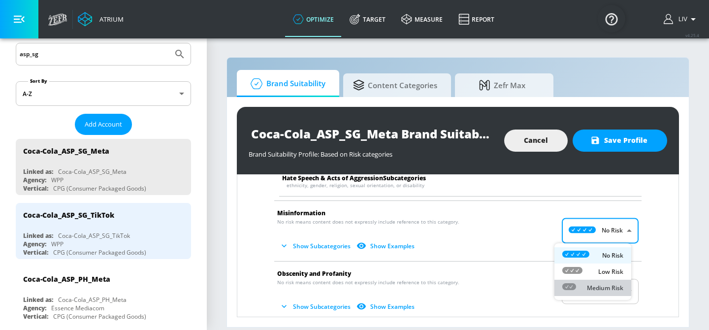
drag, startPoint x: 613, startPoint y: 285, endPoint x: 623, endPoint y: 272, distance: 16.5
click at [613, 286] on p "Medium Risk" at bounding box center [605, 288] width 36 height 9
type input "MEDIUM"
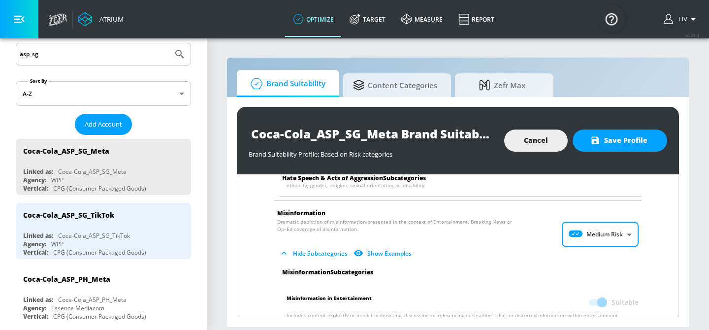
click at [636, 245] on li "Misinformation Dramatic depiction of misinformation presented in the context of…" at bounding box center [457, 234] width 377 height 67
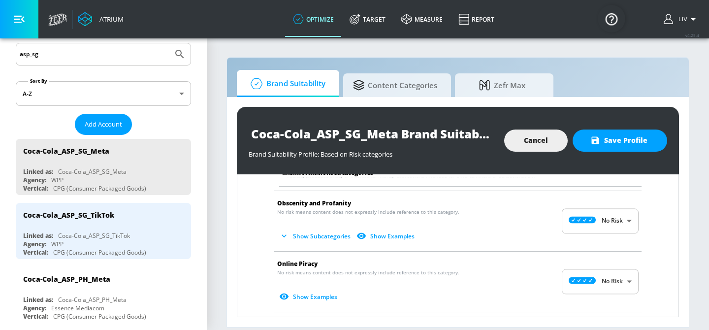
scroll to position [825, 0]
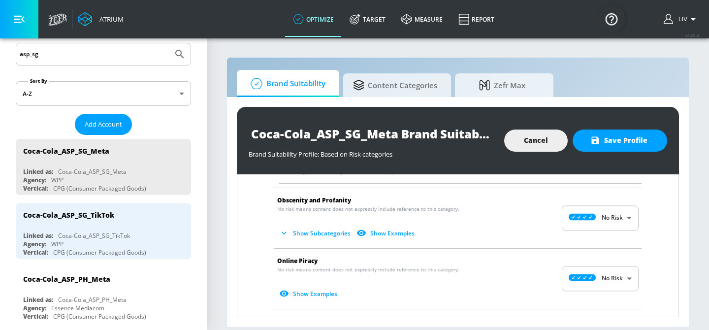
click at [601, 218] on body "Atrium optimize Target measure Report optimize Target measure Report v 4.25.4 L…" at bounding box center [354, 165] width 709 height 330
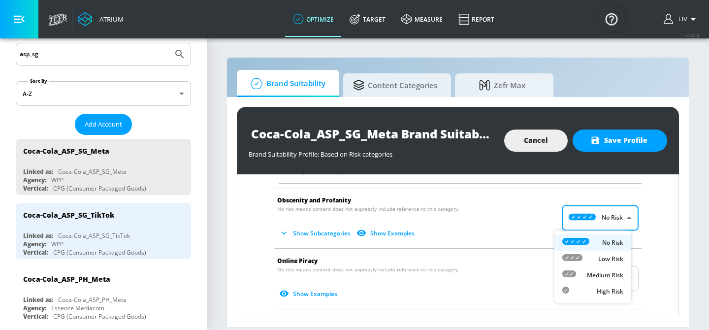
click at [601, 270] on div "Medium Risk" at bounding box center [592, 275] width 61 height 10
type input "MEDIUM"
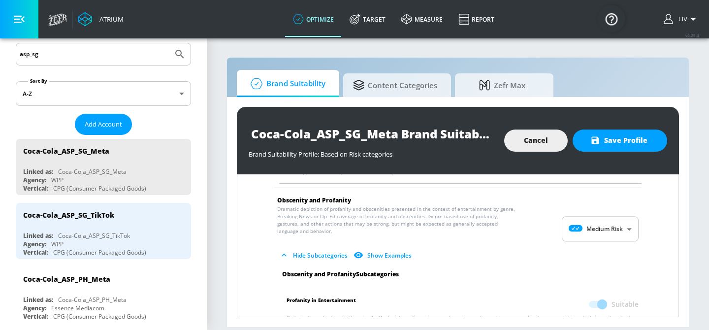
click at [637, 243] on li "Obscenity and Profanity Dramatic depiction of profanity and obscenities present…" at bounding box center [457, 229] width 377 height 82
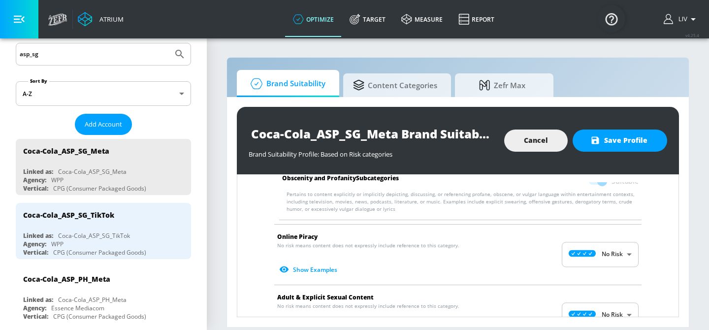
scroll to position [948, 0]
click at [615, 255] on body "Atrium optimize Target measure Report optimize Target measure Report v 4.25.4 L…" at bounding box center [354, 165] width 709 height 330
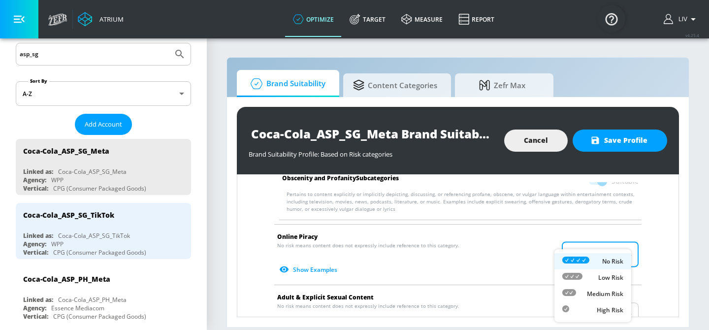
click at [601, 296] on p "Medium Risk" at bounding box center [605, 293] width 36 height 9
type input "MEDIUM"
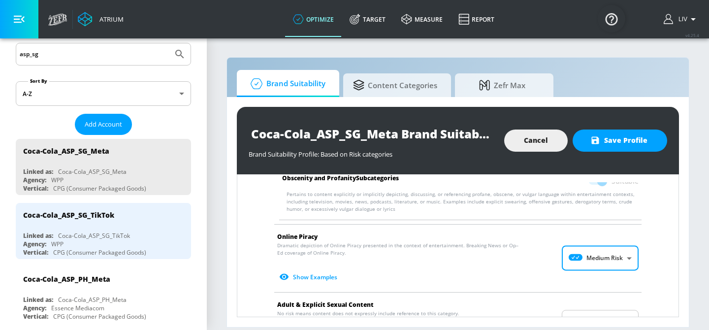
click at [633, 270] on li "Online Piracy Dramatic depiction of Online Piracy presented in the context of e…" at bounding box center [457, 257] width 377 height 67
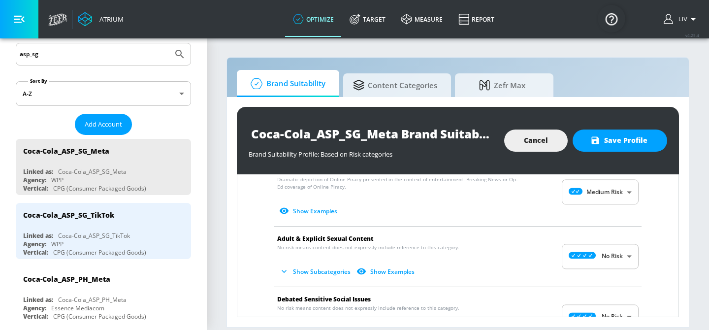
scroll to position [1068, 0]
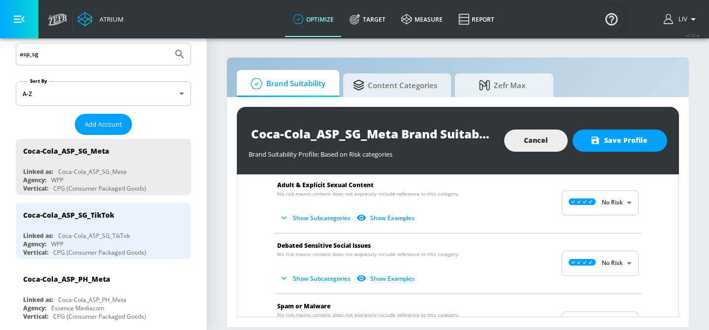
click at [598, 203] on body "Atrium optimize Target measure Report optimize Target measure Report v 4.25.4 L…" at bounding box center [354, 165] width 709 height 330
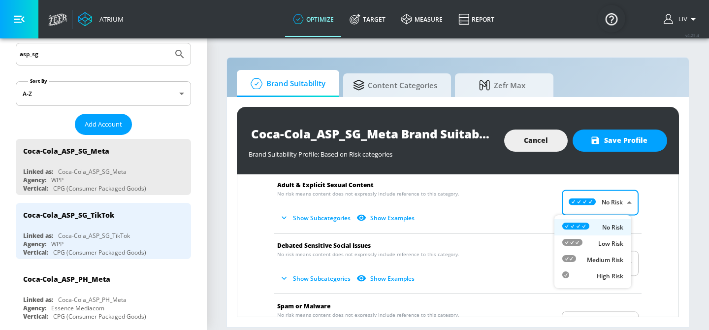
click at [614, 260] on p "Medium Risk" at bounding box center [605, 259] width 36 height 9
type input "MEDIUM"
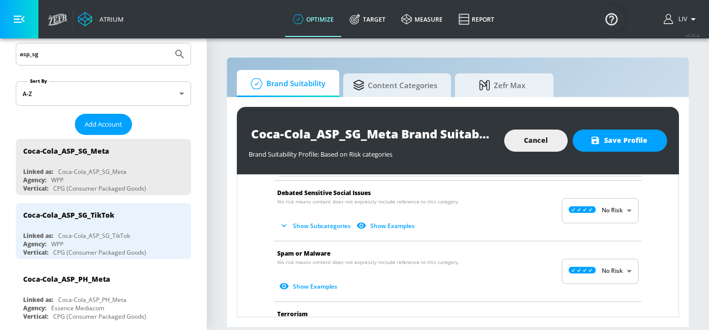
scroll to position [1250, 0]
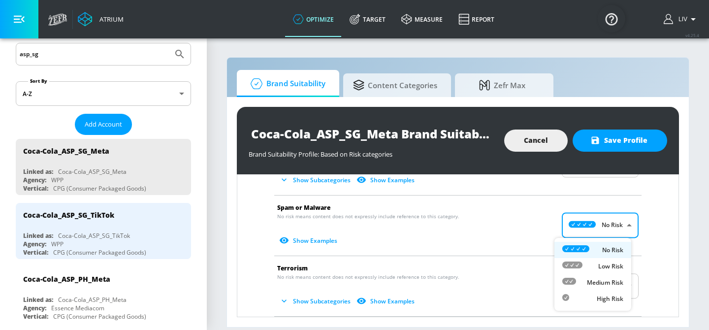
click at [619, 235] on body "Atrium optimize Target measure Report optimize Target measure Report v 4.25.4 L…" at bounding box center [354, 165] width 709 height 330
click at [616, 278] on p "Medium Risk" at bounding box center [605, 282] width 36 height 9
type input "MEDIUM"
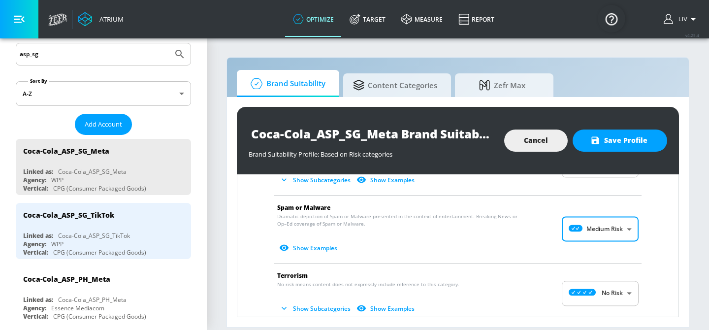
click at [637, 262] on li "Spam or Malware Dramatic depiction of Spam or Malware presented in the context …" at bounding box center [457, 228] width 377 height 67
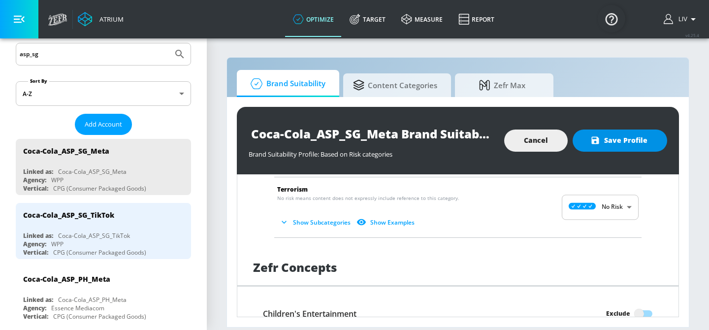
scroll to position [1364, 0]
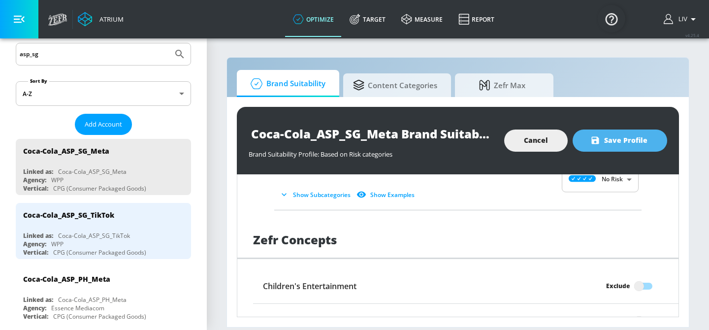
click at [607, 145] on span "Save Profile" at bounding box center [619, 140] width 55 height 12
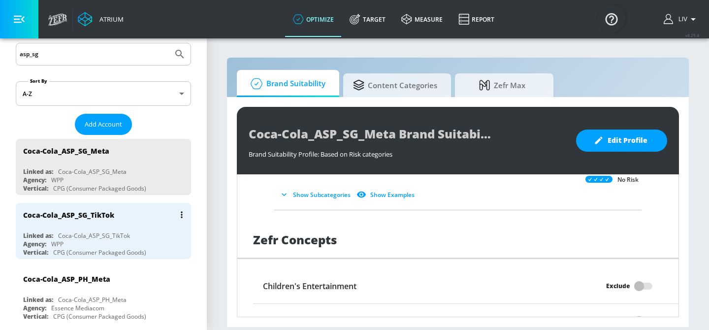
click at [87, 226] on div "Coca-Cola_ASP_SG_TikTok Linked as: Coca-Cola_ASP_SG_TikTok Agency: WPP Vertical…" at bounding box center [103, 231] width 175 height 56
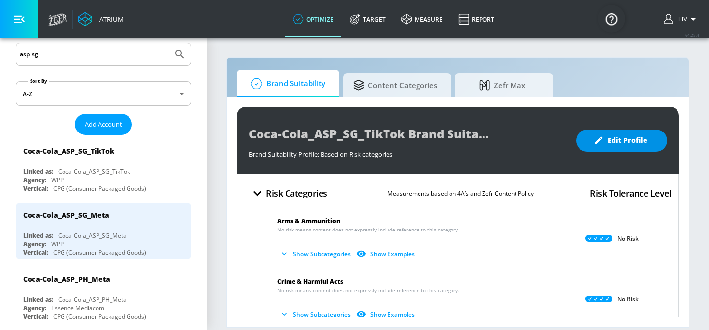
click at [639, 142] on span "Edit Profile" at bounding box center [622, 140] width 52 height 12
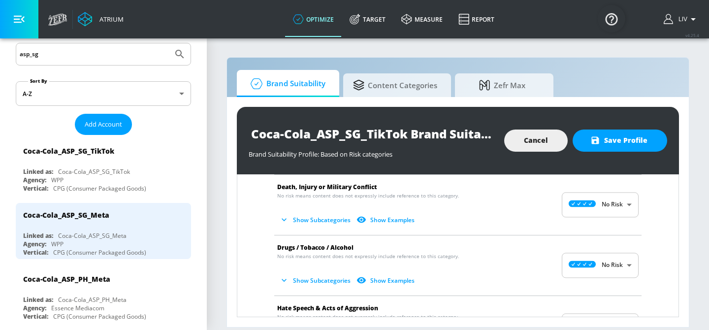
scroll to position [165, 0]
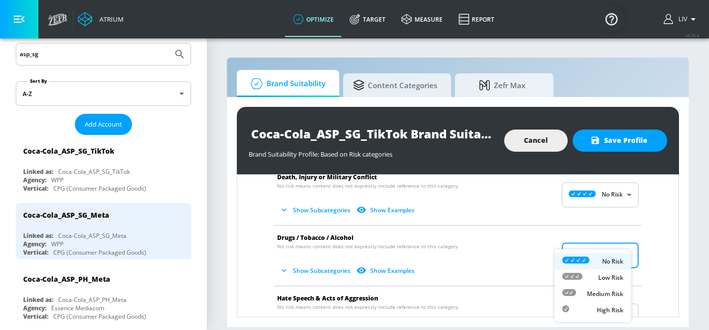
click at [594, 249] on body "Atrium optimize Target measure Report optimize Target measure Report v 4.25.4 L…" at bounding box center [354, 165] width 709 height 330
click at [616, 289] on p "Medium Risk" at bounding box center [605, 293] width 36 height 9
type input "MEDIUM"
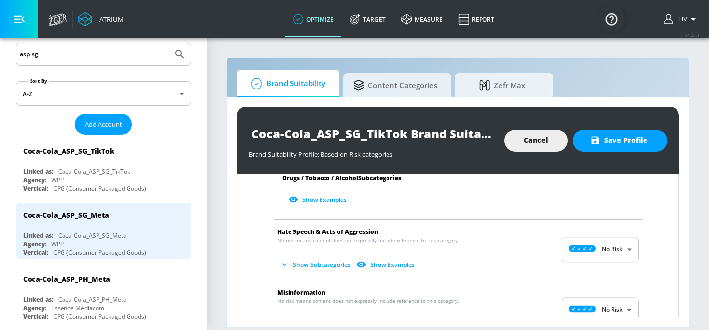
scroll to position [509, 0]
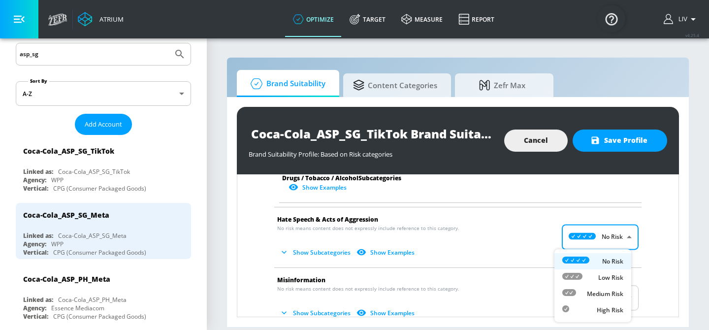
click at [619, 238] on body "Atrium optimize Target measure Report optimize Target measure Report v 4.25.4 L…" at bounding box center [354, 165] width 709 height 330
click at [608, 289] on p "Medium Risk" at bounding box center [605, 293] width 36 height 9
type input "MEDIUM"
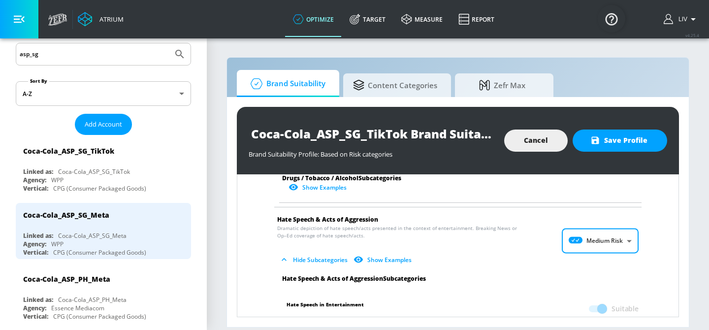
click at [631, 255] on li "Hate Speech & Acts of Aggression Dramatic depiction of hate speech/acts present…" at bounding box center [457, 240] width 377 height 67
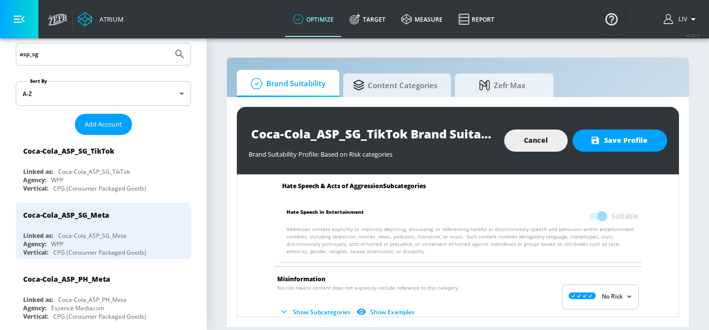
scroll to position [625, 0]
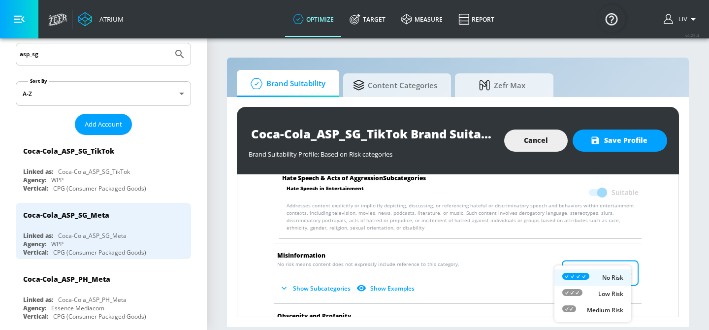
click at [596, 274] on body "Atrium optimize Target measure Report optimize Target measure Report v 4.25.4 L…" at bounding box center [354, 165] width 709 height 330
drag, startPoint x: 594, startPoint y: 303, endPoint x: 599, endPoint y: 297, distance: 7.7
click at [594, 303] on li "Medium Risk" at bounding box center [592, 310] width 77 height 16
type input "MEDIUM"
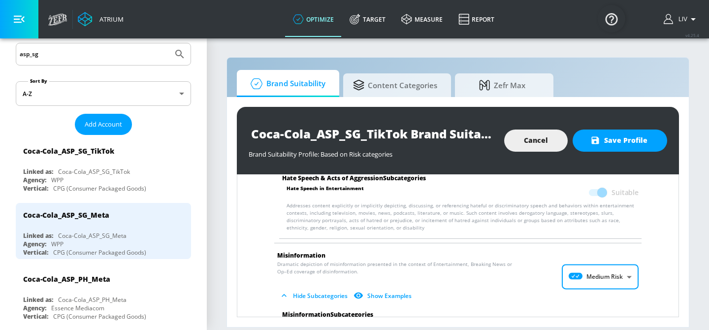
click at [645, 261] on div "Arms & Ammunition No risk means content does not expressly include reference to…" at bounding box center [458, 167] width 426 height 1175
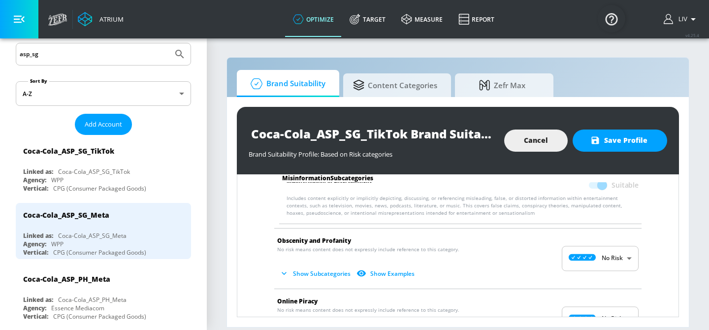
scroll to position [791, 0]
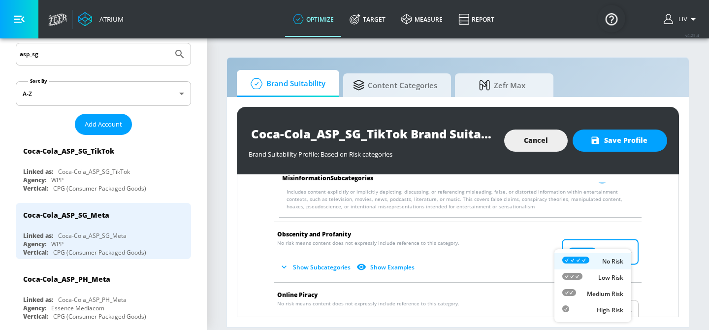
click at [612, 252] on body "Atrium optimize Target measure Report optimize Target measure Report v 4.25.4 L…" at bounding box center [354, 165] width 709 height 330
click at [592, 297] on p "Medium Risk" at bounding box center [605, 293] width 36 height 9
type input "MEDIUM"
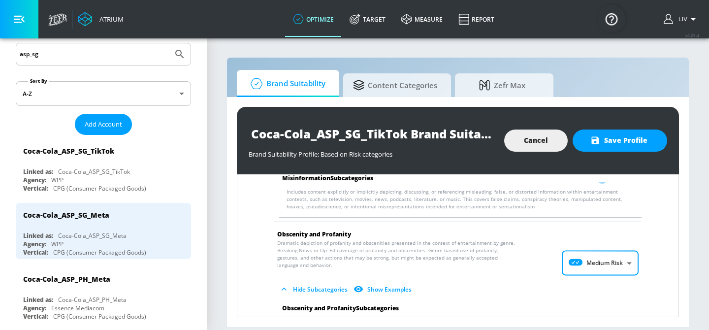
click at [638, 264] on li "Obscenity and Profanity Dramatic depiction of profanity and obscenities present…" at bounding box center [457, 263] width 377 height 82
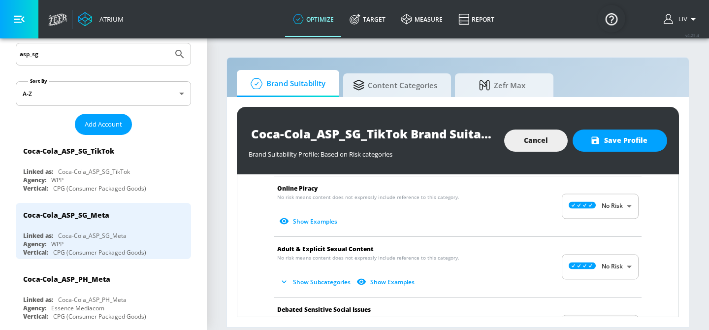
scroll to position [942, 0]
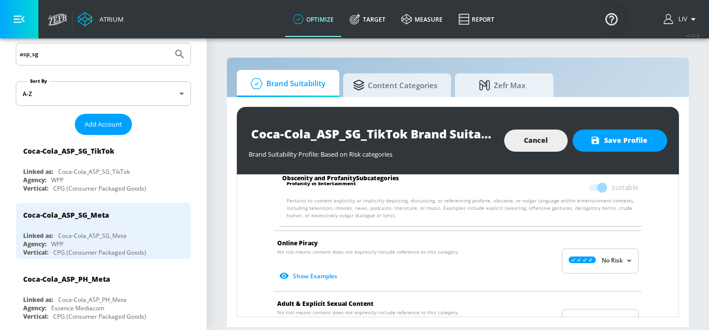
click at [596, 266] on body "Atrium optimize Target measure Report optimize Target measure Report v 4.25.4 L…" at bounding box center [354, 165] width 709 height 330
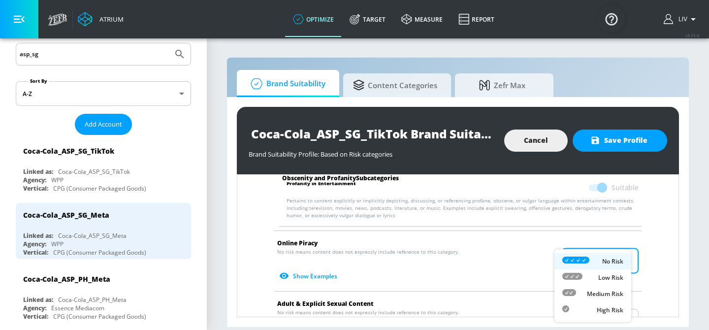
click at [594, 295] on p "Medium Risk" at bounding box center [605, 293] width 36 height 9
type input "MEDIUM"
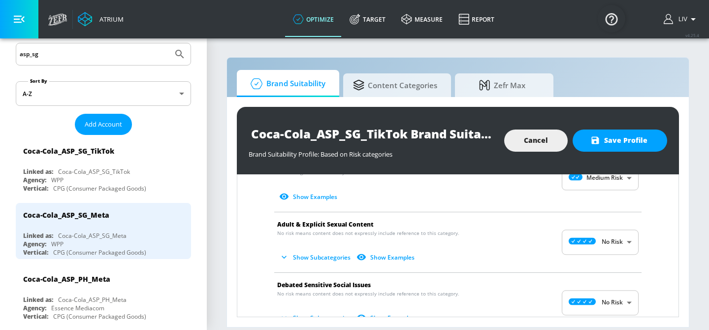
scroll to position [1027, 0]
click at [621, 239] on body "Atrium optimize Target measure Report optimize Target measure Report v 4.25.4 L…" at bounding box center [354, 165] width 709 height 330
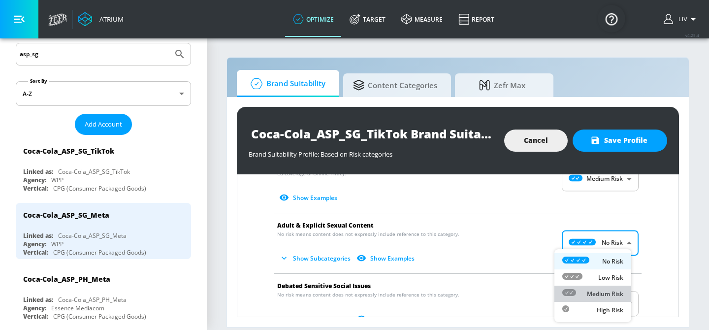
click at [602, 289] on p "Medium Risk" at bounding box center [605, 293] width 36 height 9
type input "MEDIUM"
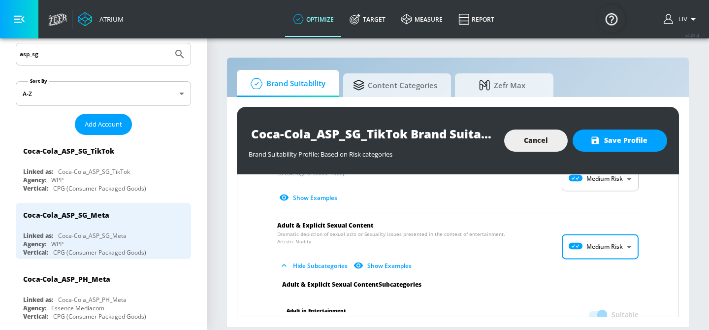
click at [638, 256] on li "Adult & Explicit Sexual Content Dramatic depiction of sexual acts or Sexuality …" at bounding box center [457, 246] width 377 height 67
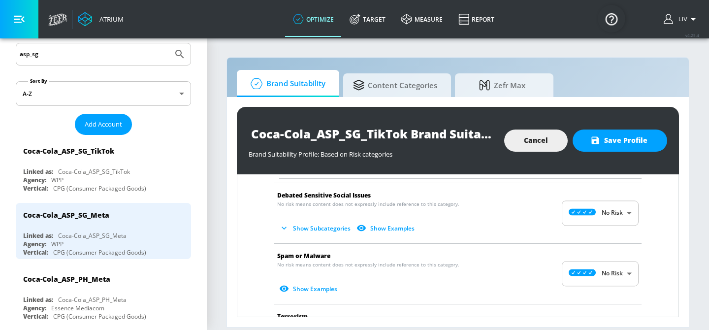
scroll to position [1202, 0]
click at [608, 272] on body "Atrium optimize Target measure Report optimize Target measure Report v 4.25.4 L…" at bounding box center [354, 165] width 709 height 330
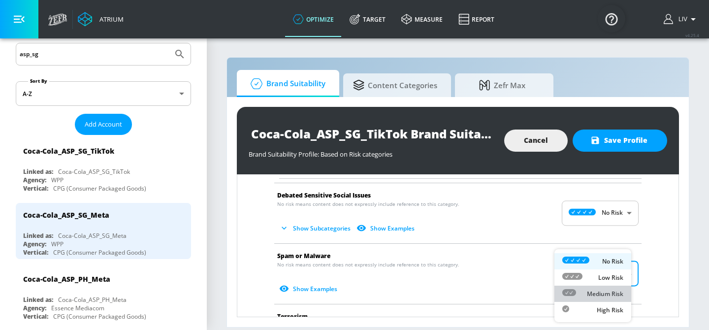
click at [609, 300] on li "Medium Risk" at bounding box center [592, 293] width 77 height 16
type input "MEDIUM"
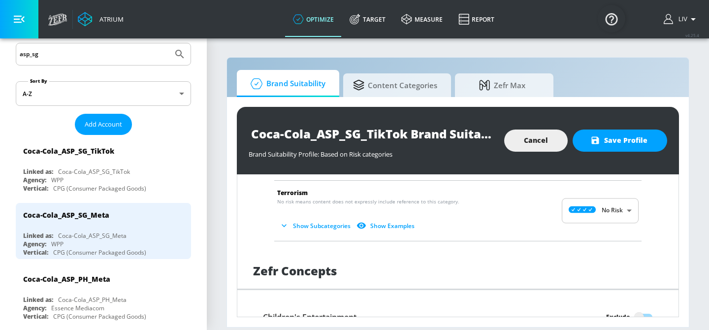
scroll to position [1407, 0]
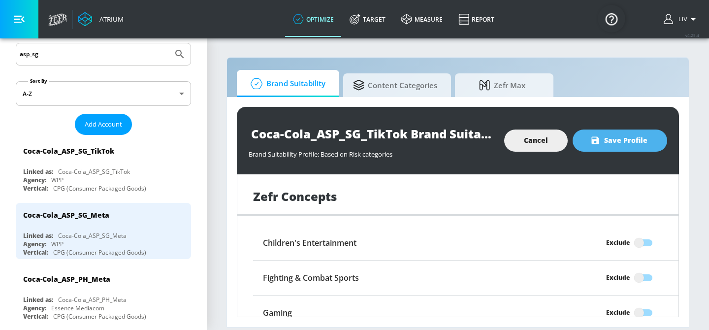
click at [613, 138] on span "Save Profile" at bounding box center [619, 140] width 55 height 12
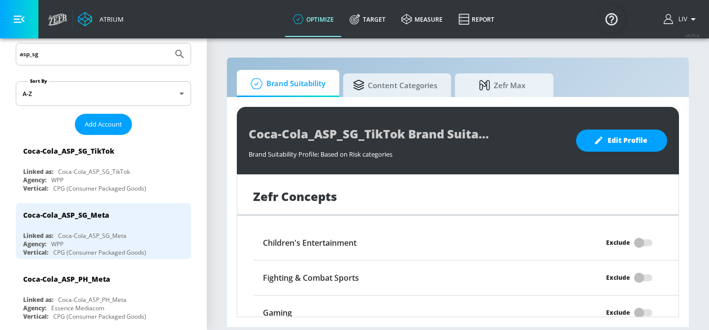
click at [71, 58] on input "asp_sg" at bounding box center [94, 54] width 149 height 13
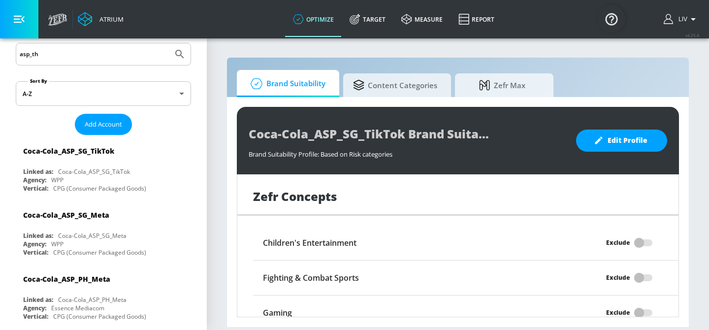
type input "asp_th"
click at [169, 43] on button "Submit Search" at bounding box center [180, 54] width 22 height 22
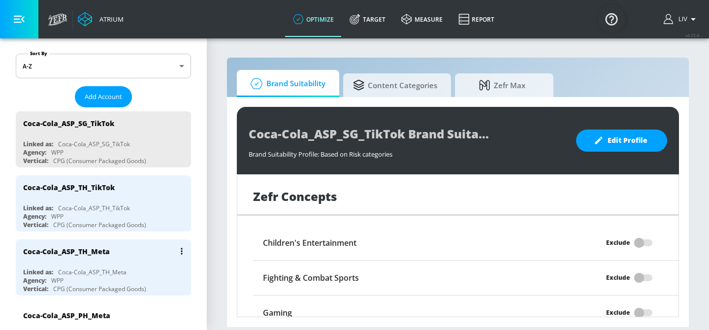
scroll to position [146, 0]
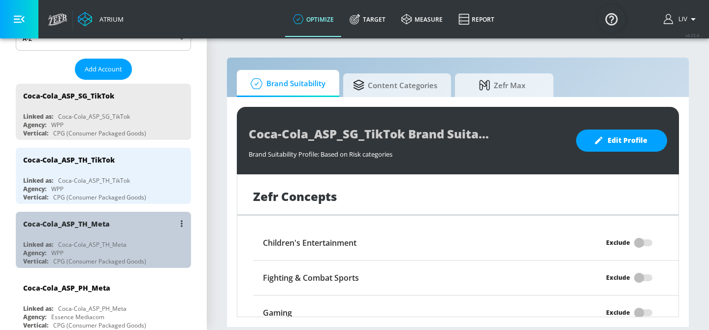
click at [129, 233] on div "Coca-Cola_ASP_TH_Meta" at bounding box center [105, 224] width 165 height 24
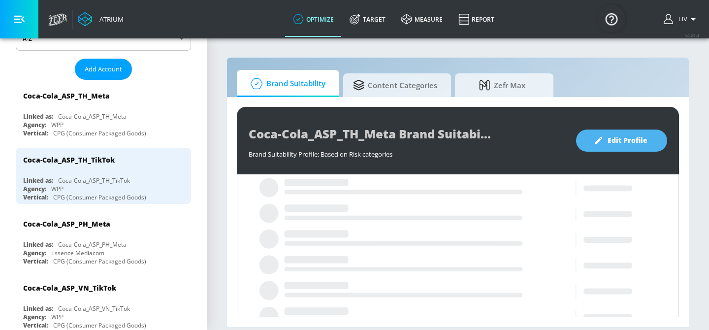
click at [642, 134] on span "Edit Profile" at bounding box center [622, 140] width 52 height 12
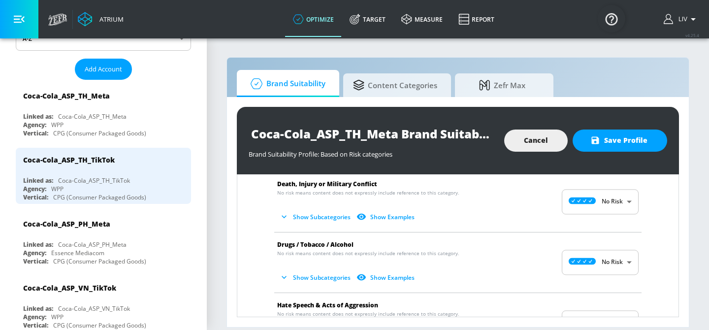
scroll to position [162, 0]
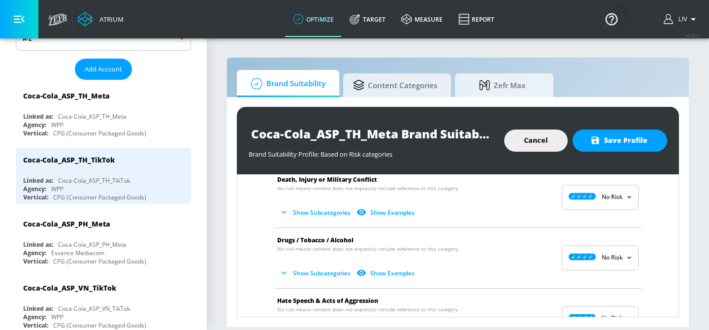
click at [591, 258] on body "Atrium optimize Target measure Report optimize Target measure Report v 4.25.4 L…" at bounding box center [354, 165] width 709 height 330
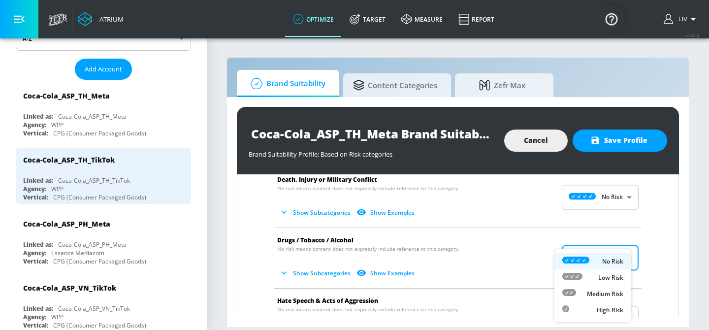
click at [611, 289] on p "Medium Risk" at bounding box center [605, 293] width 36 height 9
type input "MEDIUM"
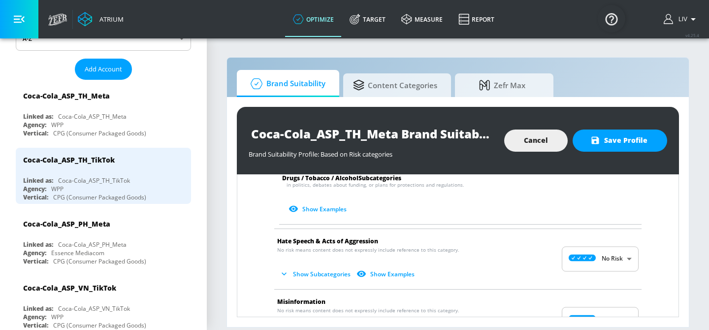
scroll to position [548, 0]
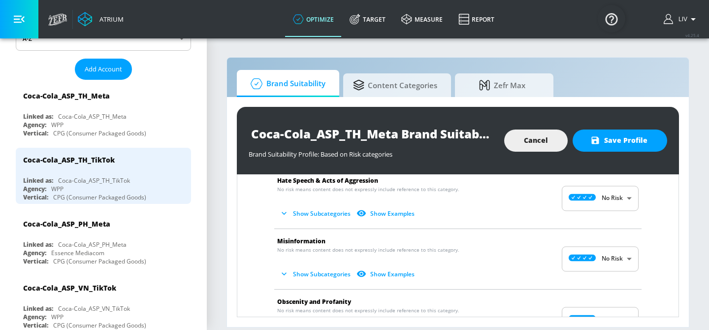
click at [594, 198] on body "Atrium optimize Target measure Report optimize Target measure Report v 4.25.4 L…" at bounding box center [354, 165] width 709 height 330
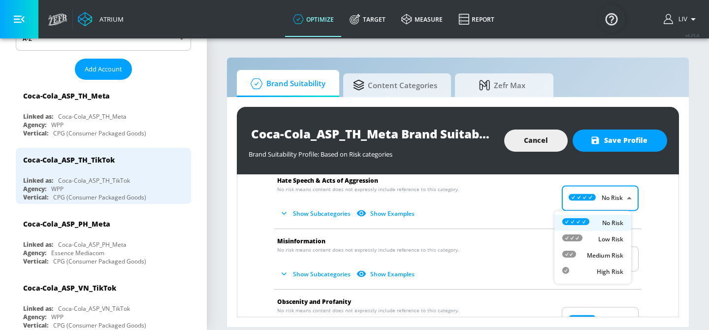
click at [597, 254] on p "Medium Risk" at bounding box center [605, 255] width 36 height 9
type input "MEDIUM"
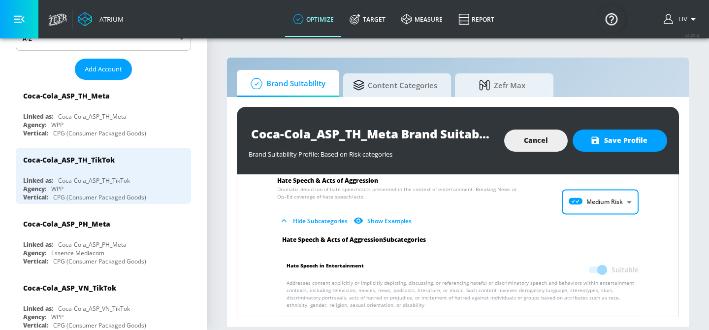
click at [634, 237] on div "Hate Speech & Acts of Aggression Subcategories" at bounding box center [460, 240] width 372 height 8
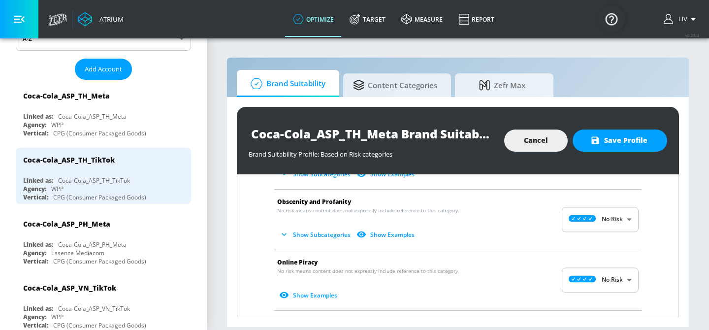
scroll to position [682, 0]
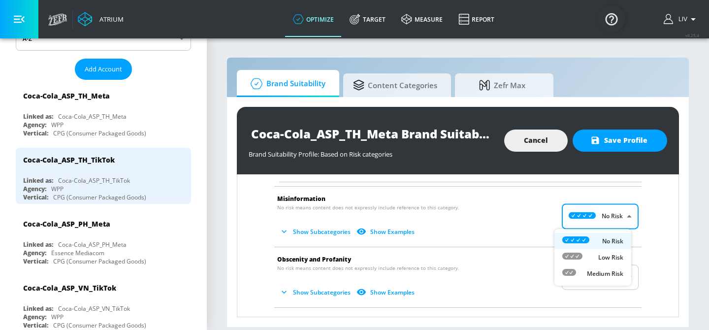
click at [613, 219] on body "Atrium optimize Target measure Report optimize Target measure Report v 4.25.4 L…" at bounding box center [354, 165] width 709 height 330
click at [614, 274] on p "Medium Risk" at bounding box center [605, 273] width 36 height 9
type input "MEDIUM"
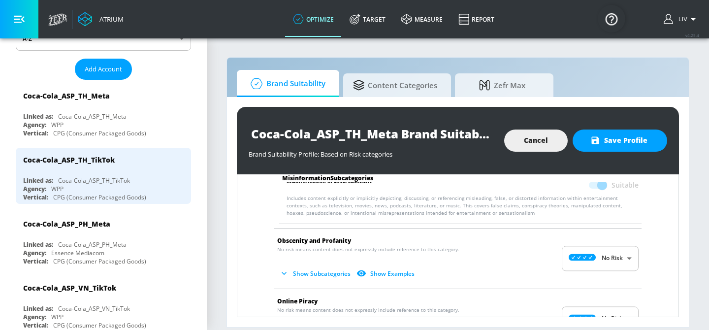
scroll to position [795, 0]
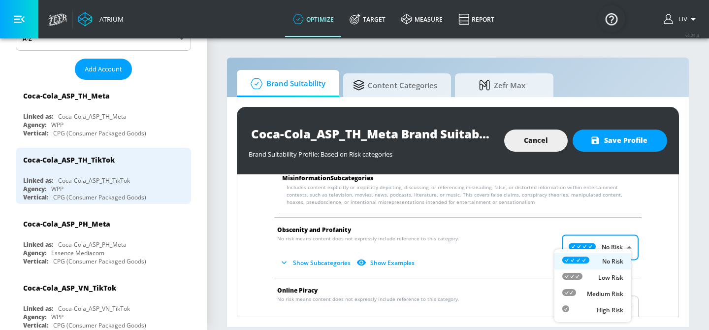
click at [616, 249] on body "Atrium optimize Target measure Report optimize Target measure Report v 4.25.4 L…" at bounding box center [354, 165] width 709 height 330
click at [617, 289] on p "Medium Risk" at bounding box center [605, 293] width 36 height 9
type input "MEDIUM"
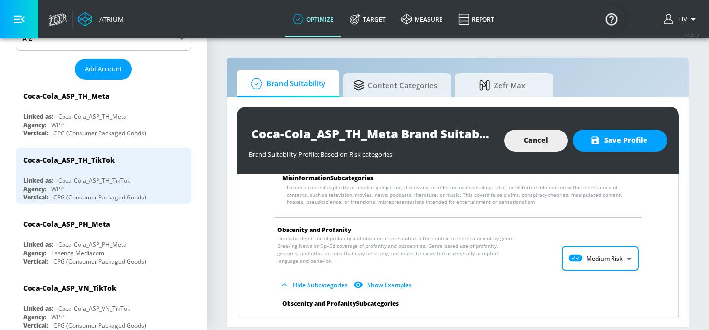
click at [640, 265] on div "Arms & Ammunition No risk means content does not expressly include reference to…" at bounding box center [458, 46] width 426 height 1274
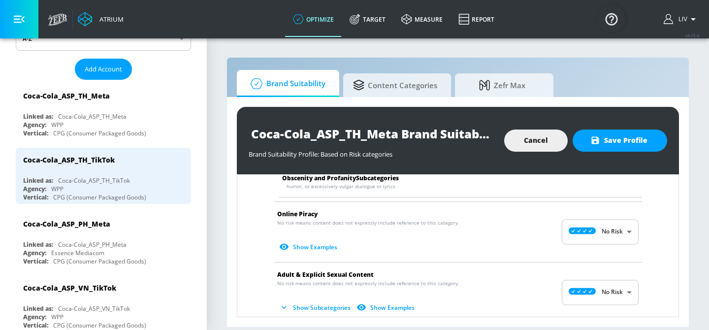
scroll to position [979, 0]
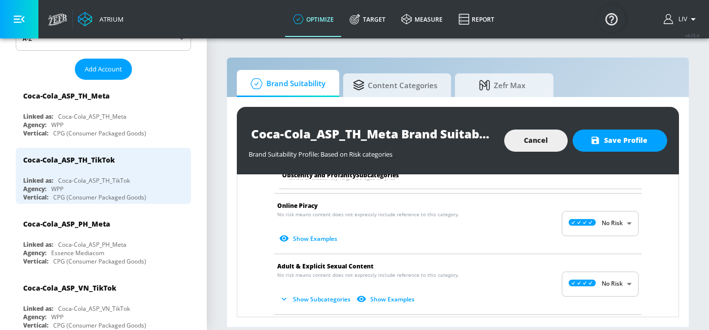
click at [592, 231] on body "Atrium optimize Target measure Report optimize Target measure Report v 4.25.4 L…" at bounding box center [354, 165] width 709 height 330
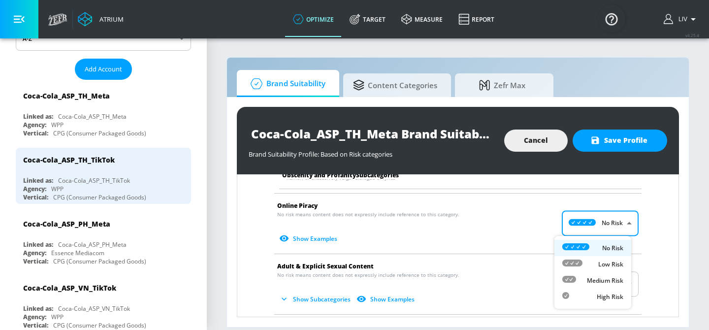
click at [593, 274] on li "Medium Risk" at bounding box center [592, 280] width 77 height 16
type input "MEDIUM"
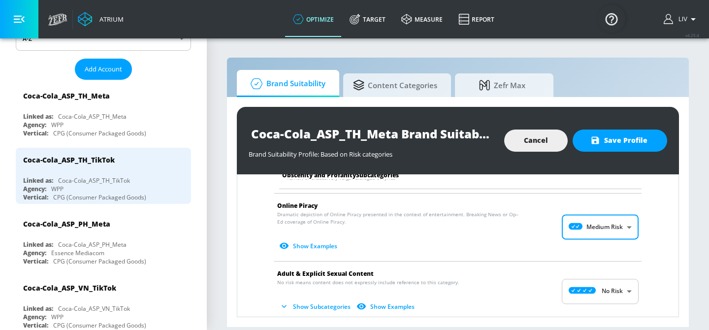
click at [627, 250] on li "Online Piracy Dramatic depiction of Online Piracy presented in the context of e…" at bounding box center [457, 226] width 377 height 67
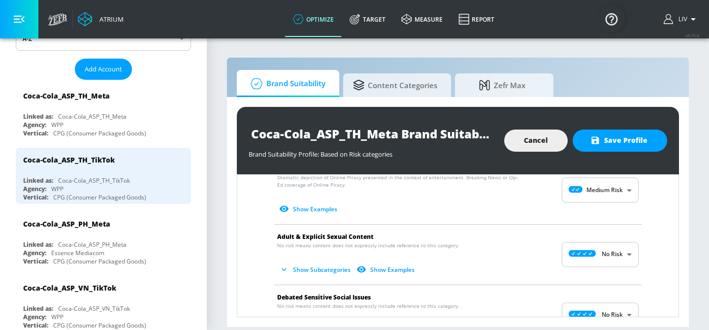
scroll to position [1055, 0]
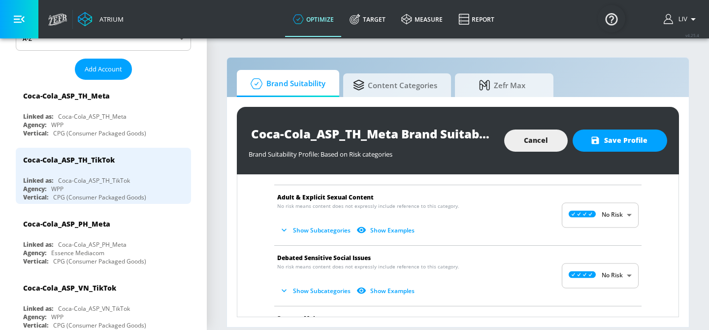
click at [607, 222] on body "Atrium optimize Target measure Report optimize Target measure Report v 4.25.4 L…" at bounding box center [354, 165] width 709 height 330
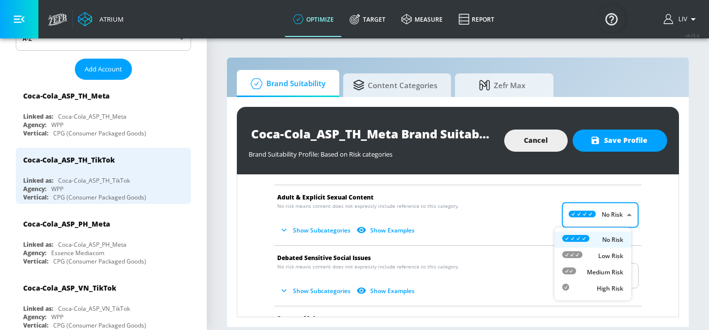
click at [612, 265] on li "Medium Risk" at bounding box center [592, 272] width 77 height 16
type input "MEDIUM"
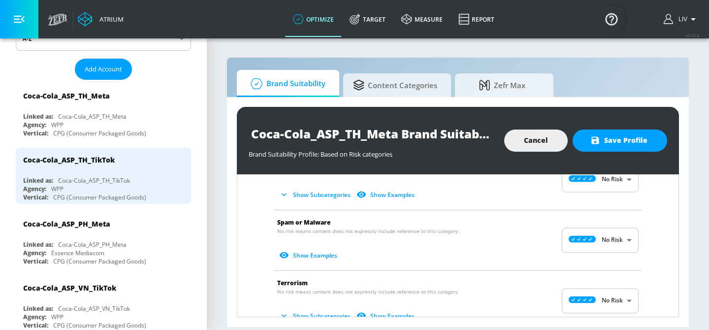
scroll to position [1247, 0]
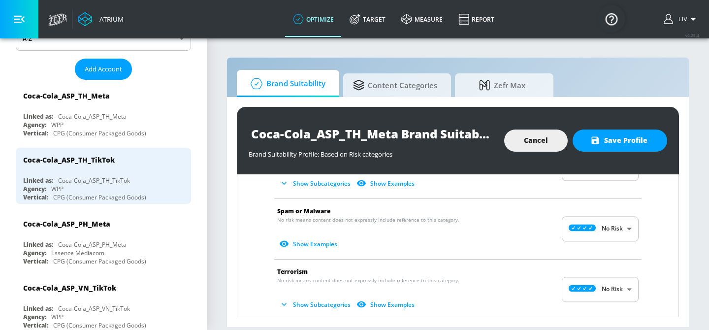
click at [615, 226] on body "Atrium optimize Target measure Report optimize Target measure Report v 4.25.4 L…" at bounding box center [354, 165] width 709 height 330
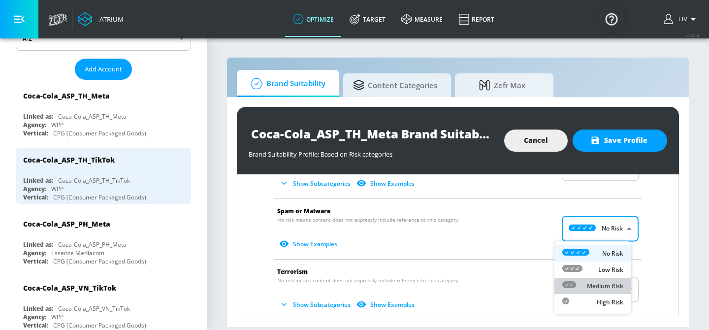
click at [611, 280] on li "Medium Risk" at bounding box center [592, 286] width 77 height 16
type input "MEDIUM"
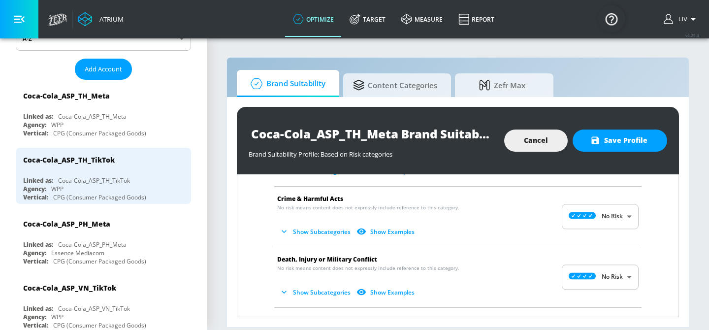
scroll to position [0, 0]
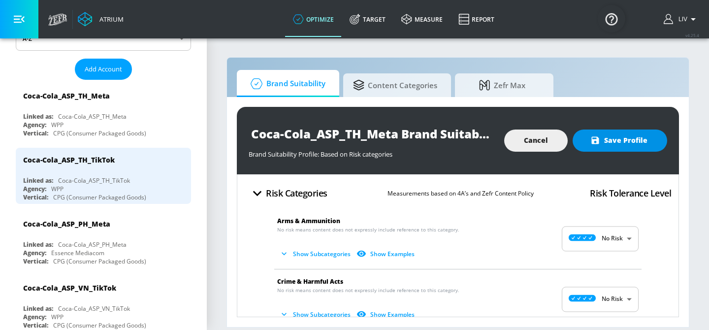
click at [621, 138] on span "Save Profile" at bounding box center [619, 140] width 55 height 12
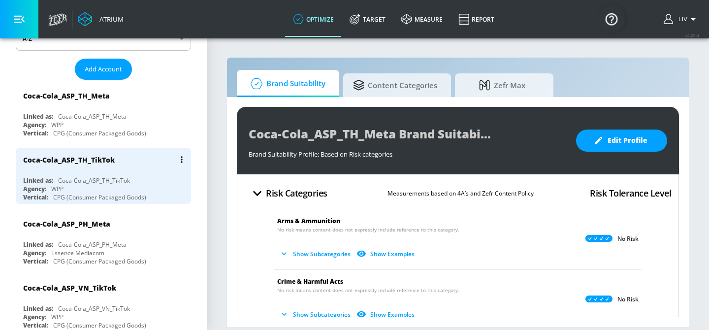
click at [105, 163] on div "Coca-Cola_ASP_TH_TikTok" at bounding box center [105, 160] width 165 height 24
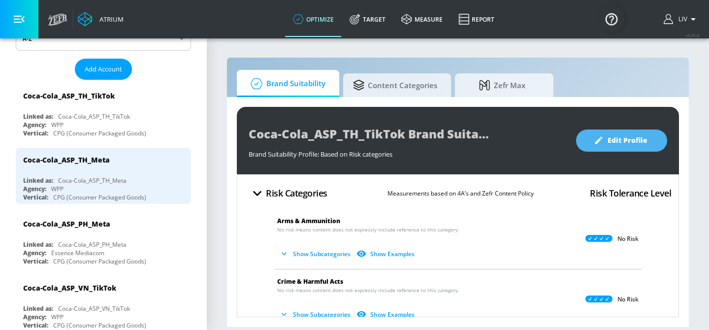
click at [599, 148] on button "Edit Profile" at bounding box center [621, 140] width 91 height 22
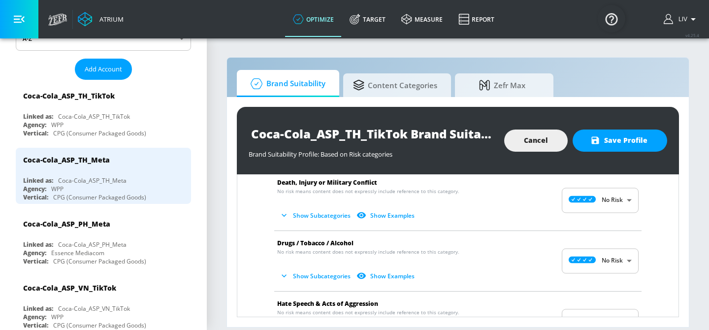
scroll to position [175, 0]
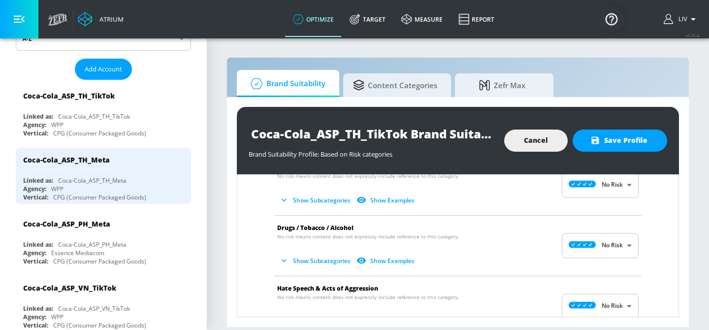
click at [591, 244] on body "Atrium optimize Target measure Report optimize Target measure Report v 4.25.4 L…" at bounding box center [354, 165] width 709 height 330
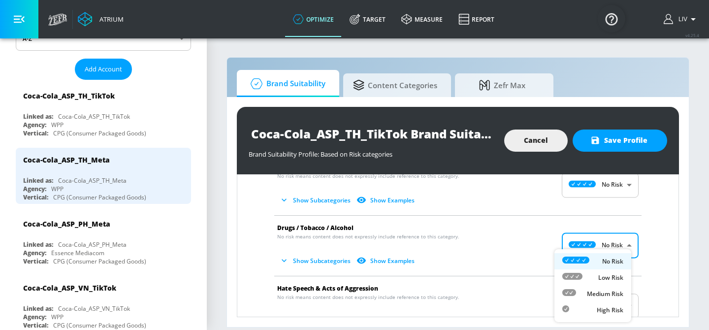
click at [592, 294] on p "Medium Risk" at bounding box center [605, 293] width 36 height 9
type input "MEDIUM"
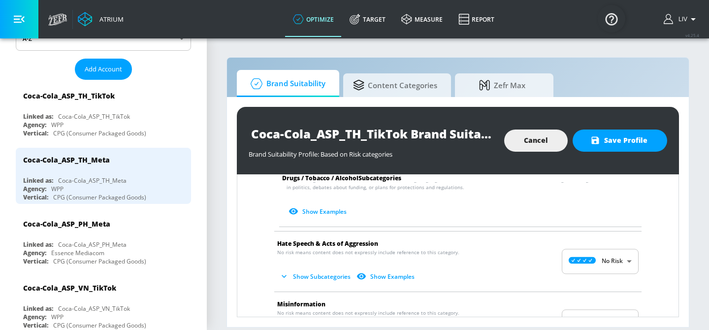
scroll to position [523, 0]
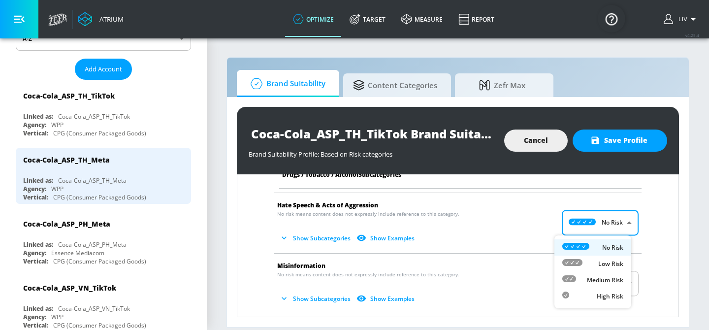
click at [604, 228] on body "Atrium optimize Target measure Report optimize Target measure Report v 4.25.4 L…" at bounding box center [354, 165] width 709 height 330
click at [587, 275] on div "Medium Risk" at bounding box center [592, 280] width 61 height 10
type input "MEDIUM"
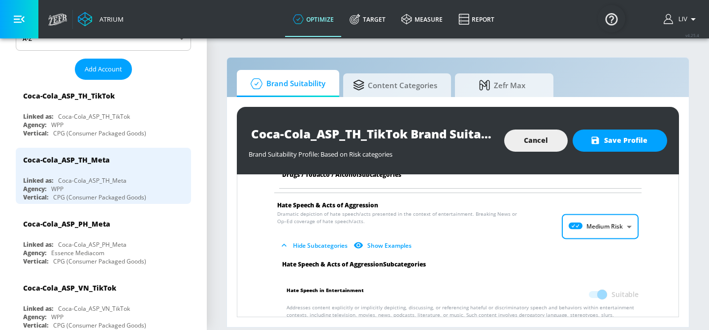
click at [644, 242] on div "Arms & Ammunition No risk means content does not expressly include reference to…" at bounding box center [458, 227] width 426 height 1091
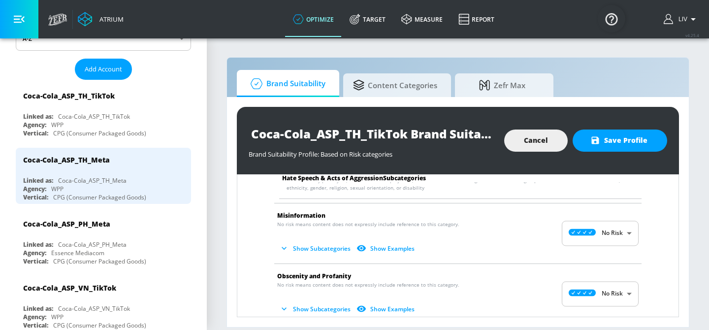
scroll to position [689, 0]
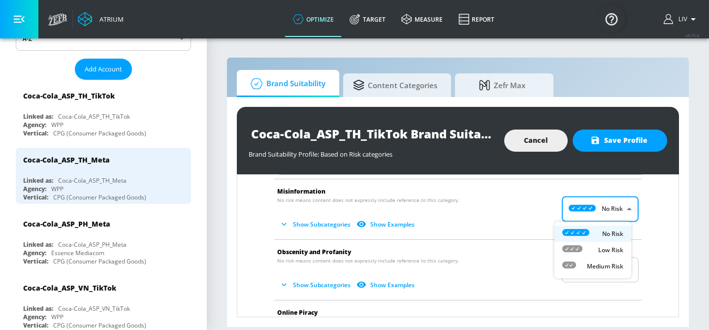
drag, startPoint x: 595, startPoint y: 209, endPoint x: 595, endPoint y: 222, distance: 13.8
click at [595, 209] on body "Atrium optimize Target measure Report optimize Target measure Report v 4.25.4 L…" at bounding box center [354, 165] width 709 height 330
drag, startPoint x: 587, startPoint y: 261, endPoint x: 594, endPoint y: 256, distance: 8.9
click at [587, 262] on p "Medium Risk" at bounding box center [605, 266] width 36 height 9
type input "MEDIUM"
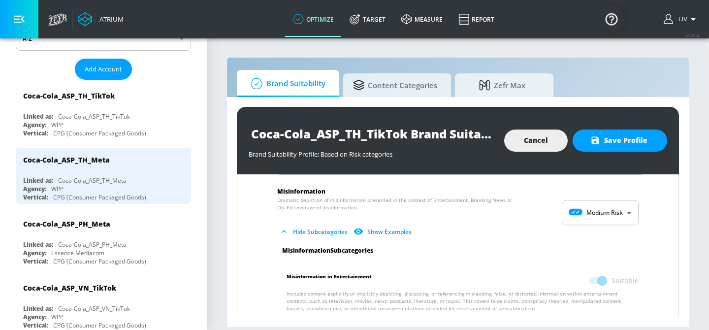
click at [634, 235] on li "Misinformation Dramatic depiction of misinformation presented in the context of…" at bounding box center [457, 212] width 377 height 67
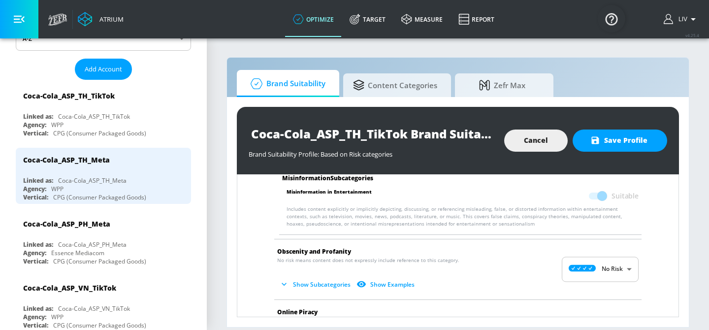
scroll to position [791, 0]
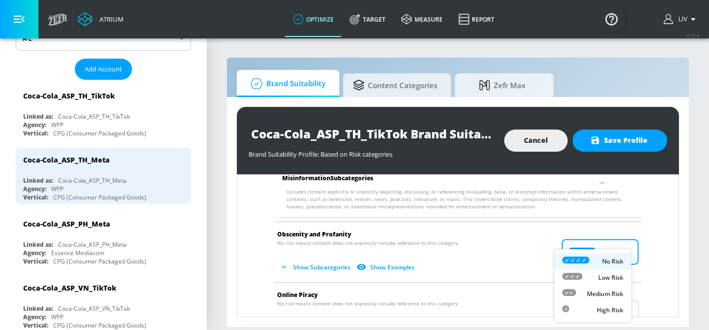
drag, startPoint x: 601, startPoint y: 245, endPoint x: 600, endPoint y: 252, distance: 6.4
click at [600, 245] on body "Atrium optimize Target measure Report optimize Target measure Report v 4.25.4 L…" at bounding box center [354, 165] width 709 height 330
click at [601, 299] on li "Medium Risk" at bounding box center [592, 293] width 77 height 16
type input "MEDIUM"
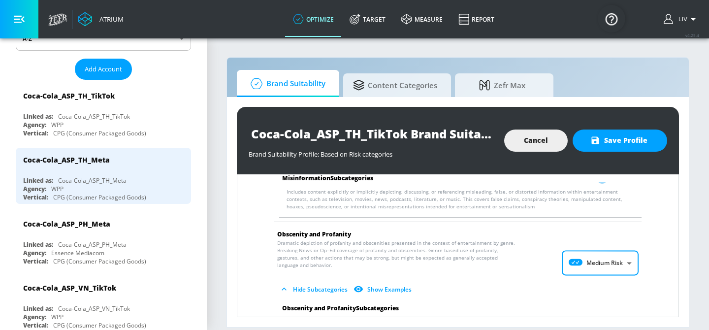
click at [638, 264] on div "Arms & Ammunition No risk means content does not expressly include reference to…" at bounding box center [458, 51] width 426 height 1274
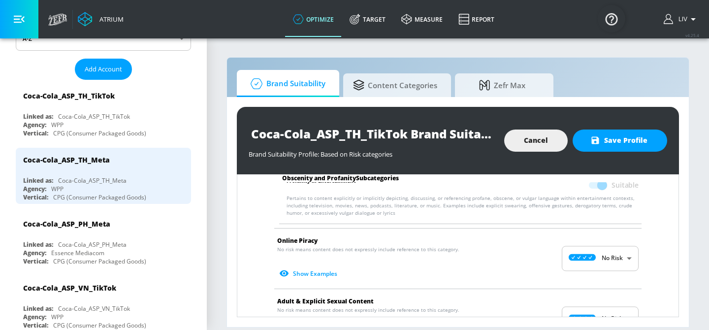
scroll to position [945, 0]
click at [619, 265] on body "Atrium optimize Target measure Report optimize Target measure Report v 4.25.4 L…" at bounding box center [354, 165] width 709 height 330
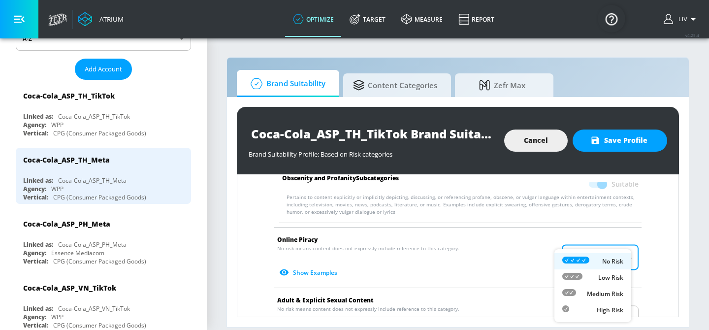
drag, startPoint x: 599, startPoint y: 294, endPoint x: 613, endPoint y: 286, distance: 16.3
click at [599, 294] on p "Medium Risk" at bounding box center [605, 293] width 36 height 9
type input "MEDIUM"
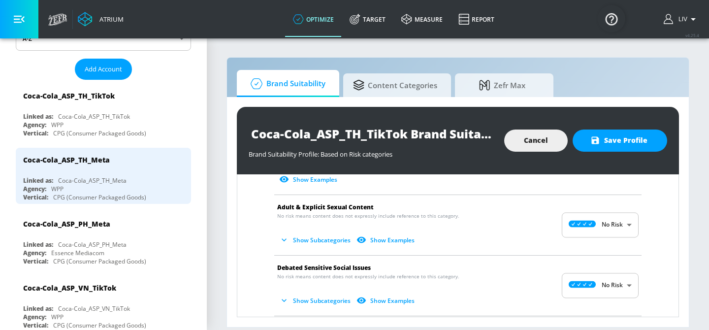
scroll to position [1054, 0]
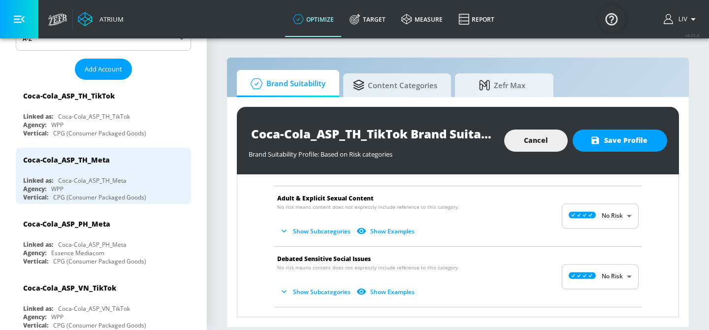
click at [612, 219] on body "Atrium optimize Target measure Report optimize Target measure Report v 4.25.4 L…" at bounding box center [354, 165] width 709 height 330
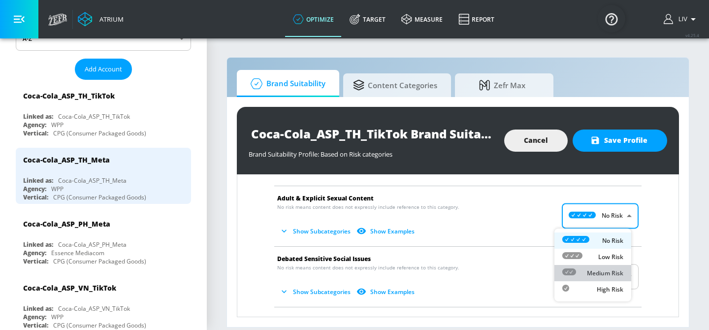
drag, startPoint x: 605, startPoint y: 270, endPoint x: 615, endPoint y: 262, distance: 12.6
click at [605, 270] on p "Medium Risk" at bounding box center [605, 273] width 36 height 9
type input "MEDIUM"
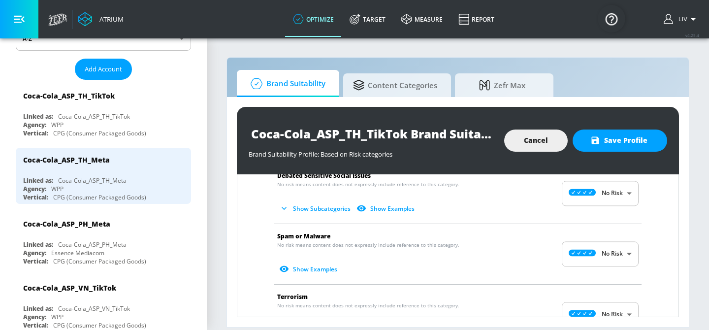
scroll to position [1223, 0]
click at [619, 255] on body "Atrium optimize Target measure Report optimize Target measure Report v 4.25.4 L…" at bounding box center [354, 165] width 709 height 330
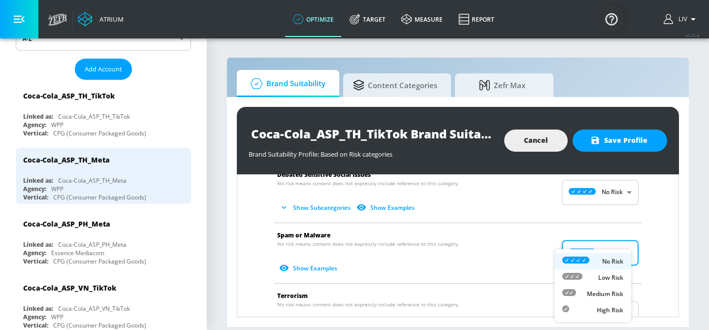
click at [614, 292] on p "Medium Risk" at bounding box center [605, 293] width 36 height 9
type input "MEDIUM"
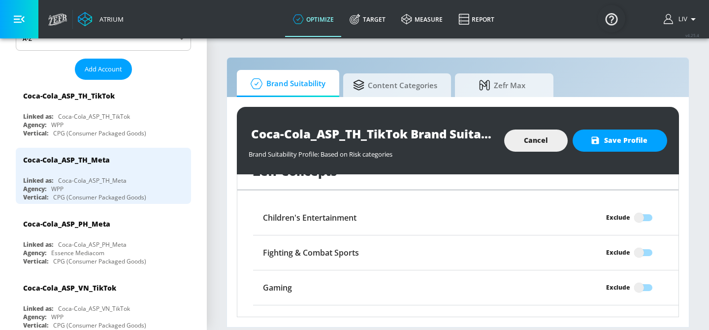
scroll to position [1491, 0]
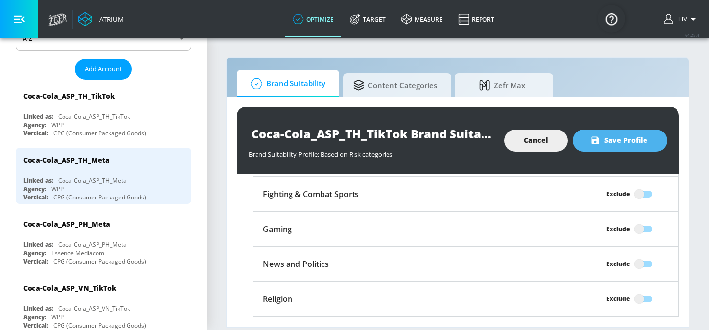
click at [641, 138] on span "Save Profile" at bounding box center [619, 140] width 55 height 12
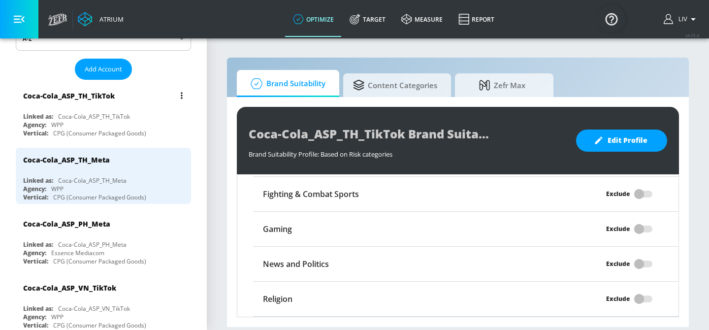
scroll to position [0, 0]
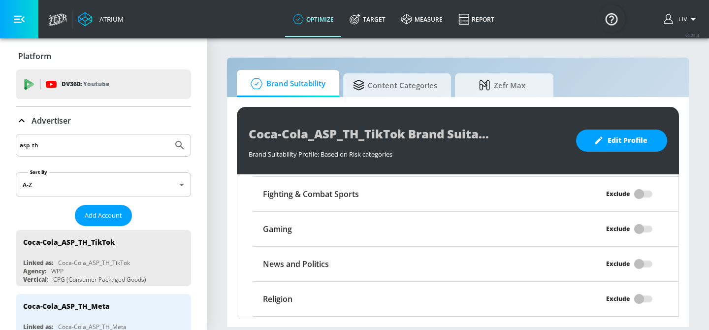
click at [111, 146] on input "asp_th" at bounding box center [94, 145] width 149 height 13
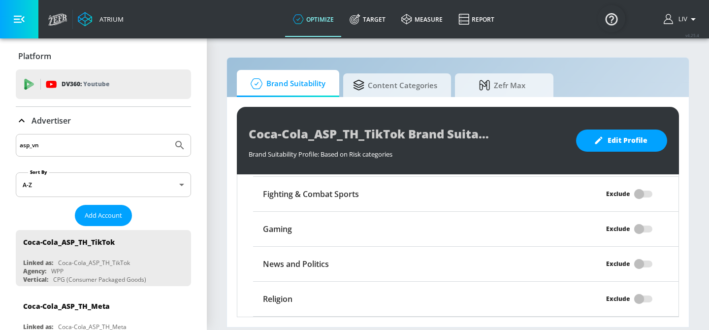
type input "asp_vn"
click at [169, 134] on button "Submit Search" at bounding box center [180, 145] width 22 height 22
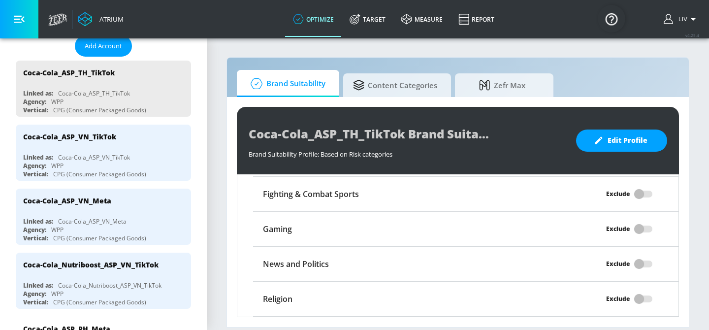
scroll to position [159, 0]
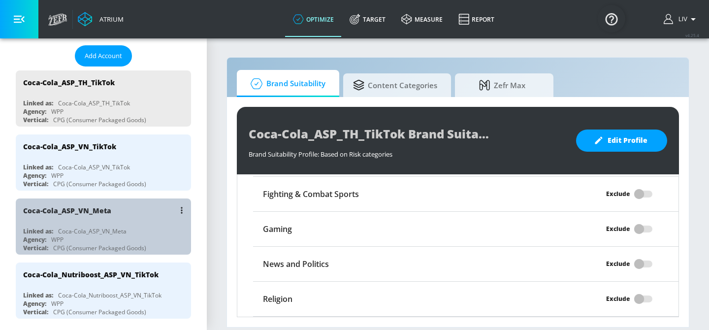
click at [127, 202] on div "Coca-Cola_ASP_VN_Meta" at bounding box center [105, 210] width 165 height 24
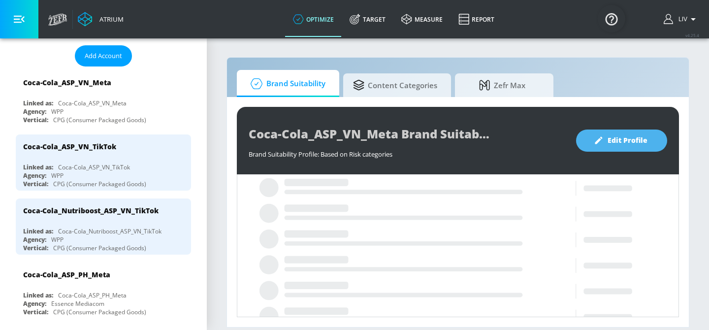
click at [624, 138] on span "Edit Profile" at bounding box center [622, 140] width 52 height 12
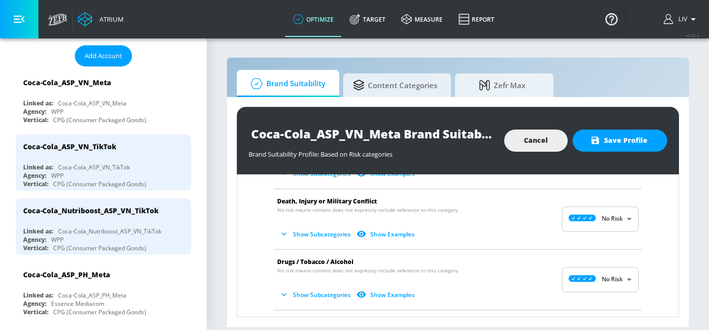
scroll to position [202, 0]
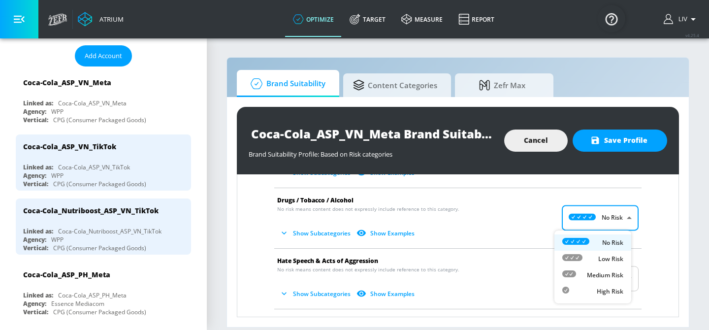
click at [584, 220] on body "Atrium optimize Target measure Report optimize Target measure Report v 4.25.4 L…" at bounding box center [354, 165] width 709 height 330
click at [589, 270] on div "Medium Risk" at bounding box center [592, 275] width 61 height 10
type input "MEDIUM"
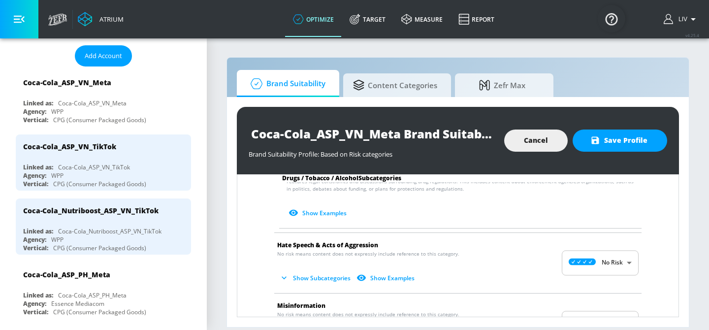
scroll to position [492, 0]
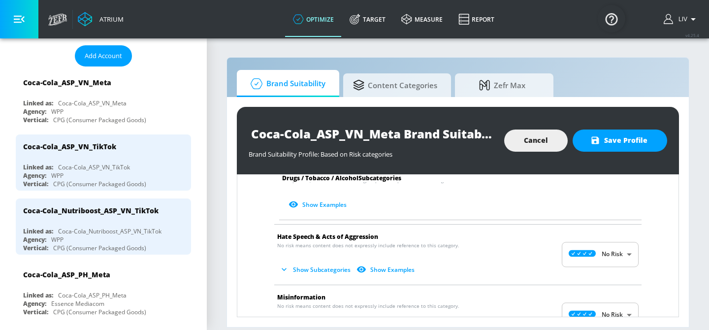
click at [605, 246] on body "Atrium optimize Target measure Report optimize Target measure Report v 4.25.4 L…" at bounding box center [354, 165] width 709 height 330
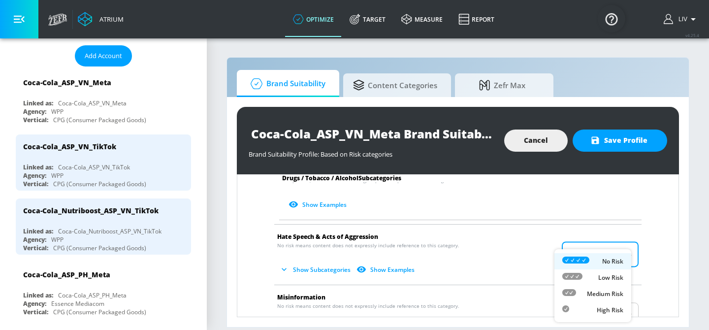
drag, startPoint x: 602, startPoint y: 287, endPoint x: 612, endPoint y: 275, distance: 16.1
click at [601, 287] on li "Medium Risk" at bounding box center [592, 293] width 77 height 16
type input "MEDIUM"
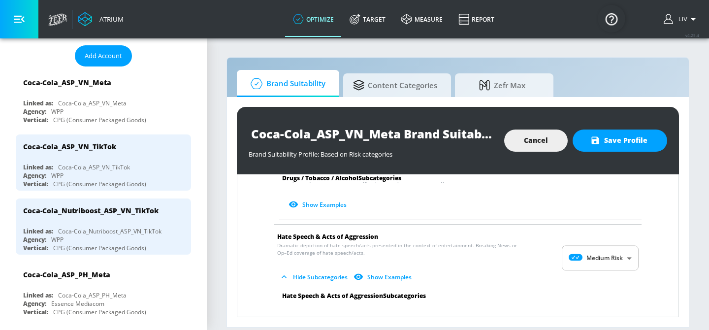
click at [645, 254] on div "Arms & Ammunition No risk means content does not expressly include reference to…" at bounding box center [458, 258] width 426 height 1091
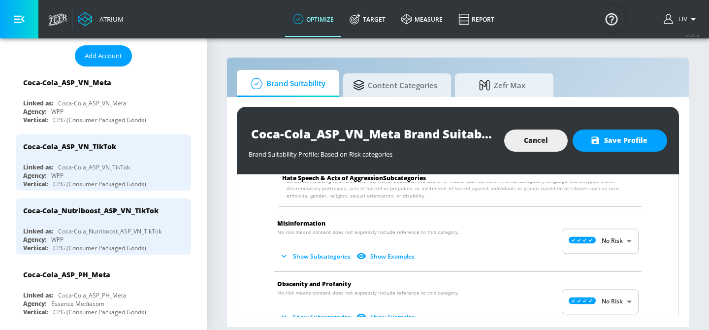
scroll to position [658, 0]
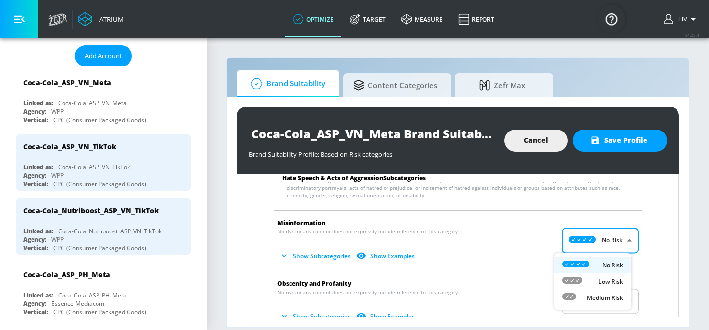
click at [580, 242] on body "Atrium optimize Target measure Report optimize Target measure Report v 4.25.4 L…" at bounding box center [354, 165] width 709 height 330
click at [596, 293] on p "Medium Risk" at bounding box center [605, 297] width 36 height 9
type input "MEDIUM"
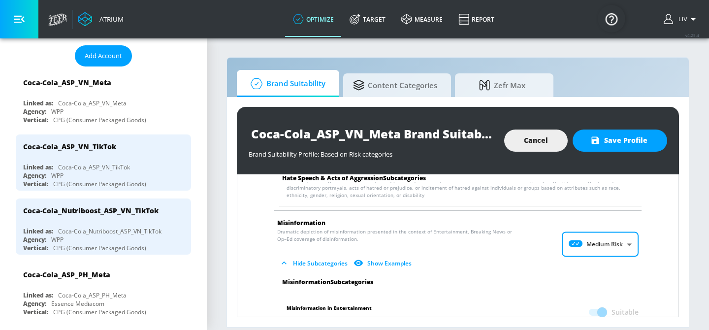
click at [638, 253] on div "Arms & Ammunition No risk means content does not expressly include reference to…" at bounding box center [458, 134] width 426 height 1175
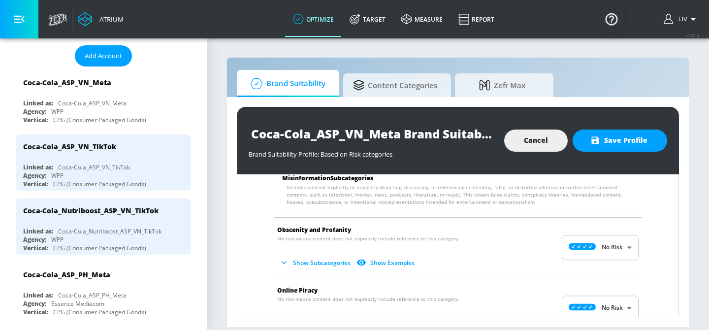
scroll to position [812, 0]
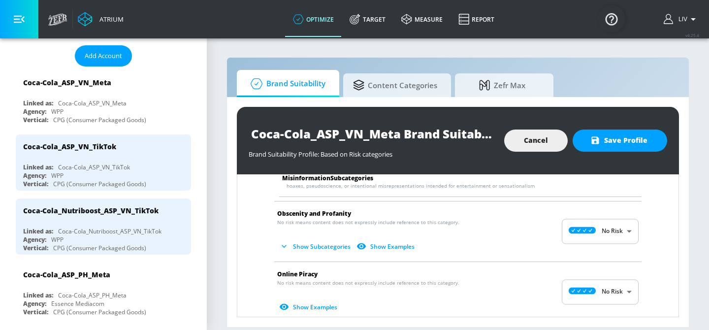
click at [605, 231] on body "Atrium optimize Target measure Report optimize Target measure Report v 4.25.4 L…" at bounding box center [354, 165] width 709 height 330
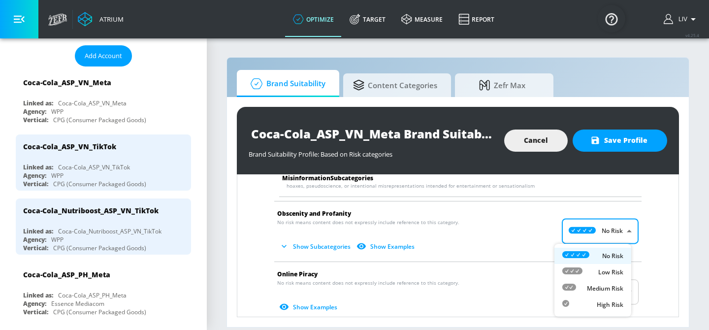
click at [607, 285] on p "Medium Risk" at bounding box center [605, 288] width 36 height 9
type input "MEDIUM"
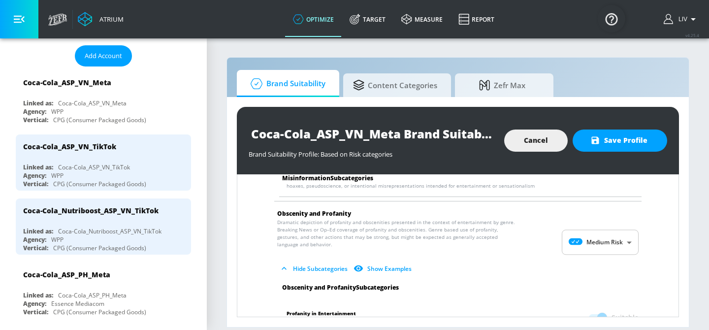
click at [646, 248] on div "Arms & Ammunition No risk means content does not expressly include reference to…" at bounding box center [458, 30] width 426 height 1274
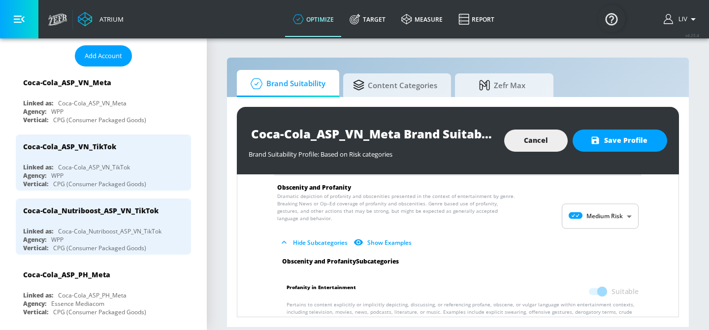
scroll to position [949, 0]
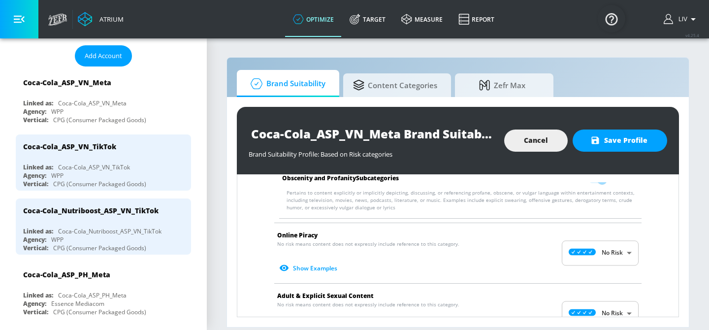
click at [620, 249] on body "Atrium optimize Target measure Report optimize Target measure Report v 4.25.4 L…" at bounding box center [354, 165] width 709 height 330
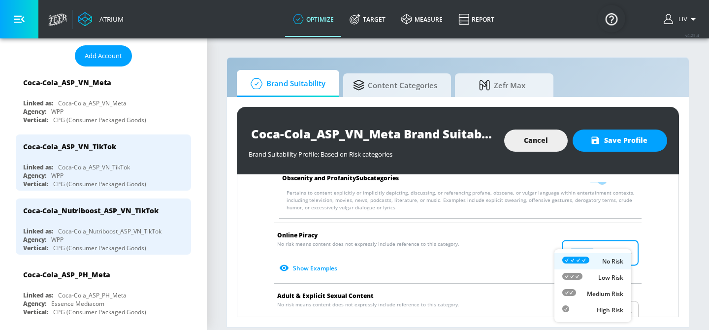
click at [612, 289] on p "Medium Risk" at bounding box center [605, 293] width 36 height 9
type input "MEDIUM"
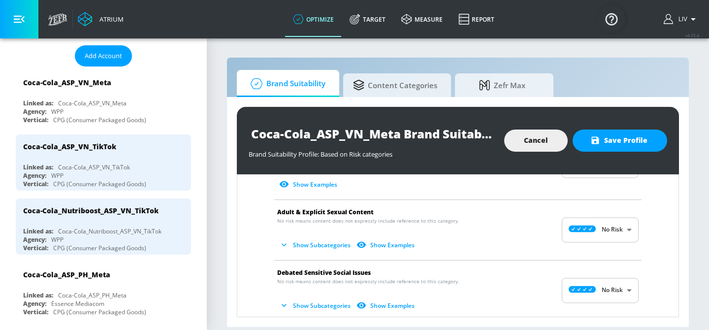
scroll to position [1013, 0]
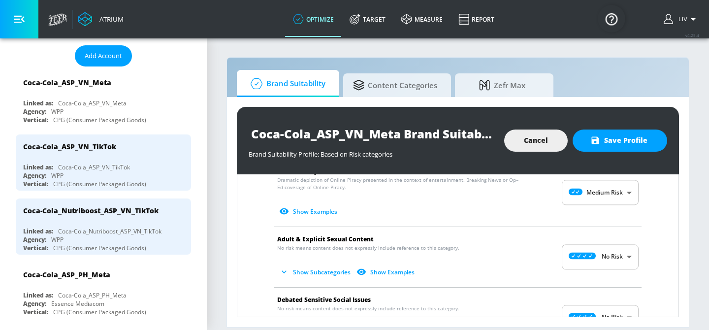
click at [595, 255] on body "Atrium optimize Target measure Report optimize Target measure Report v 4.25.4 L…" at bounding box center [354, 165] width 709 height 330
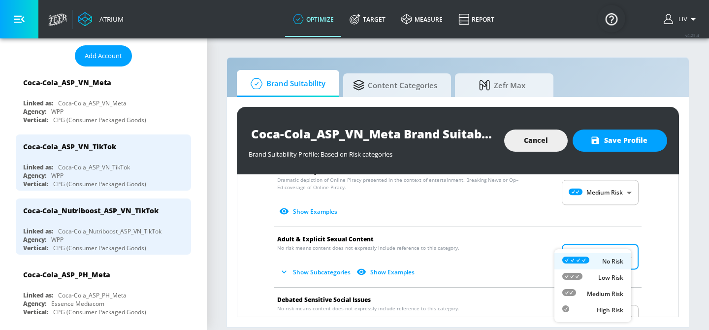
click at [601, 287] on li "Medium Risk" at bounding box center [592, 293] width 77 height 16
type input "MEDIUM"
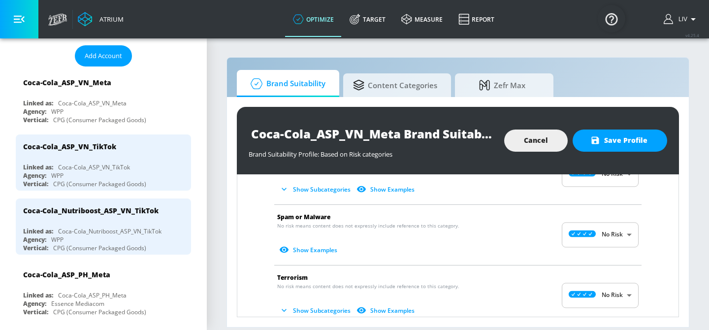
scroll to position [1260, 0]
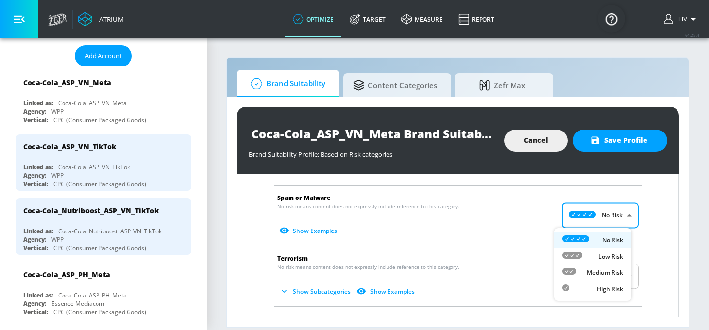
click at [603, 221] on body "Atrium optimize Target measure Report optimize Target measure Report v 4.25.4 L…" at bounding box center [354, 165] width 709 height 330
click at [616, 272] on p "Medium Risk" at bounding box center [605, 272] width 36 height 9
type input "MEDIUM"
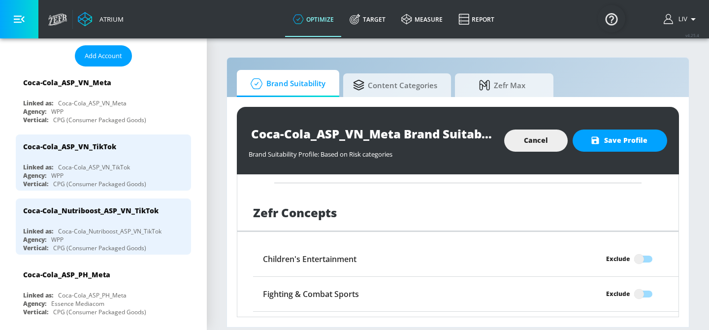
scroll to position [1420, 0]
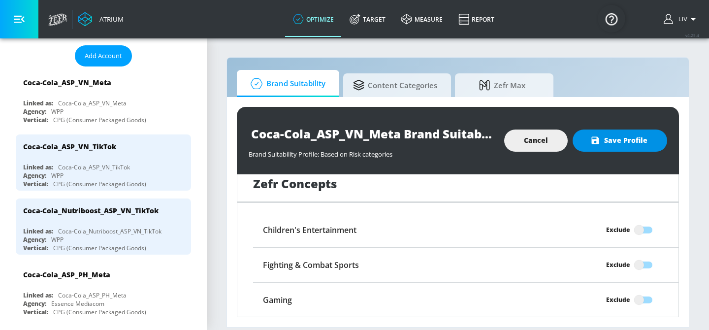
click at [628, 137] on span "Save Profile" at bounding box center [619, 140] width 55 height 12
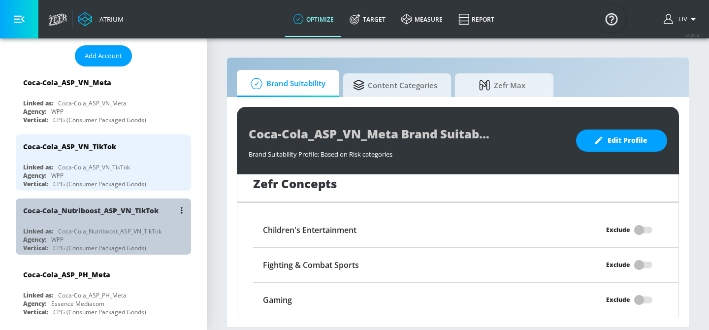
click at [140, 212] on div "Coca-Cola_Nutriboost_ASP_VN_TikTok" at bounding box center [90, 210] width 135 height 9
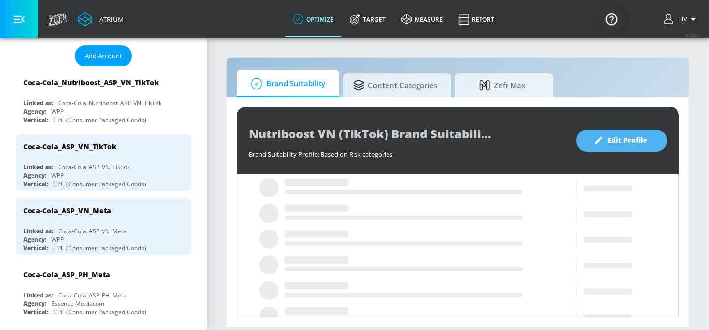
click at [631, 142] on span "Edit Profile" at bounding box center [622, 140] width 52 height 12
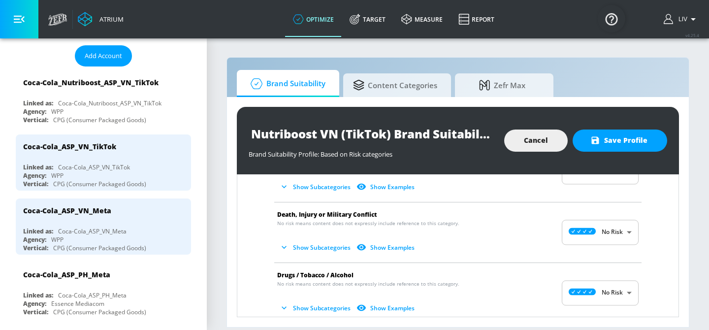
scroll to position [199, 0]
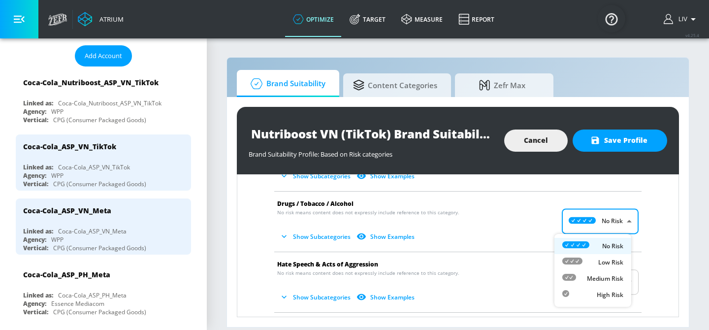
click at [599, 226] on body "Atrium optimize Target measure Report optimize Target measure Report v 4.25.4 L…" at bounding box center [354, 165] width 709 height 330
drag, startPoint x: 605, startPoint y: 274, endPoint x: 641, endPoint y: 253, distance: 41.7
click at [605, 274] on p "Medium Risk" at bounding box center [605, 278] width 36 height 9
type input "MEDIUM"
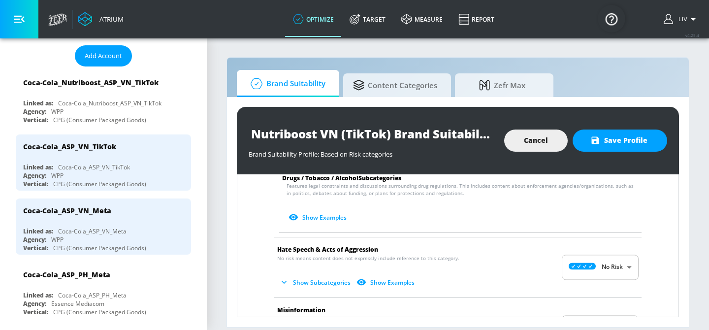
scroll to position [480, 0]
click at [610, 262] on body "Atrium optimize Target measure Report optimize Target measure Report v 4.25.4 L…" at bounding box center [354, 165] width 709 height 330
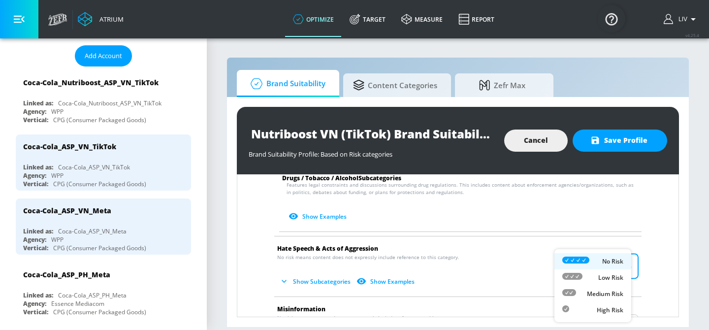
click at [603, 294] on p "Medium Risk" at bounding box center [605, 293] width 36 height 9
type input "MEDIUM"
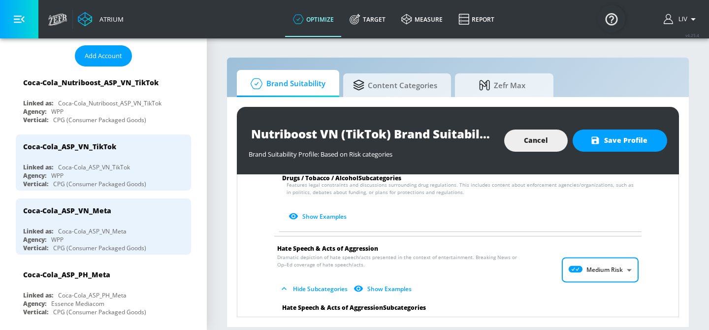
click at [644, 266] on div "Arms & Ammunition No risk means content does not expressly include reference to…" at bounding box center [458, 270] width 426 height 1091
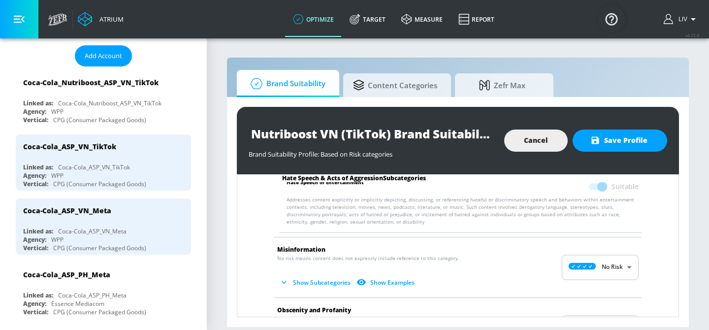
scroll to position [698, 0]
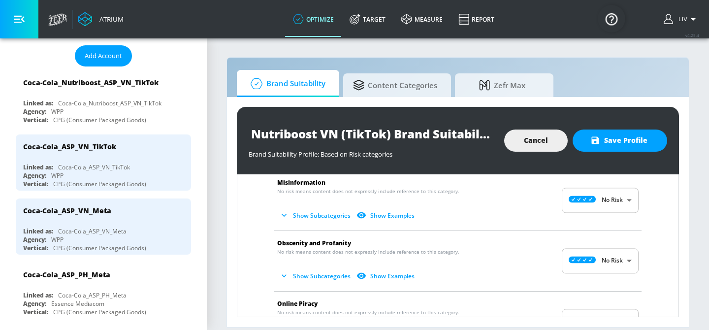
click at [594, 201] on body "Atrium optimize Target measure Report optimize Target measure Report v 4.25.4 L…" at bounding box center [354, 165] width 709 height 330
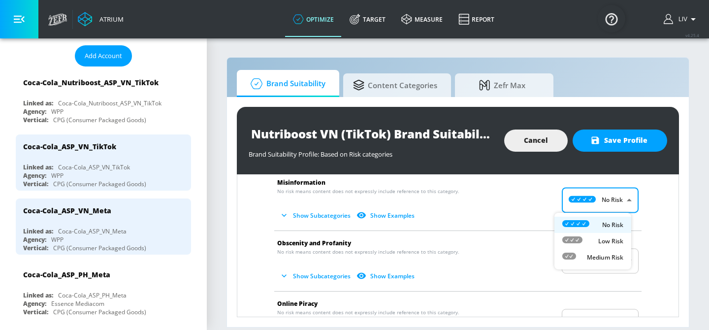
drag, startPoint x: 603, startPoint y: 259, endPoint x: 610, endPoint y: 255, distance: 8.2
click at [603, 259] on p "Medium Risk" at bounding box center [605, 257] width 36 height 9
type input "MEDIUM"
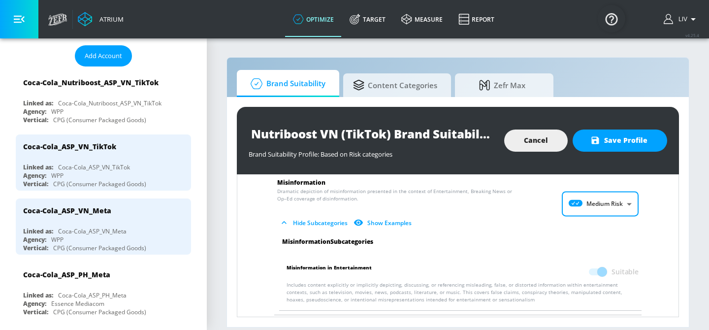
click at [638, 237] on div "Arms & Ammunition No risk means content does not expressly include reference to…" at bounding box center [458, 94] width 426 height 1175
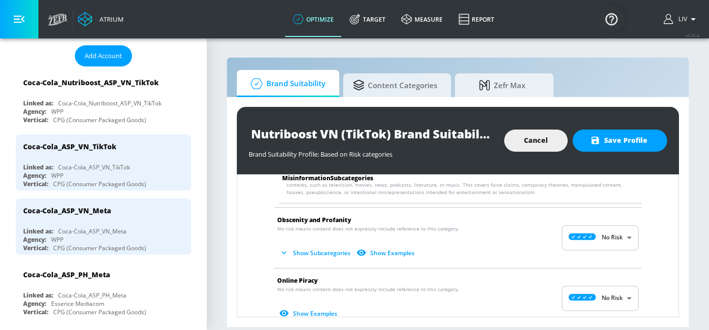
scroll to position [815, 0]
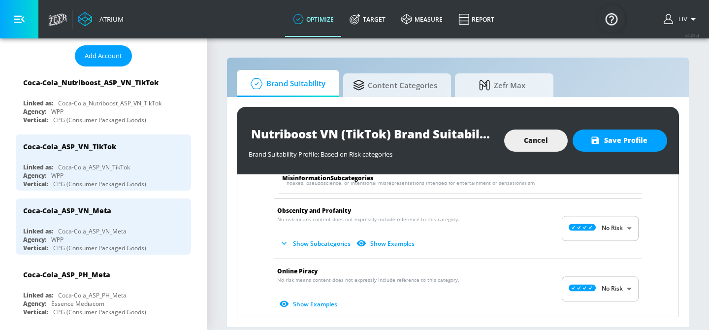
click at [611, 224] on body "Atrium optimize Target measure Report optimize Target measure Report v 4.25.4 L…" at bounding box center [354, 165] width 709 height 330
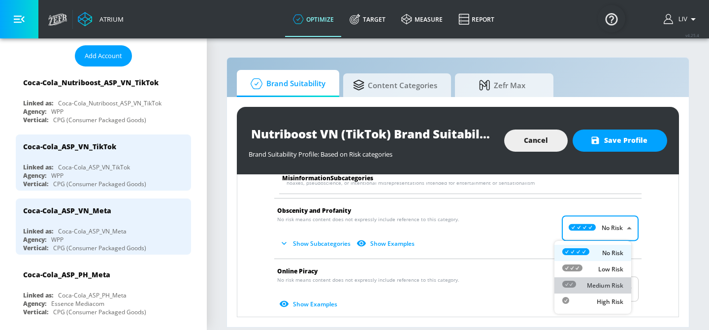
drag, startPoint x: 610, startPoint y: 284, endPoint x: 626, endPoint y: 272, distance: 19.7
click at [610, 284] on p "Medium Risk" at bounding box center [605, 285] width 36 height 9
type input "MEDIUM"
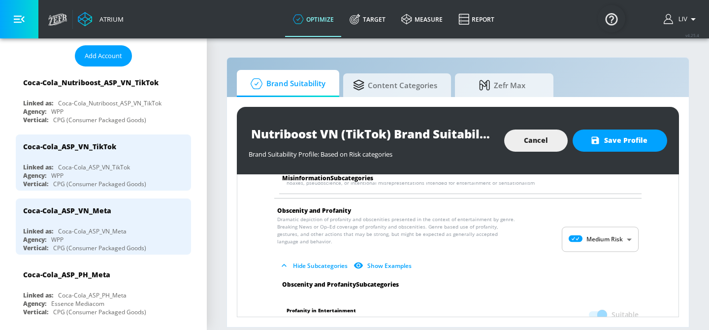
click at [641, 261] on div "Arms & Ammunition No risk means content does not expressly include reference to…" at bounding box center [458, 27] width 426 height 1274
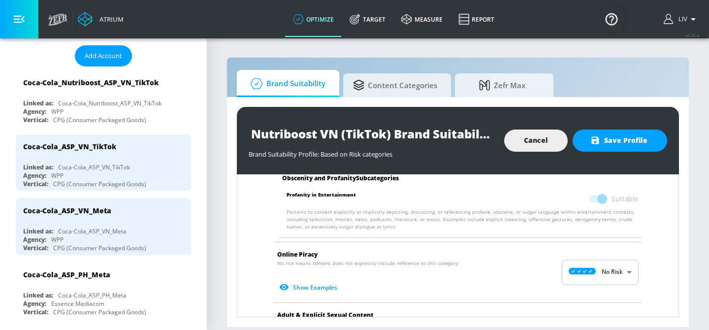
scroll to position [941, 0]
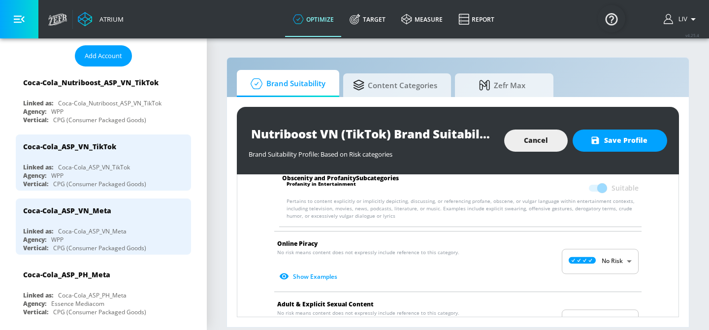
click at [621, 265] on body "Atrium optimize Target measure Report optimize Target measure Report v 4.25.4 L…" at bounding box center [354, 165] width 709 height 330
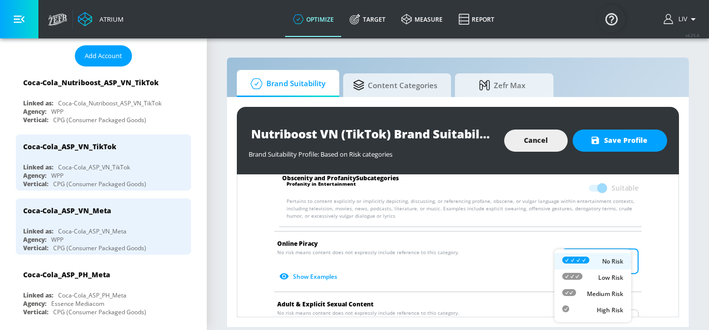
click at [610, 299] on li "Medium Risk" at bounding box center [592, 293] width 77 height 16
type input "MEDIUM"
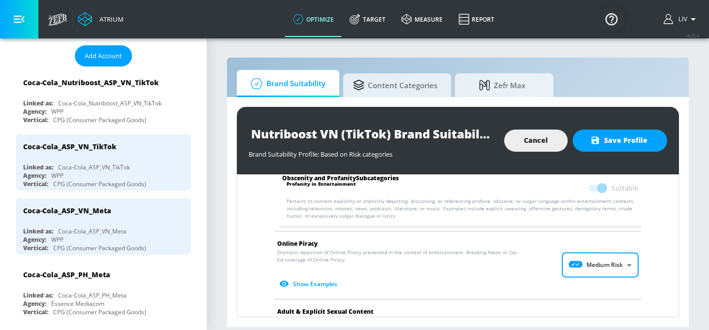
click at [631, 280] on li "Online Piracy Dramatic depiction of Online Piracy presented in the context of e…" at bounding box center [457, 264] width 377 height 67
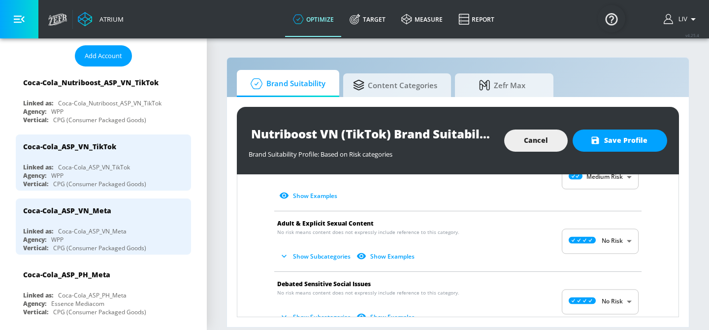
scroll to position [1046, 0]
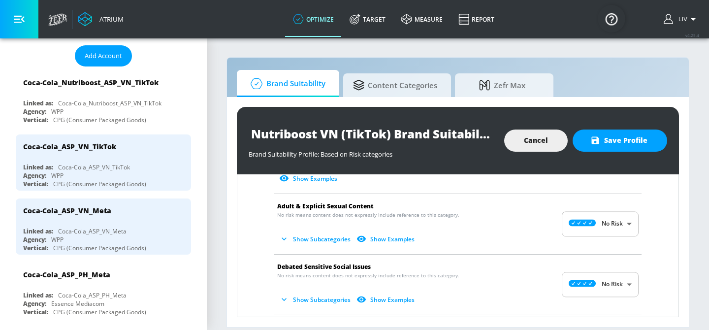
click at [606, 232] on body "Atrium optimize Target measure Report optimize Target measure Report v 4.25.4 L…" at bounding box center [354, 165] width 709 height 330
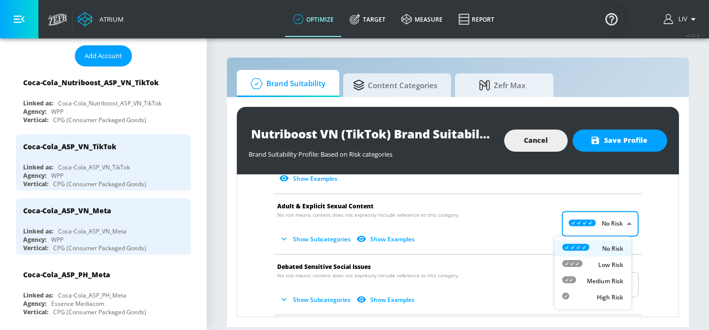
click at [612, 278] on p "Medium Risk" at bounding box center [605, 281] width 36 height 9
type input "MEDIUM"
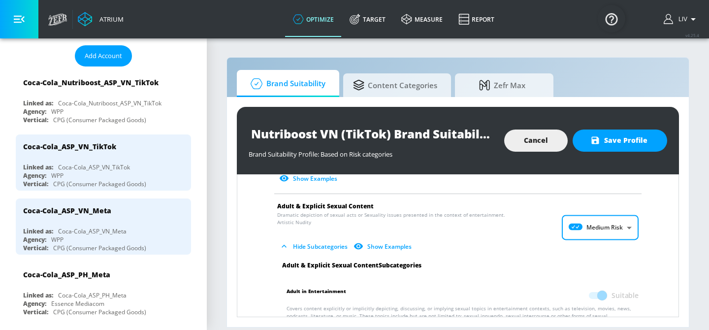
click at [638, 262] on div "Adult & Explicit Sexual Content Subcategories" at bounding box center [460, 265] width 372 height 8
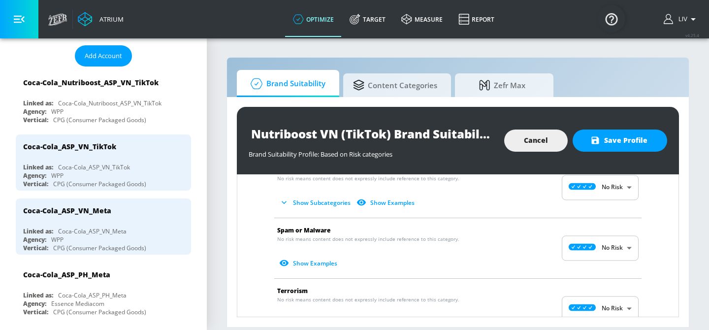
scroll to position [1228, 0]
click at [614, 252] on body "Atrium optimize Target measure Report optimize Target measure Report v 4.25.4 L…" at bounding box center [354, 165] width 709 height 330
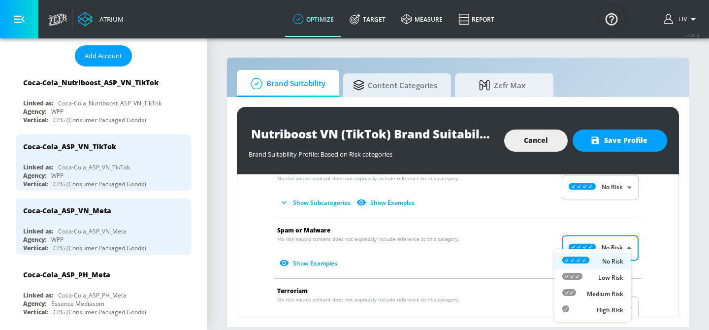
click at [614, 292] on p "Medium Risk" at bounding box center [605, 293] width 36 height 9
type input "MEDIUM"
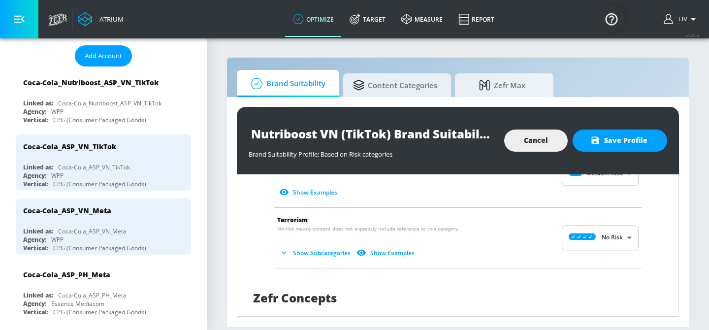
scroll to position [1323, 0]
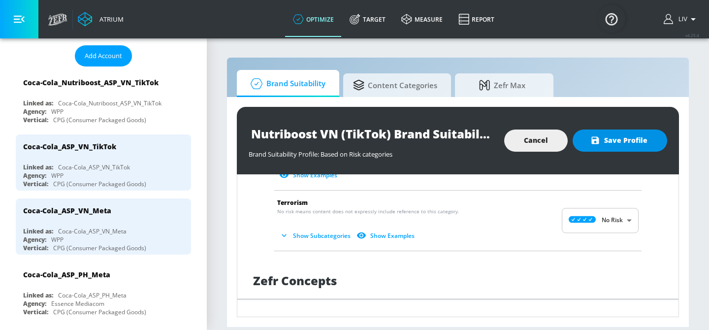
click at [639, 149] on button "Save Profile" at bounding box center [619, 140] width 95 height 22
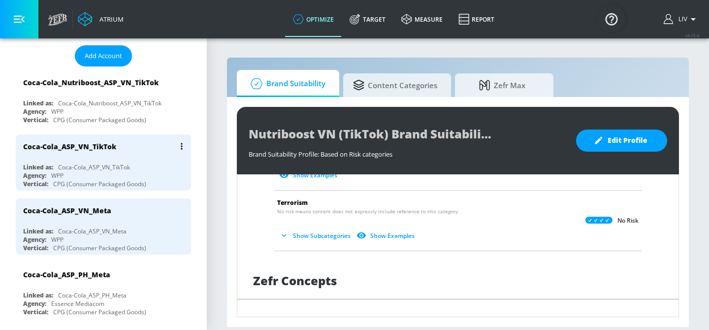
click at [103, 160] on div "Coca-Cola_ASP_VN_TikTok Linked as: Coca-Cola_ASP_VN_TikTok Agency: WPP Vertical…" at bounding box center [103, 162] width 175 height 56
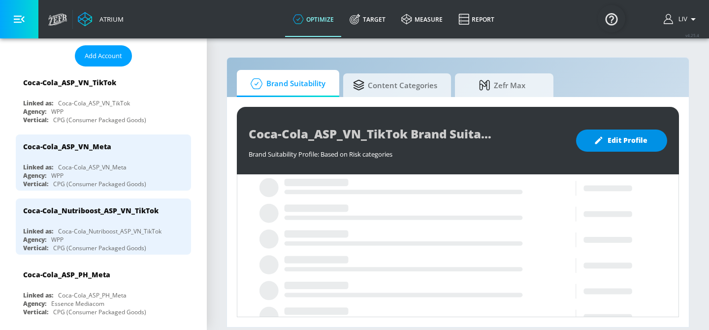
click at [626, 149] on button "Edit Profile" at bounding box center [621, 140] width 91 height 22
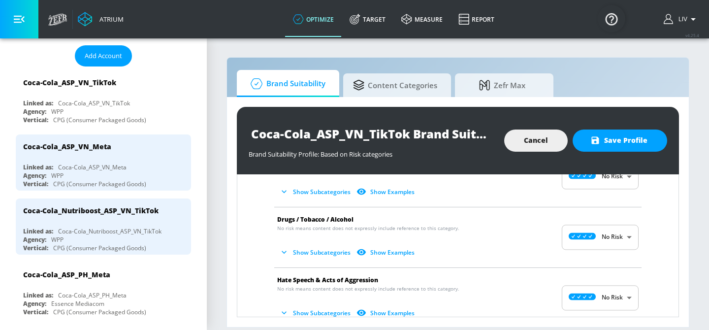
scroll to position [210, 0]
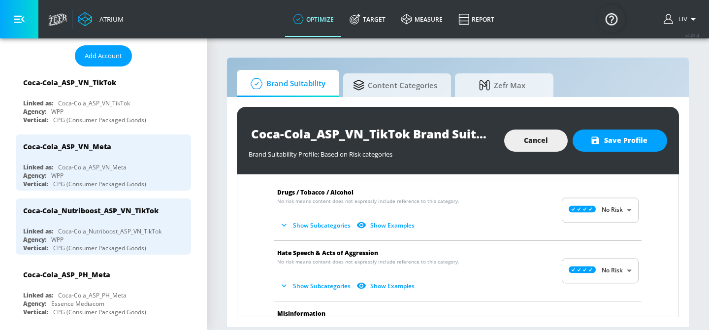
click at [608, 219] on body "Atrium optimize Target measure Report optimize Target measure Report v 4.25.4 L…" at bounding box center [354, 165] width 709 height 330
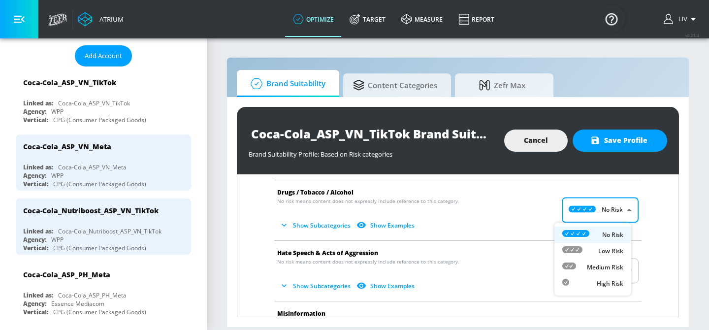
drag, startPoint x: 598, startPoint y: 270, endPoint x: 618, endPoint y: 257, distance: 24.2
click at [598, 270] on p "Medium Risk" at bounding box center [605, 267] width 36 height 9
type input "MEDIUM"
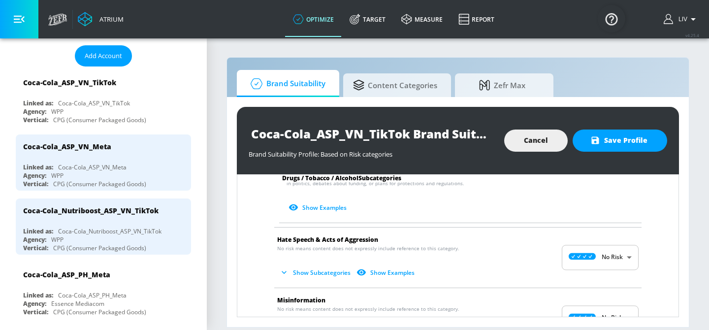
scroll to position [497, 0]
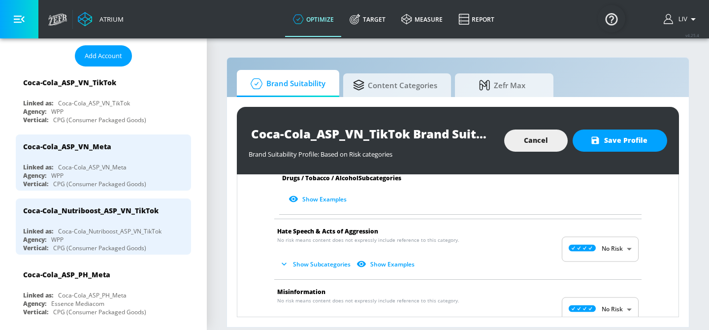
click at [603, 246] on body "Atrium optimize Target measure Report optimize Target measure Report v 4.25.4 L…" at bounding box center [354, 165] width 709 height 330
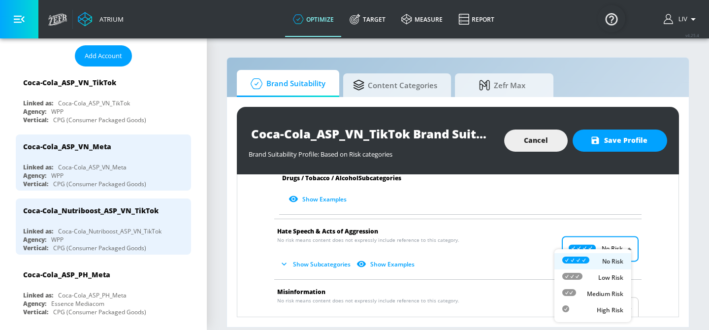
drag, startPoint x: 601, startPoint y: 296, endPoint x: 615, endPoint y: 285, distance: 17.8
click at [601, 296] on p "Medium Risk" at bounding box center [605, 293] width 36 height 9
type input "MEDIUM"
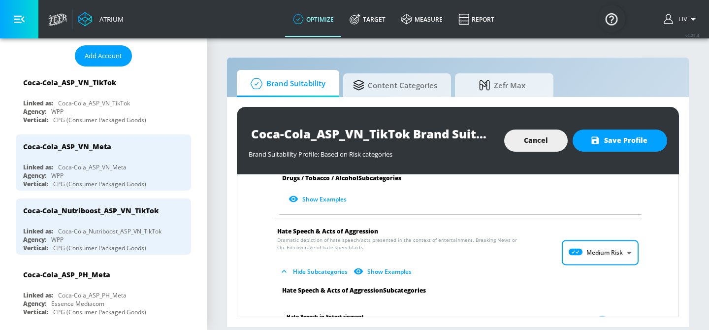
click at [644, 265] on div "Arms & Ammunition No risk means content does not expressly include reference to…" at bounding box center [458, 253] width 426 height 1091
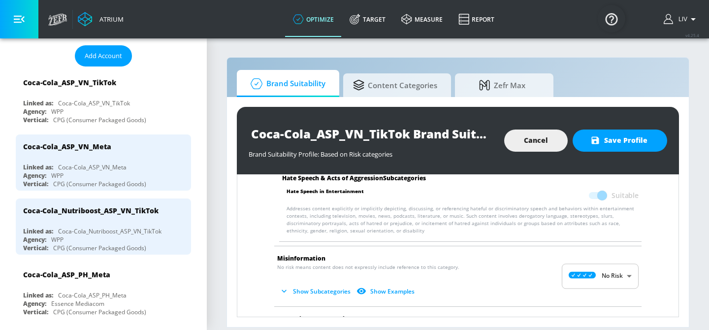
scroll to position [643, 0]
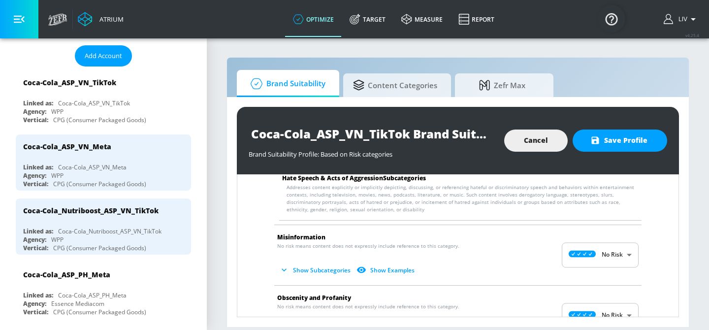
click at [618, 264] on body "Atrium optimize Target measure Report optimize Target measure Report v 4.25.4 L…" at bounding box center [354, 165] width 709 height 330
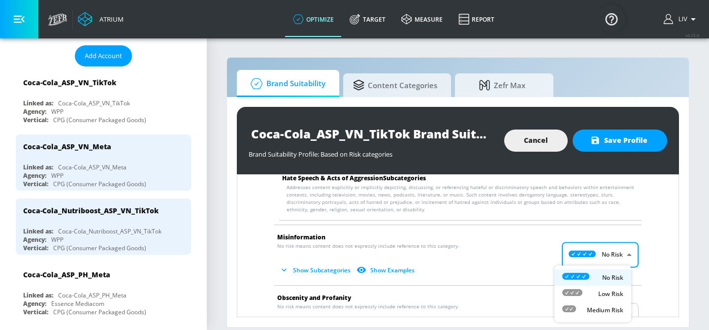
click at [610, 303] on li "Medium Risk" at bounding box center [592, 310] width 77 height 16
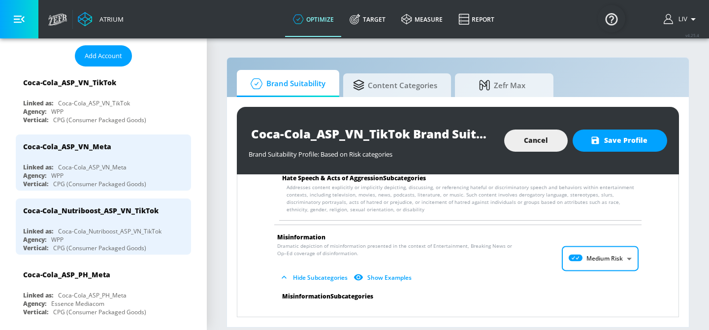
type input "MEDIUM"
click at [641, 250] on div "Arms & Ammunition No risk means content does not expressly include reference to…" at bounding box center [458, 148] width 426 height 1175
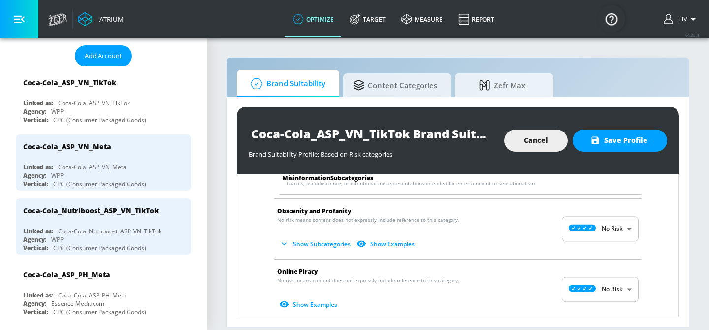
scroll to position [847, 0]
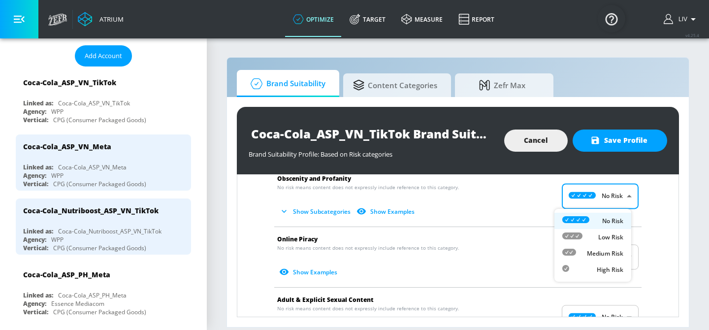
click at [589, 204] on body "Atrium optimize Target measure Report optimize Target measure Report v 4.25.4 L…" at bounding box center [354, 165] width 709 height 330
drag, startPoint x: 603, startPoint y: 253, endPoint x: 610, endPoint y: 251, distance: 6.7
click at [603, 253] on p "Medium Risk" at bounding box center [605, 253] width 36 height 9
type input "MEDIUM"
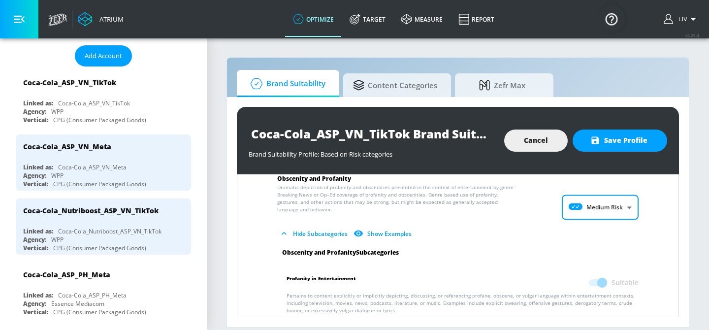
click at [633, 234] on li "Obscenity and Profanity Dramatic depiction of profanity and obscenities present…" at bounding box center [457, 207] width 377 height 82
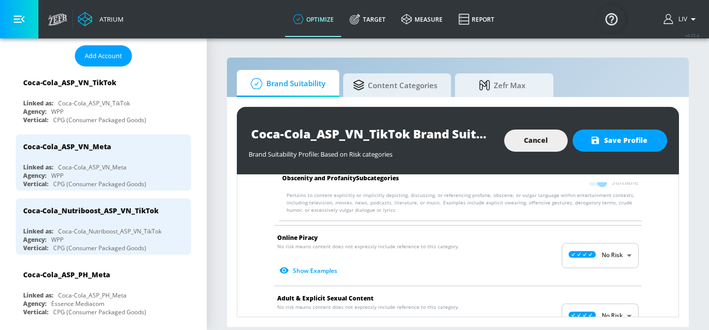
scroll to position [948, 0]
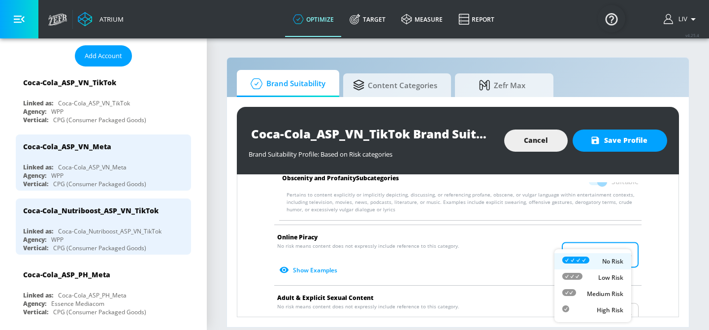
click at [596, 249] on body "Atrium optimize Target measure Report optimize Target measure Report v 4.25.4 L…" at bounding box center [354, 165] width 709 height 330
drag, startPoint x: 602, startPoint y: 296, endPoint x: 623, endPoint y: 282, distance: 25.1
click at [601, 296] on p "Medium Risk" at bounding box center [605, 293] width 36 height 9
type input "MEDIUM"
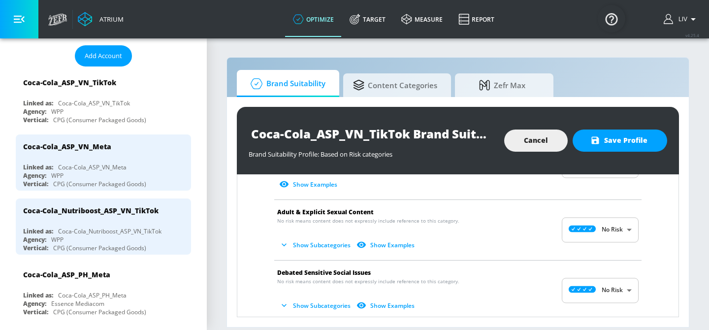
scroll to position [1041, 0]
click at [616, 231] on body "Atrium optimize Target measure Report optimize Target measure Report v 4.25.4 L…" at bounding box center [354, 165] width 709 height 330
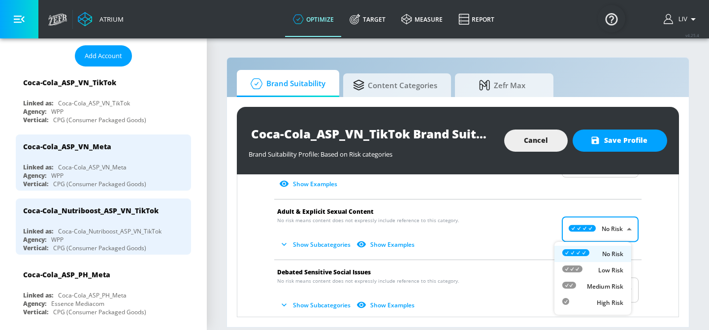
click at [607, 288] on p "Medium Risk" at bounding box center [605, 286] width 36 height 9
type input "MEDIUM"
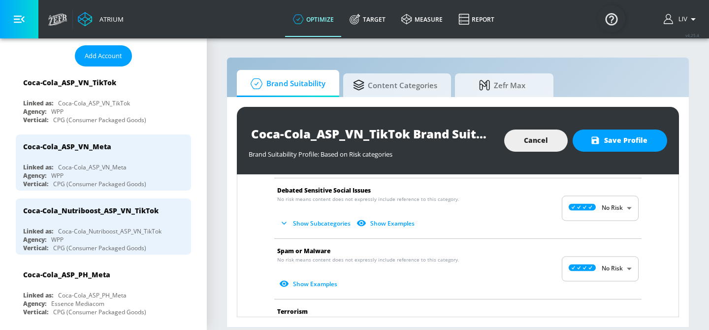
scroll to position [1207, 0]
click at [614, 274] on body "Atrium optimize Target measure Report optimize Target measure Report v 4.25.4 L…" at bounding box center [354, 165] width 709 height 330
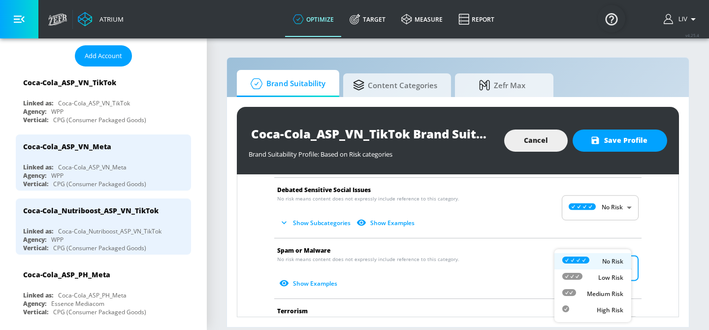
click at [620, 299] on li "Medium Risk" at bounding box center [592, 293] width 77 height 16
type input "MEDIUM"
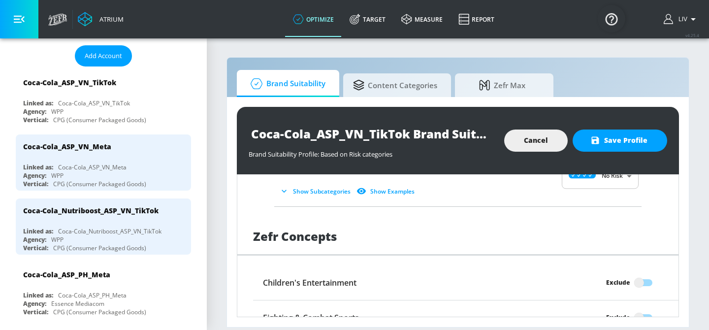
scroll to position [1369, 0]
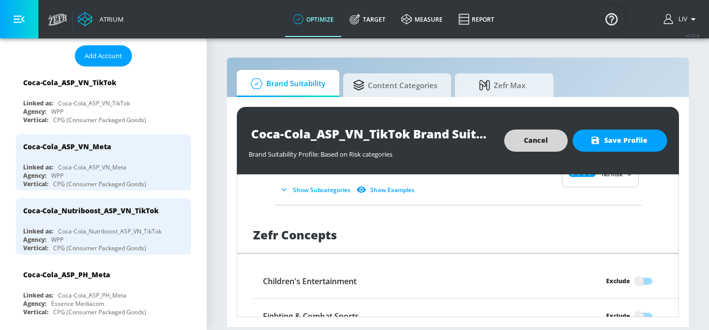
drag, startPoint x: 619, startPoint y: 145, endPoint x: 632, endPoint y: 142, distance: 13.1
click at [616, 145] on span "Save Profile" at bounding box center [619, 140] width 55 height 12
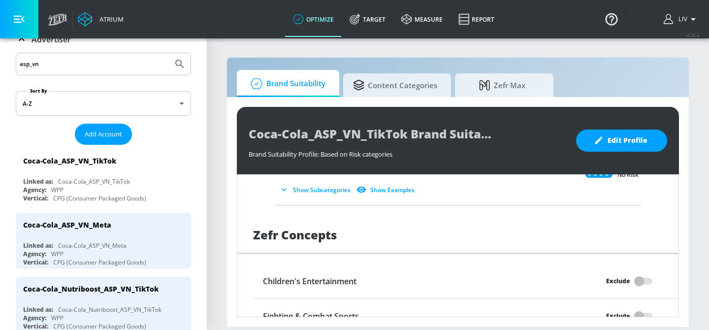
scroll to position [0, 0]
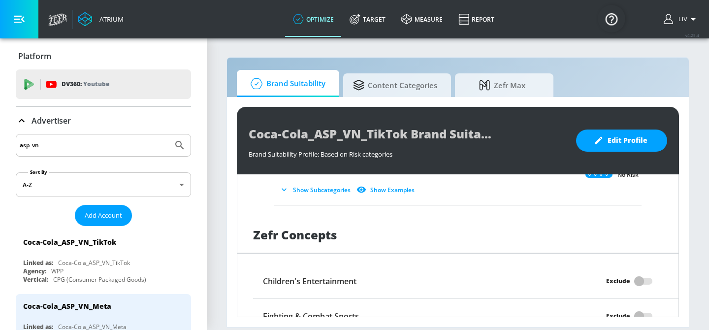
click at [86, 140] on input "asp_vn" at bounding box center [94, 145] width 149 height 13
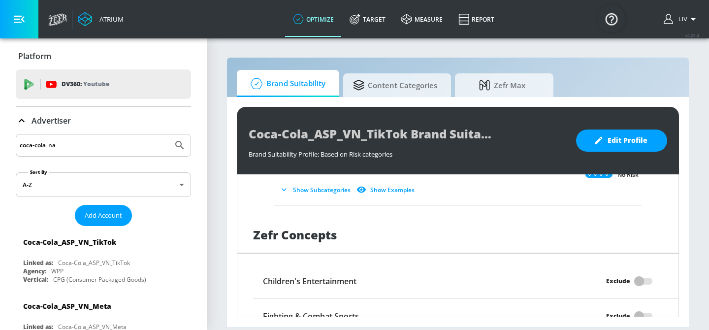
click at [169, 134] on button "Submit Search" at bounding box center [180, 145] width 22 height 22
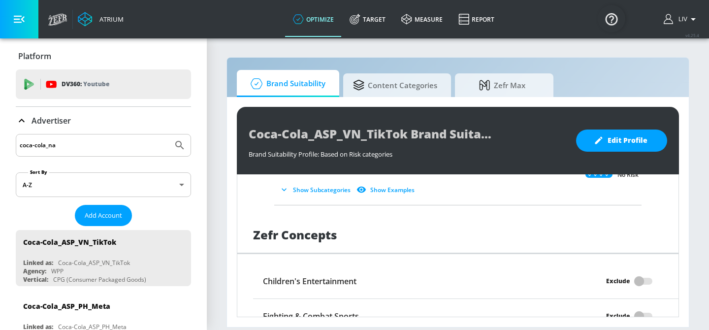
click at [84, 149] on input "coca-cola_na" at bounding box center [94, 145] width 149 height 13
click at [85, 149] on input "coca-cola_na" at bounding box center [94, 145] width 149 height 13
click at [169, 134] on button "Submit Search" at bounding box center [180, 145] width 22 height 22
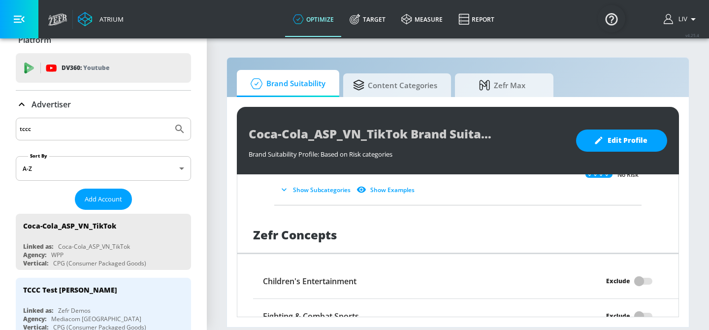
scroll to position [13, 0]
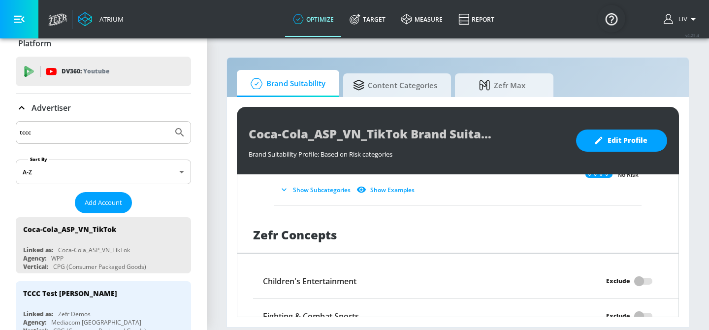
click at [105, 126] on input "tccc" at bounding box center [94, 132] width 149 height 13
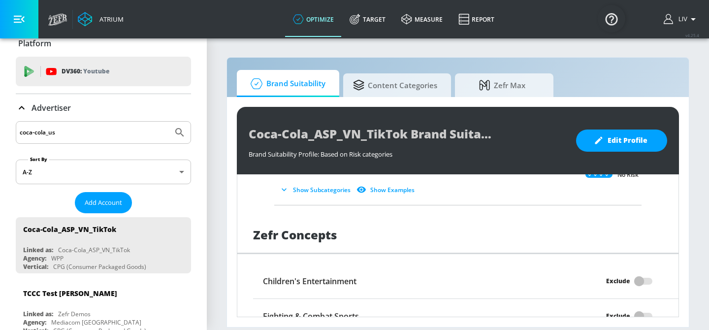
click at [169, 122] on button "Submit Search" at bounding box center [180, 133] width 22 height 22
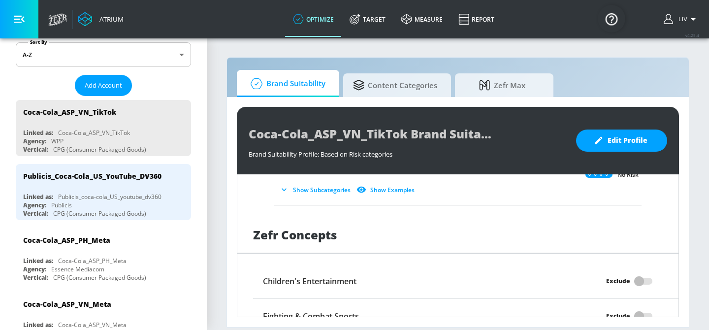
scroll to position [0, 0]
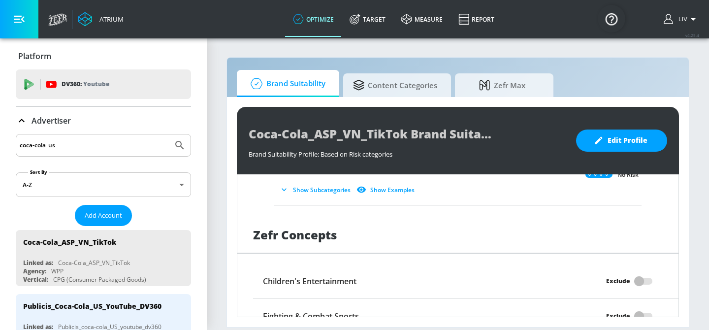
click at [78, 148] on input "coca-cola_us" at bounding box center [94, 145] width 149 height 13
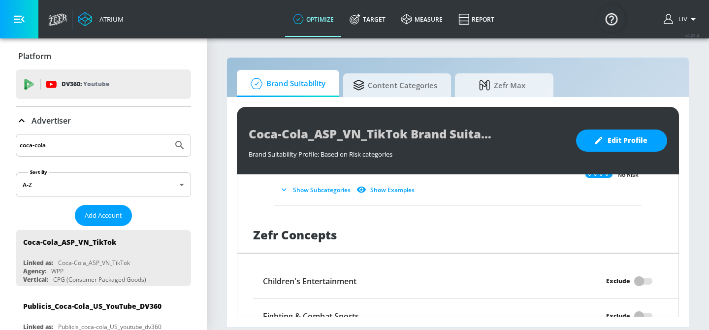
click at [169, 134] on button "Submit Search" at bounding box center [180, 145] width 22 height 22
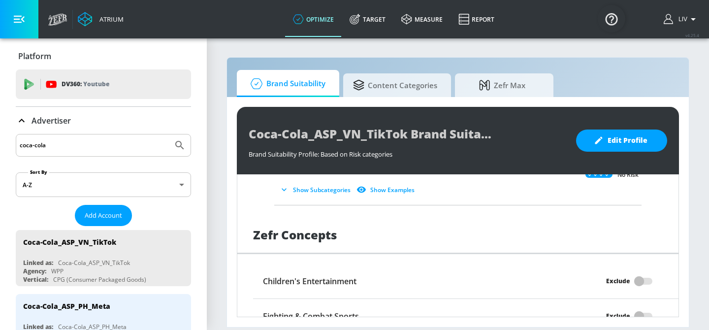
click at [90, 137] on div "coca-cola" at bounding box center [103, 145] width 175 height 23
click at [90, 140] on input "coca-cola" at bounding box center [94, 145] width 149 height 13
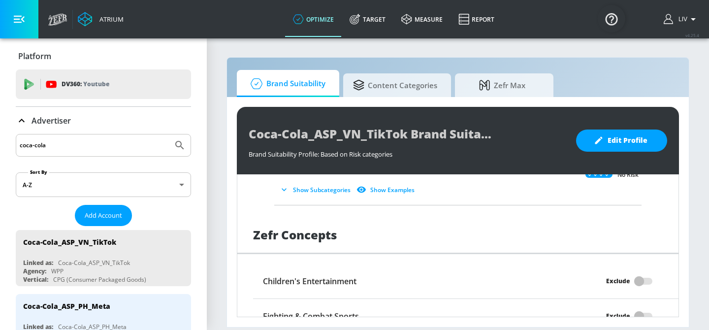
click at [90, 140] on input "coca-cola" at bounding box center [94, 145] width 149 height 13
paste input "Coca-Cola_NA_US_Met"
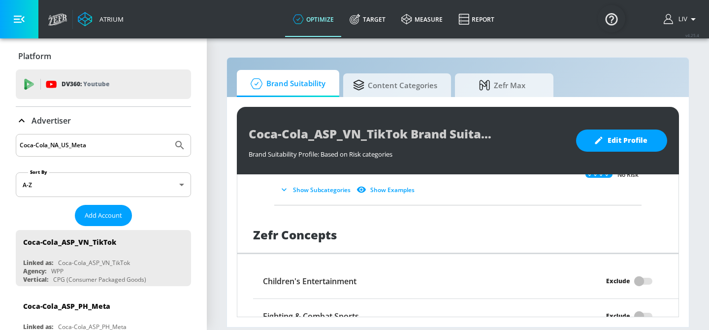
click at [169, 134] on button "Submit Search" at bounding box center [180, 145] width 22 height 22
drag, startPoint x: 101, startPoint y: 144, endPoint x: 3, endPoint y: 148, distance: 98.0
click at [169, 134] on button "Submit Search" at bounding box center [180, 145] width 22 height 22
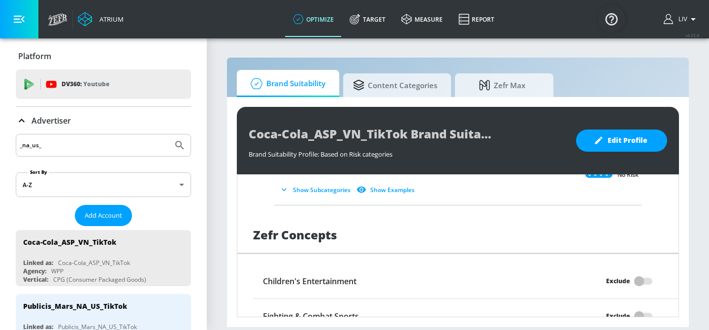
click at [97, 144] on input "_na_us_" at bounding box center [94, 145] width 149 height 13
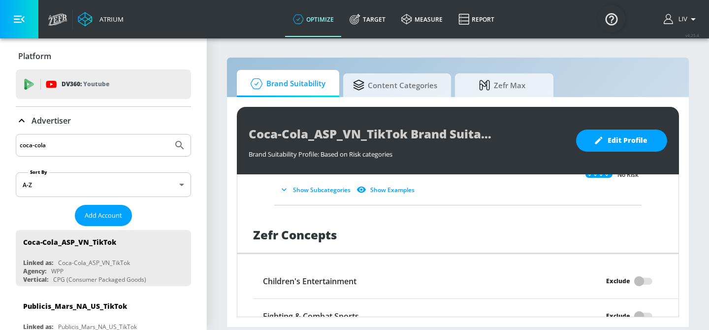
type input "coca-cola"
click at [169, 134] on button "Submit Search" at bounding box center [180, 145] width 22 height 22
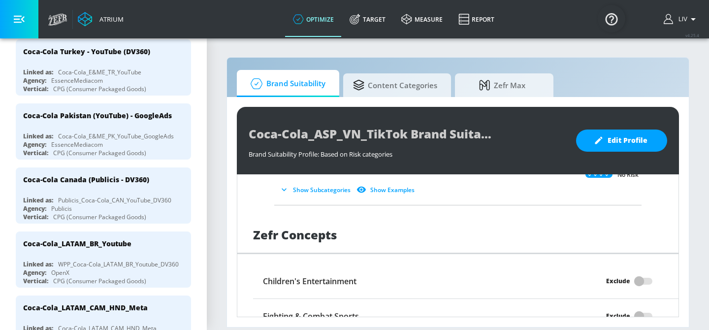
scroll to position [1917, 0]
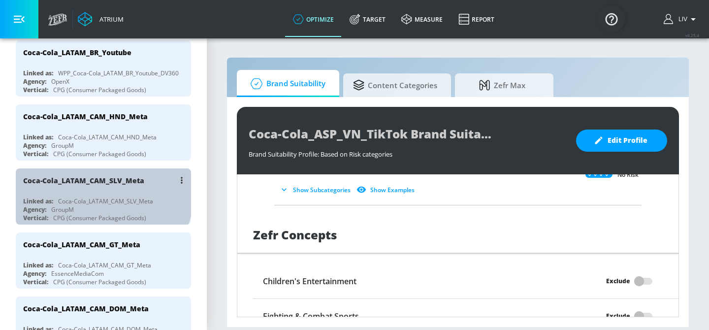
click at [102, 176] on div "Coca-Cola_LATAM_CAM_SLV_Meta Linked as: Coca-Cola_LATAM_CAM_SLV_Meta Agency: Gr…" at bounding box center [103, 196] width 175 height 56
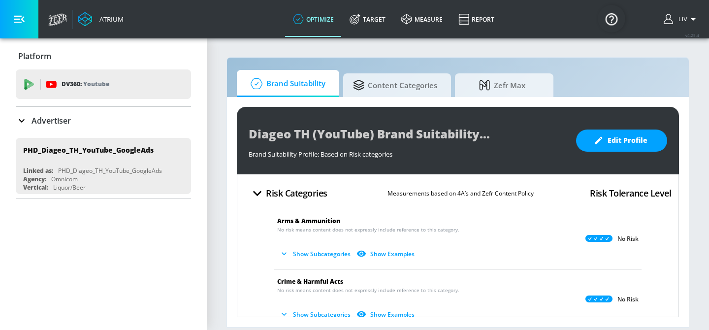
click at [279, 252] on icon "button" at bounding box center [284, 254] width 10 height 10
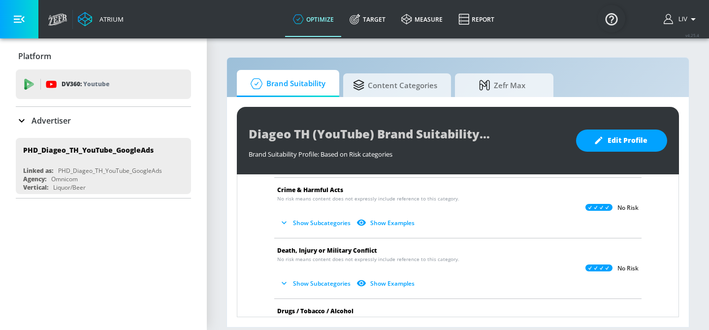
scroll to position [39, 0]
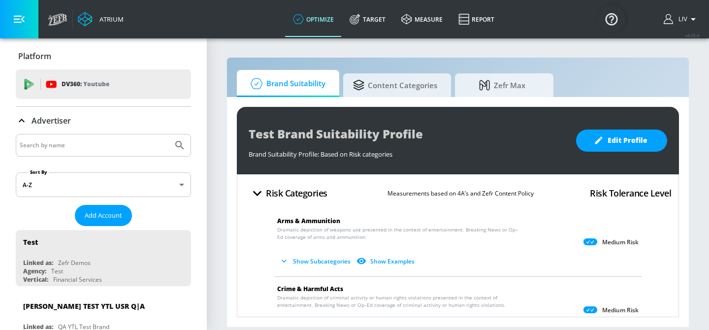
click at [139, 149] on input "Search by name" at bounding box center [94, 145] width 149 height 13
type input "diageo_th"
click at [169, 134] on button "Submit Search" at bounding box center [180, 145] width 22 height 22
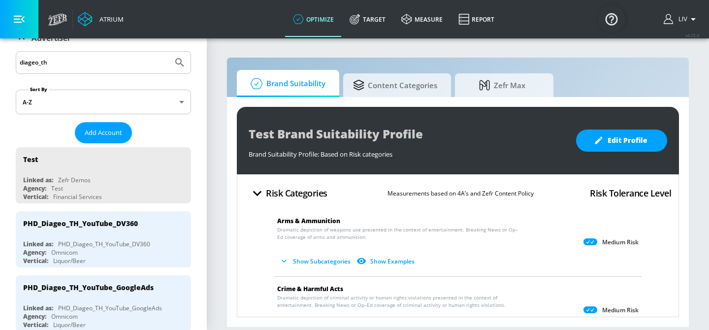
scroll to position [83, 0]
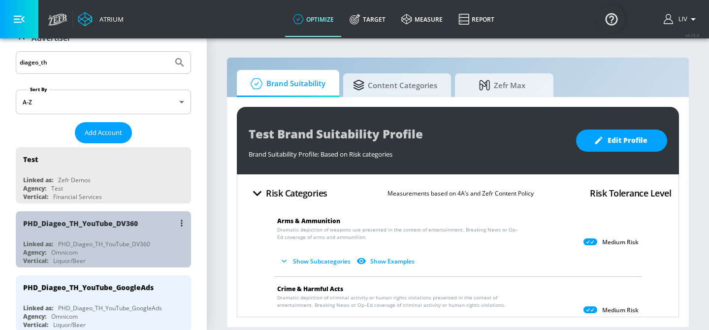
click at [120, 237] on div "PHD_Diageo_TH_YouTube_DV360 Linked as: PHD_Diageo_TH_YouTube_DV360 Agency: Omni…" at bounding box center [103, 239] width 175 height 56
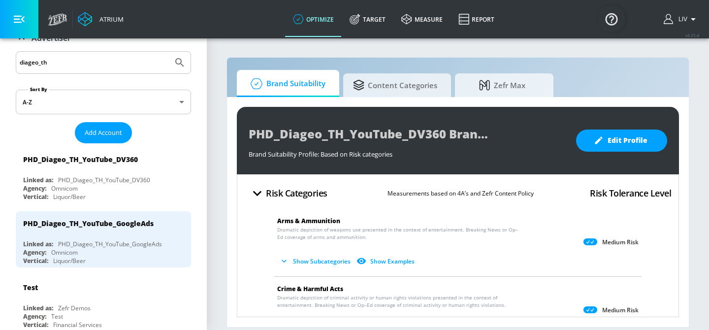
click at [621, 152] on div "PHD_Diageo_TH_YouTube_DV360 Brand Suitability Profile Brand Suitability Profile…" at bounding box center [458, 140] width 442 height 67
click at [624, 150] on button "Edit Profile" at bounding box center [621, 140] width 91 height 22
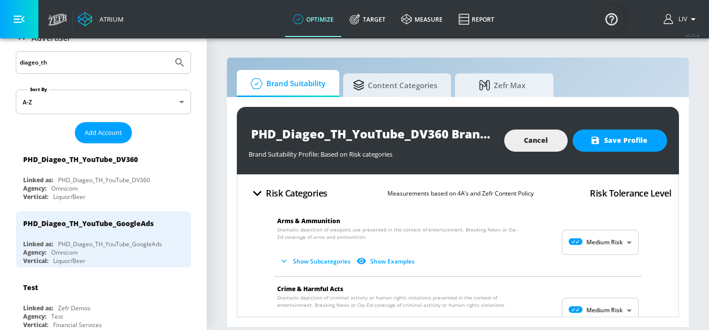
click at [607, 235] on body "Atrium optimize Target measure Report optimize Target measure Report v 4.25.4 L…" at bounding box center [354, 165] width 709 height 330
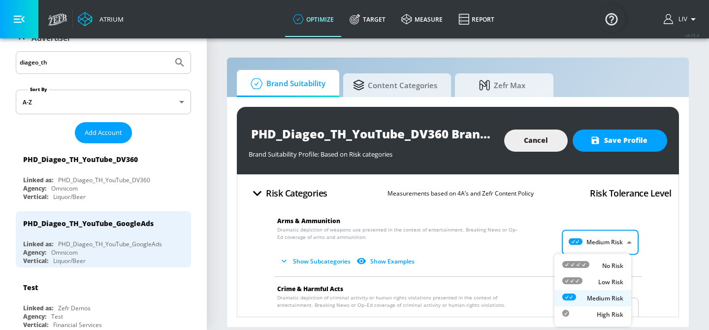
click at [605, 269] on p "No Risk" at bounding box center [612, 265] width 21 height 9
type input "MINIMAL"
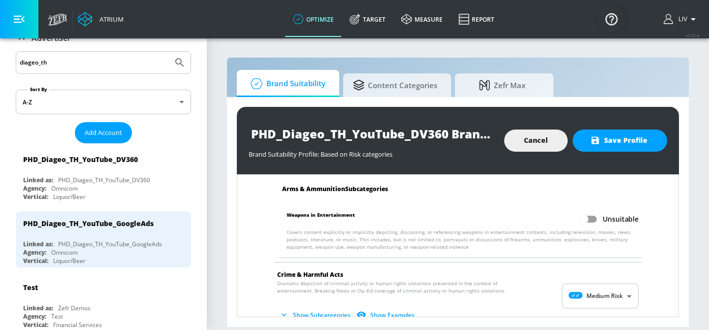
scroll to position [95, 0]
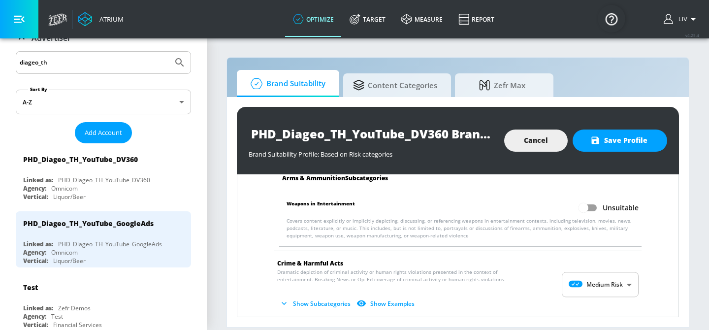
click at [602, 281] on body "Atrium optimize Target measure Report optimize Target measure Report v 4.25.4 L…" at bounding box center [354, 165] width 709 height 330
click at [605, 259] on p "No Risk" at bounding box center [612, 261] width 21 height 9
type input "MINIMAL"
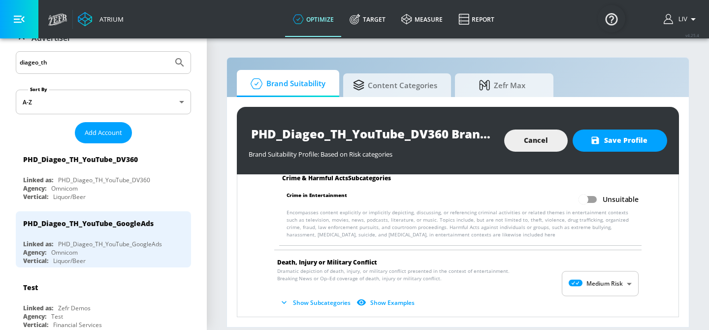
scroll to position [261, 0]
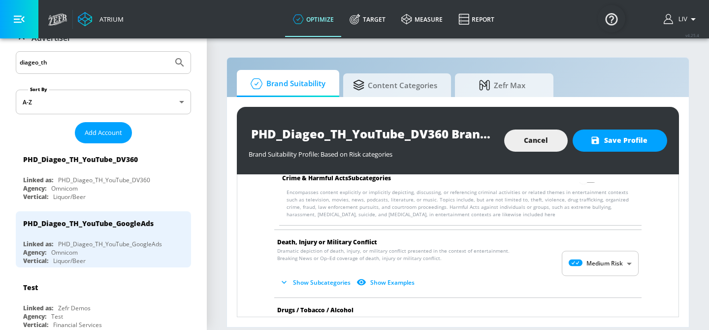
click at [613, 253] on body "Atrium optimize Target measure Report optimize Target measure Report v 4.25.4 L…" at bounding box center [354, 165] width 709 height 330
click at [612, 262] on p "No Risk" at bounding box center [612, 261] width 21 height 9
type input "MINIMAL"
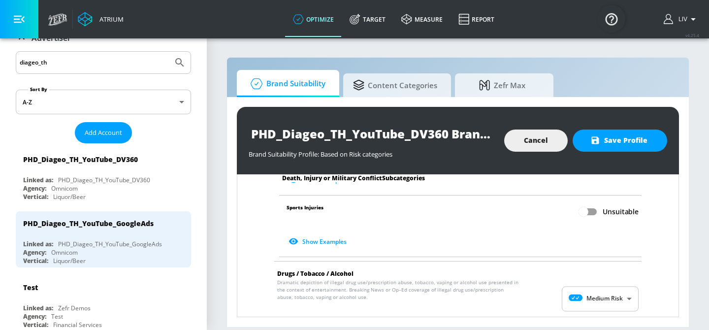
scroll to position [577, 0]
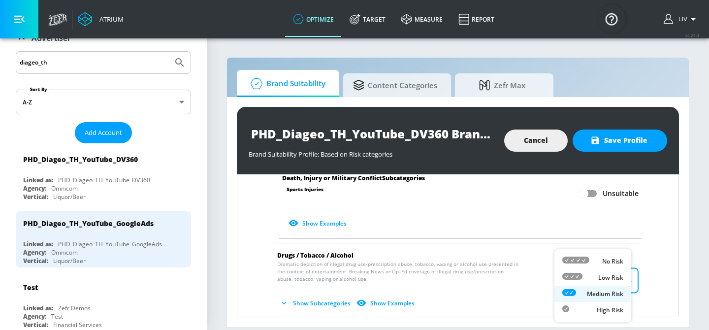
click at [609, 276] on body "Atrium optimize Target measure Report optimize Target measure Report v 4.25.4 L…" at bounding box center [354, 165] width 709 height 330
drag, startPoint x: 605, startPoint y: 256, endPoint x: 614, endPoint y: 253, distance: 9.3
click at [605, 257] on p "No Risk" at bounding box center [612, 261] width 21 height 9
type input "MINIMAL"
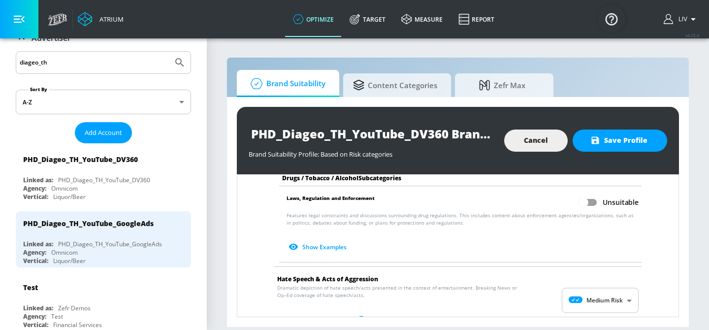
scroll to position [915, 0]
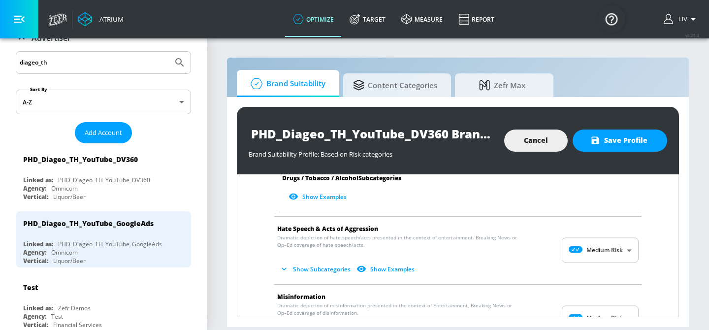
click at [605, 249] on body "Atrium optimize Target measure Report optimize Target measure Report v 4.25.4 L…" at bounding box center [354, 165] width 709 height 330
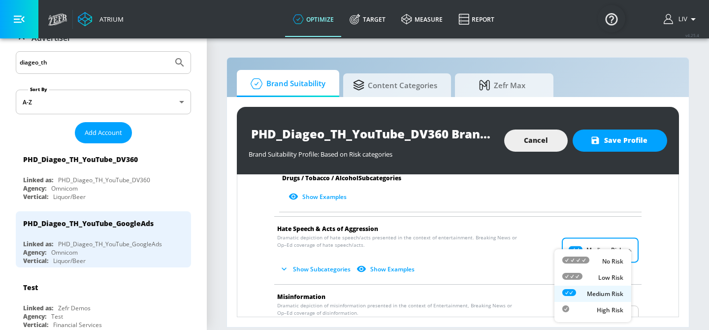
click at [606, 256] on div "No Risk" at bounding box center [592, 261] width 61 height 10
type input "MINIMAL"
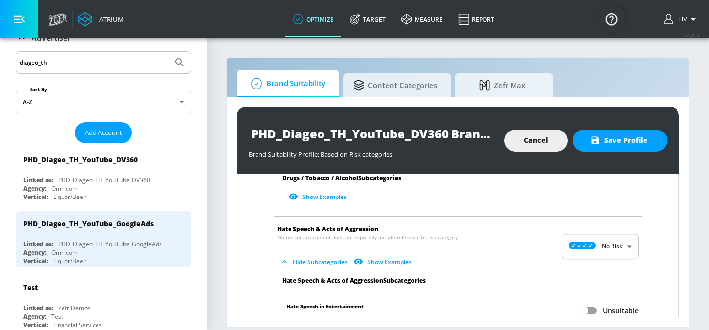
click at [645, 251] on div "Arms & Ammunition No risk means content does not expressly include reference to…" at bounding box center [458, 72] width 426 height 1565
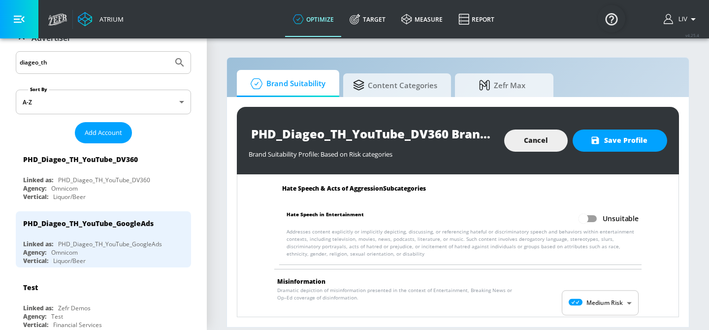
scroll to position [1007, 0]
click at [614, 290] on body "Atrium optimize Target measure Report optimize Target measure Report v 4.25.4 L…" at bounding box center [354, 165] width 709 height 330
click at [611, 269] on li "No Risk" at bounding box center [592, 277] width 77 height 16
type input "MINIMAL"
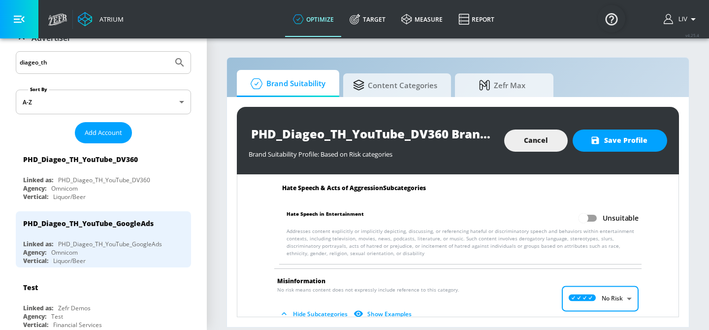
click at [630, 267] on ul "Hate Speech & Acts of Aggression Subcategories Hate Speech in Entertainment Uns…" at bounding box center [457, 226] width 377 height 84
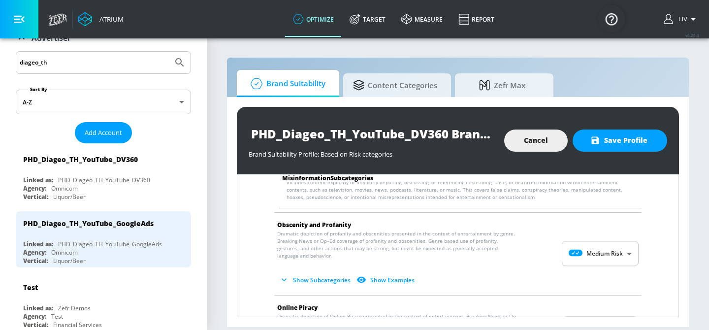
scroll to position [1203, 0]
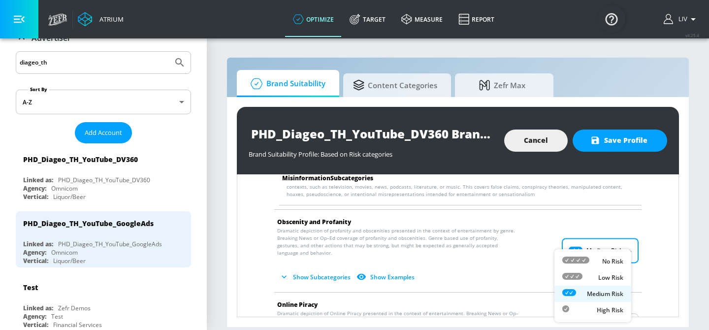
click at [625, 261] on body "Atrium optimize Target measure Report optimize Target measure Report v 4.25.4 L…" at bounding box center [354, 165] width 709 height 330
click at [625, 263] on li "No Risk" at bounding box center [592, 261] width 77 height 16
type input "MINIMAL"
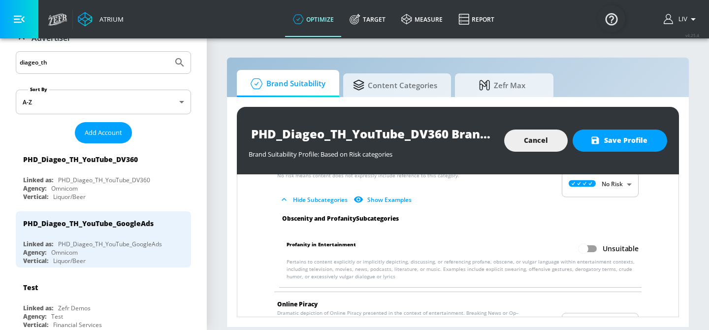
scroll to position [1298, 0]
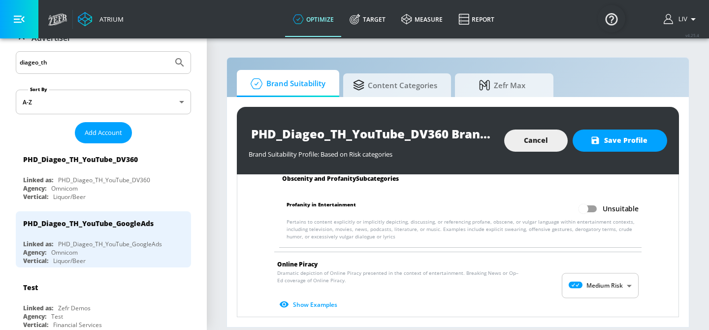
click at [618, 279] on body "Atrium optimize Target measure Report optimize Target measure Report v 4.25.4 L…" at bounding box center [354, 165] width 709 height 330
click at [616, 254] on li "No Risk" at bounding box center [592, 261] width 77 height 16
type input "MINIMAL"
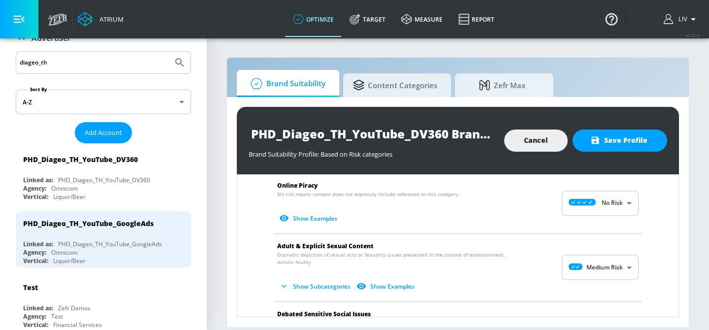
scroll to position [1436, 0]
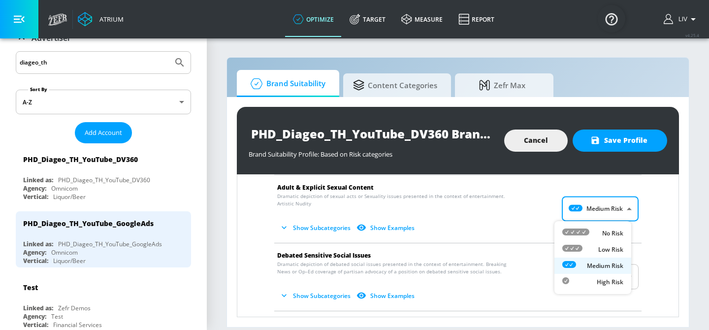
click at [608, 220] on body "Atrium optimize Target measure Report optimize Target measure Report v 4.25.4 L…" at bounding box center [354, 165] width 709 height 330
click at [612, 230] on p "No Risk" at bounding box center [612, 233] width 21 height 9
type input "MINIMAL"
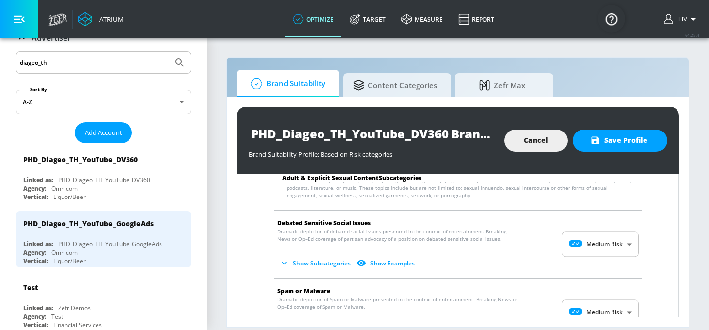
scroll to position [1544, 0]
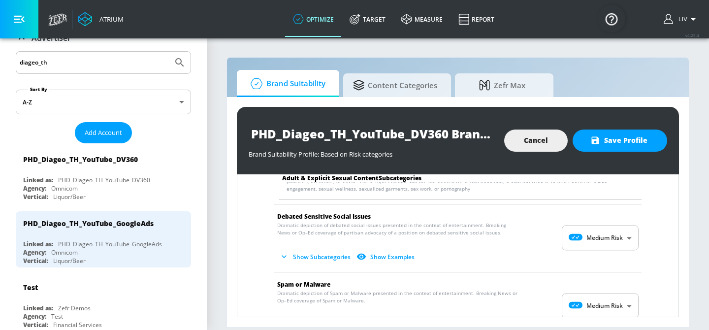
click at [632, 239] on li "Debated Sensitive Social Issues Dramatic depiction of debated social issues pre…" at bounding box center [457, 237] width 377 height 67
click at [624, 238] on body "Atrium optimize Target measure Report optimize Target measure Report v 4.25.4 L…" at bounding box center [354, 165] width 709 height 330
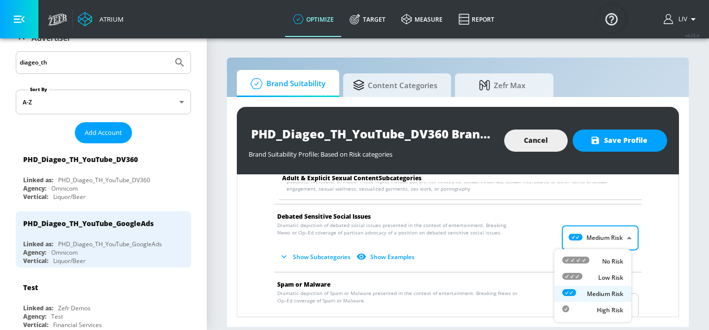
click at [622, 254] on li "No Risk" at bounding box center [592, 261] width 77 height 16
type input "MINIMAL"
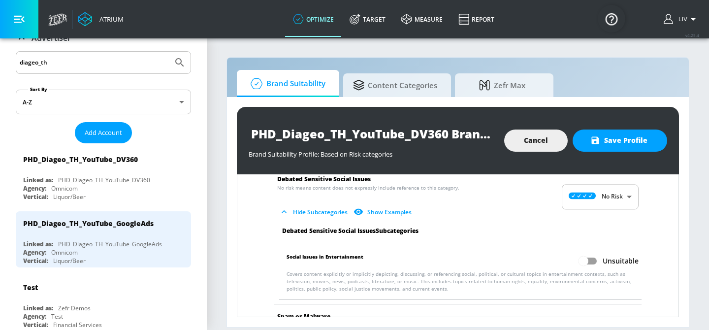
scroll to position [1656, 0]
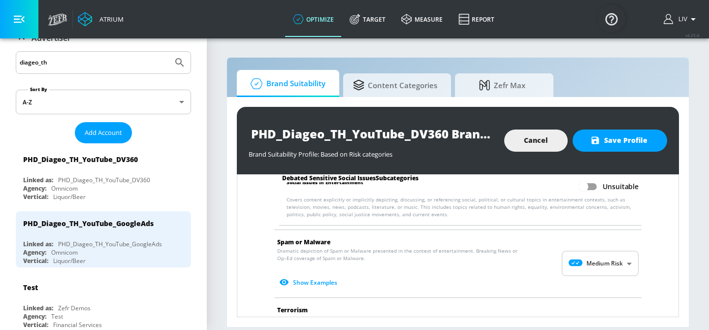
click at [618, 261] on body "Atrium optimize Target measure Report optimize Target measure Report v 4.25.4 L…" at bounding box center [354, 165] width 709 height 330
click at [617, 263] on p "No Risk" at bounding box center [612, 261] width 21 height 9
type input "MINIMAL"
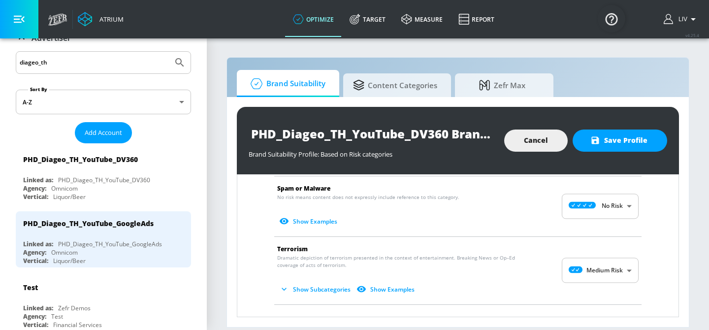
scroll to position [1714, 0]
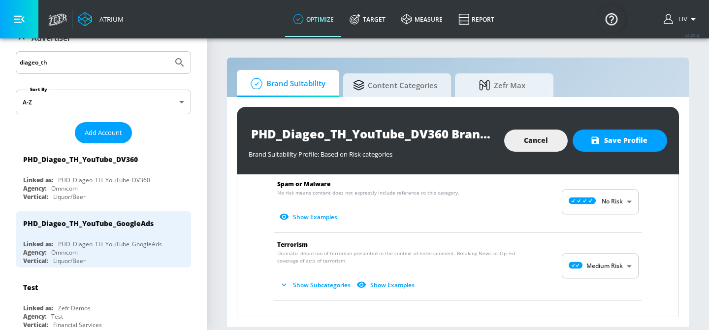
click at [606, 263] on body "Atrium optimize Target measure Report optimize Target measure Report v 4.25.4 L…" at bounding box center [354, 165] width 709 height 330
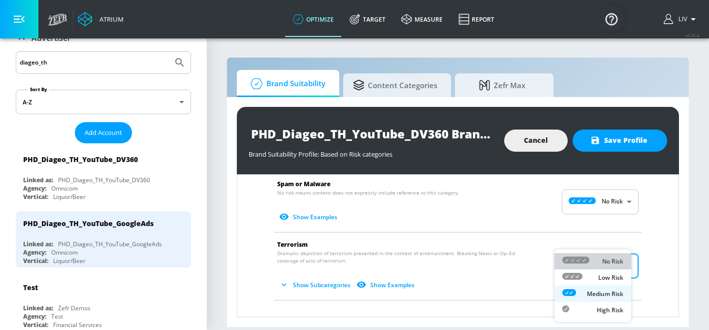
click at [607, 260] on p "No Risk" at bounding box center [612, 261] width 21 height 9
type input "MINIMAL"
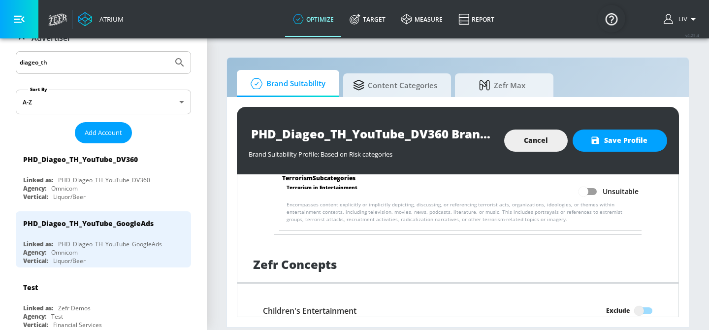
scroll to position [2034, 0]
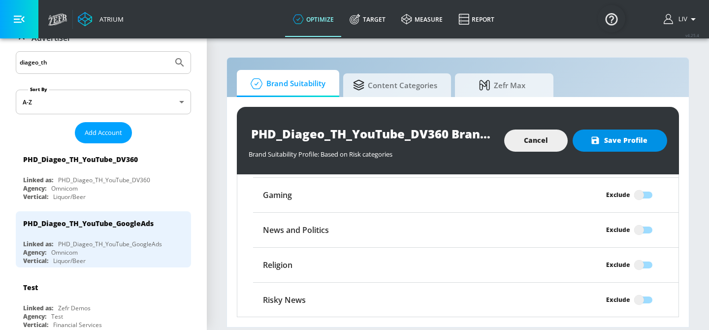
click at [640, 150] on button "Save Profile" at bounding box center [619, 140] width 95 height 22
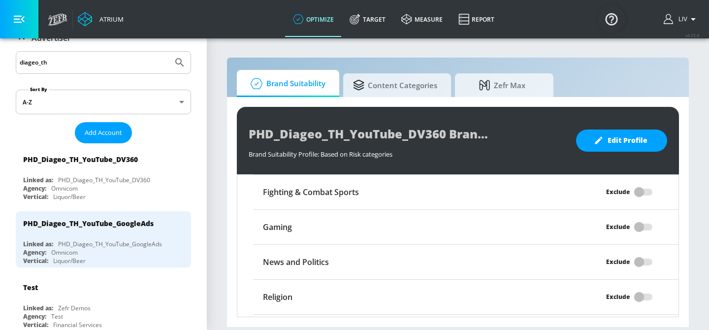
scroll to position [1946, 0]
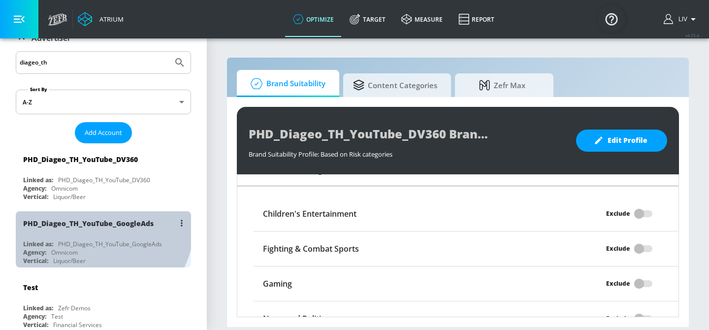
click at [96, 224] on div "PHD_Diageo_TH_YouTube_GoogleAds" at bounding box center [88, 223] width 130 height 9
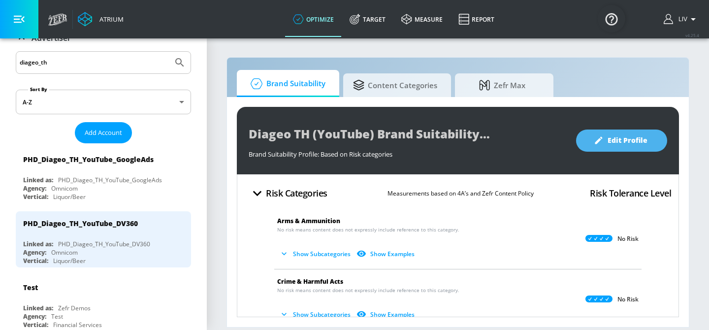
click at [612, 150] on button "Edit Profile" at bounding box center [621, 140] width 91 height 22
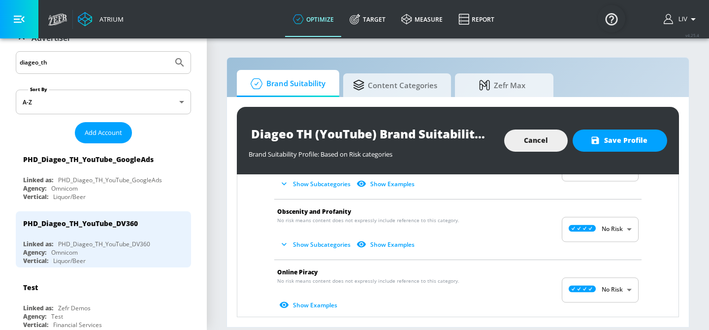
scroll to position [901, 0]
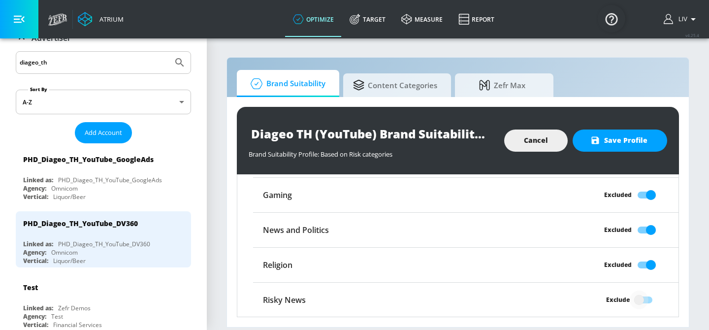
click at [626, 297] on input "Exclude" at bounding box center [639, 299] width 56 height 19
checkbox input "true"
click at [628, 135] on span "Save Profile" at bounding box center [619, 140] width 55 height 12
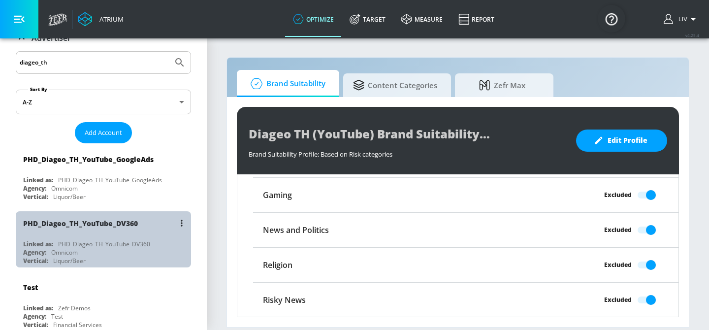
click at [116, 223] on div "PHD_Diageo_TH_YouTube_DV360" at bounding box center [80, 223] width 115 height 9
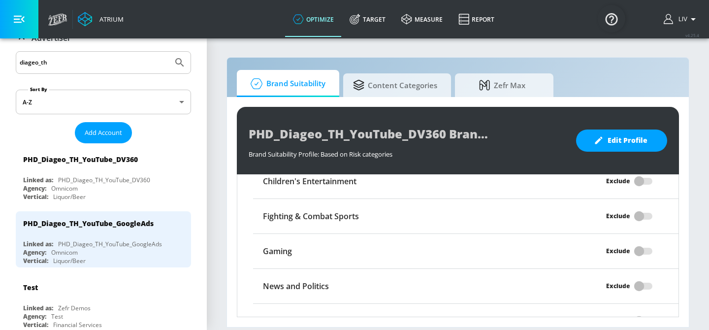
scroll to position [886, 0]
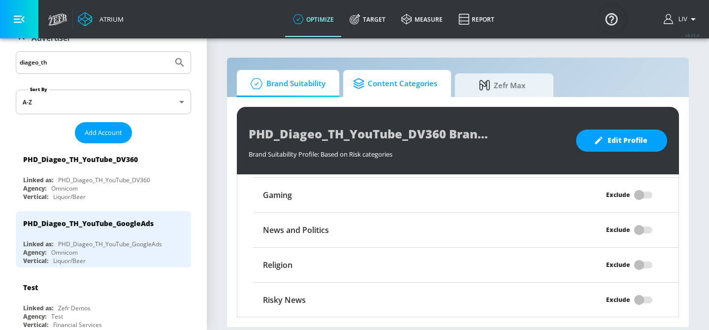
click at [413, 95] on link "Content Categories" at bounding box center [397, 83] width 108 height 27
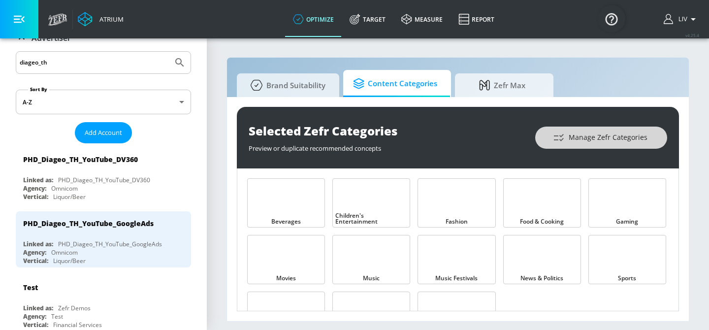
click at [583, 137] on span "Manage Zefr Categories" at bounding box center [601, 137] width 93 height 12
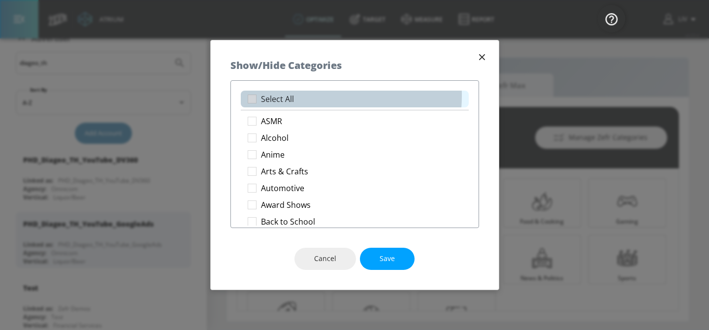
click at [297, 95] on li "Select All" at bounding box center [355, 99] width 228 height 17
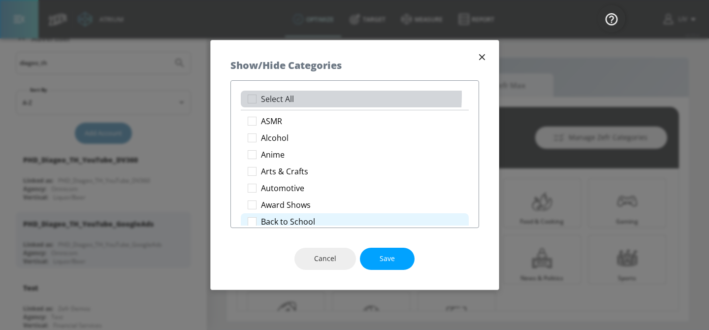
checkbox input "true"
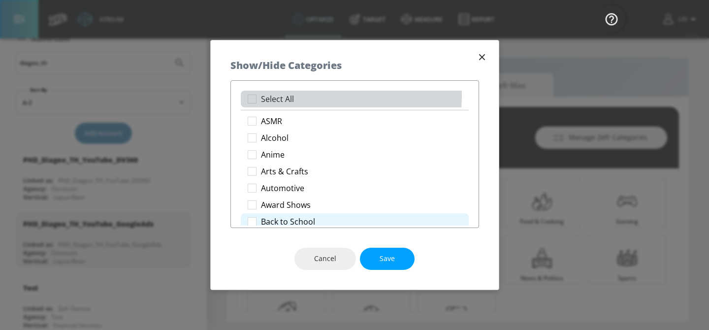
checkbox input "true"
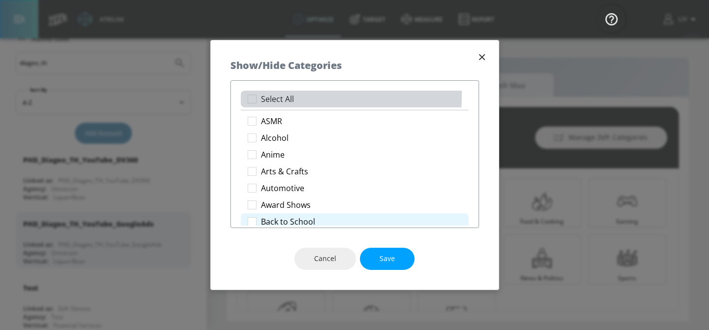
checkbox input "true"
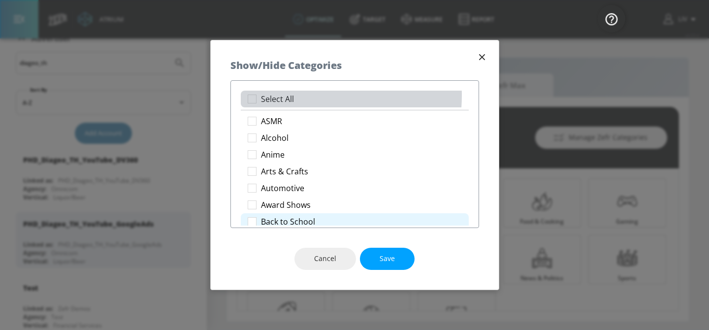
checkbox input "true"
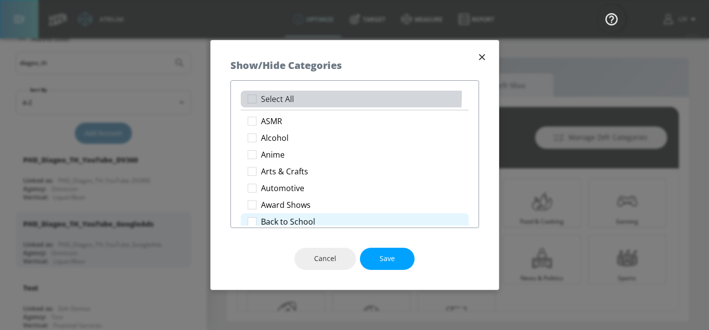
checkbox input "true"
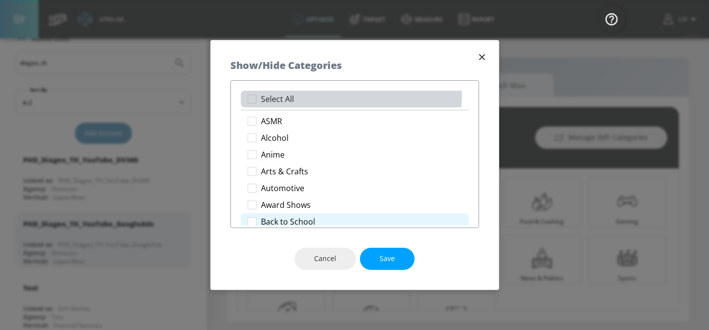
checkbox input "true"
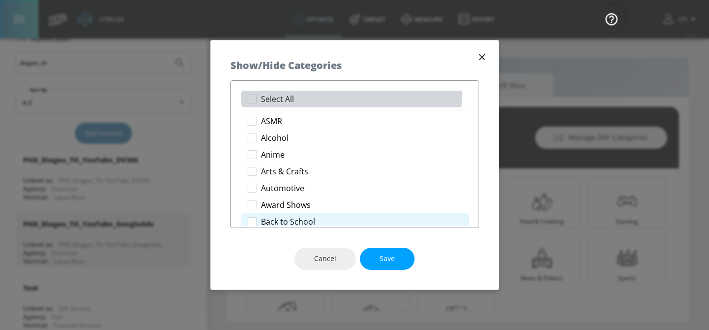
checkbox input "true"
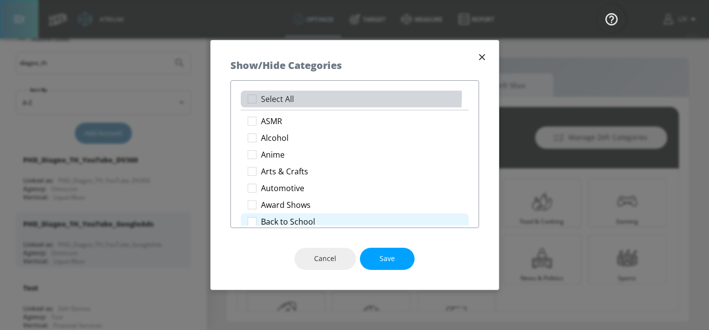
checkbox input "true"
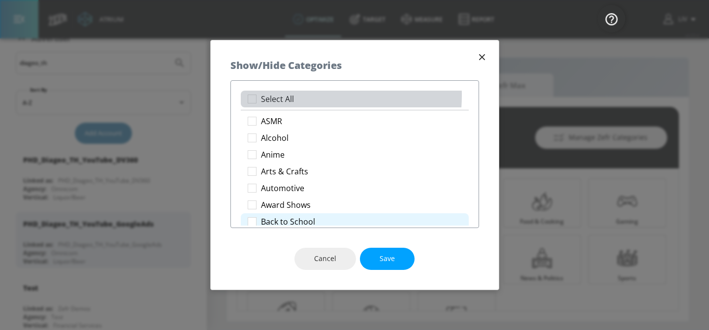
checkbox input "true"
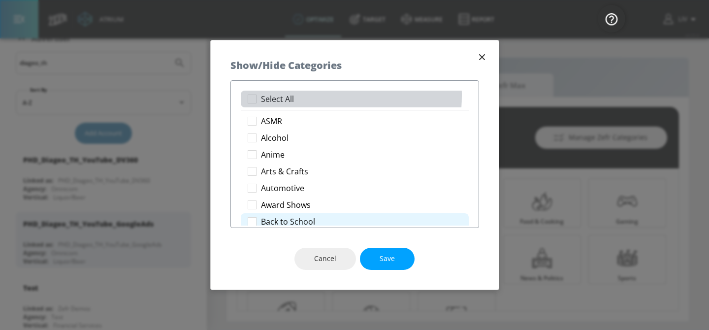
checkbox input "true"
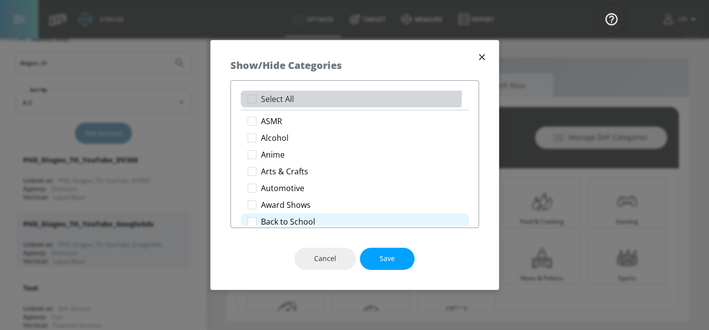
checkbox input "true"
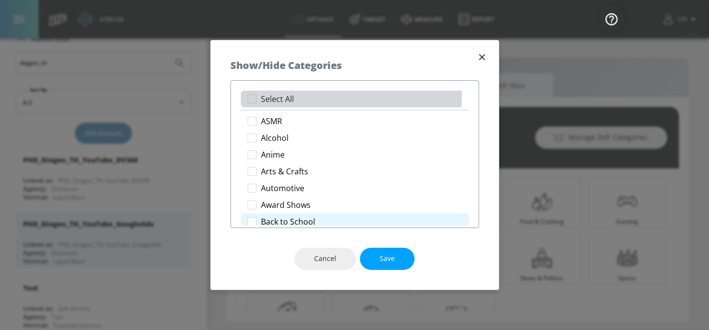
checkbox input "true"
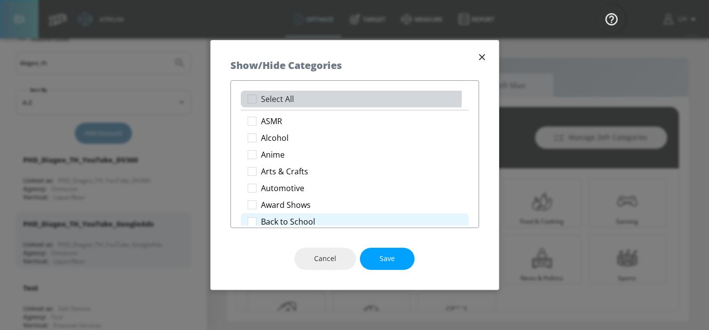
checkbox input "true"
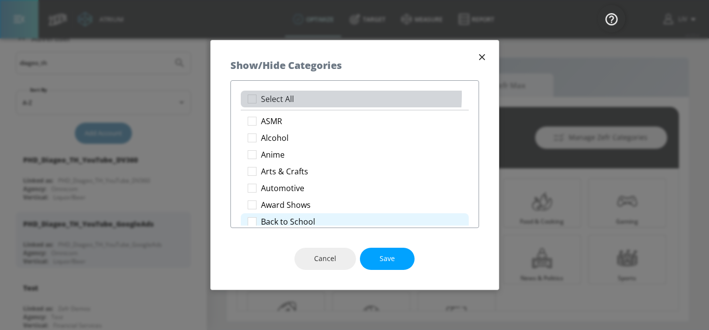
checkbox input "true"
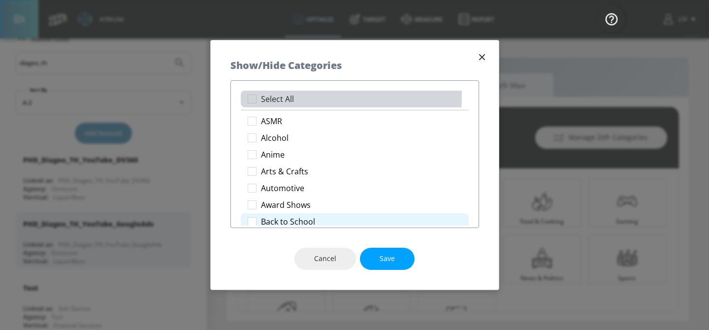
checkbox input "true"
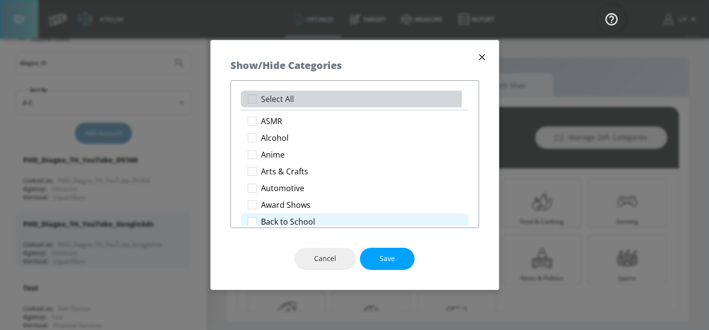
checkbox input "true"
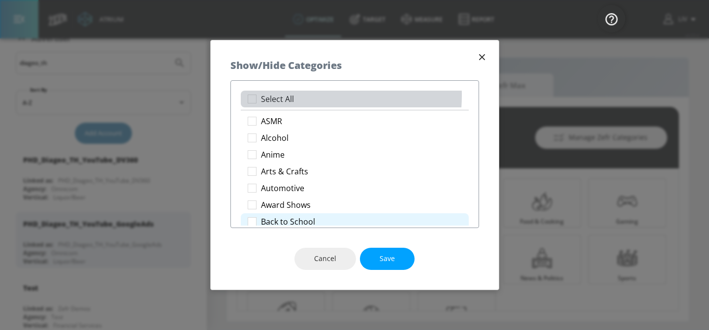
checkbox input "true"
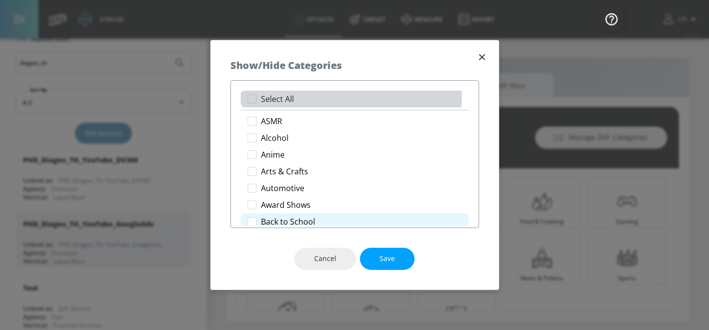
checkbox input "true"
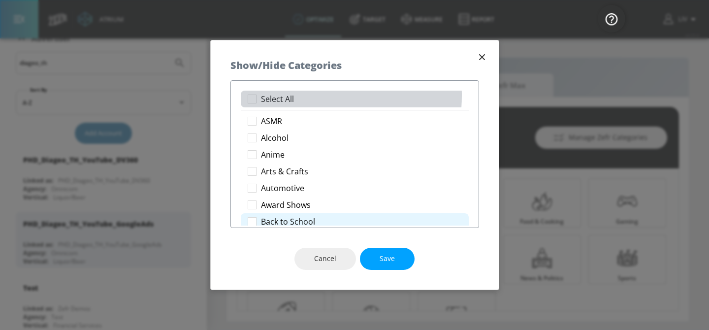
checkbox input "true"
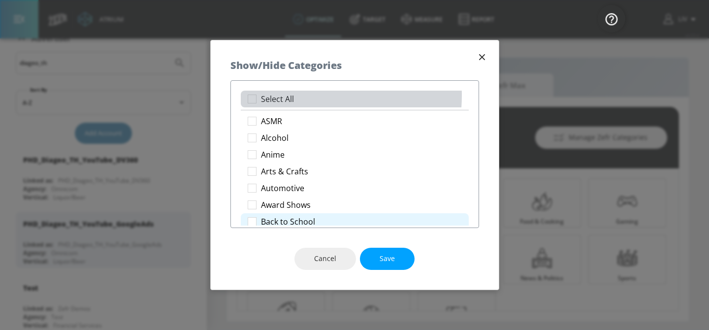
checkbox input "true"
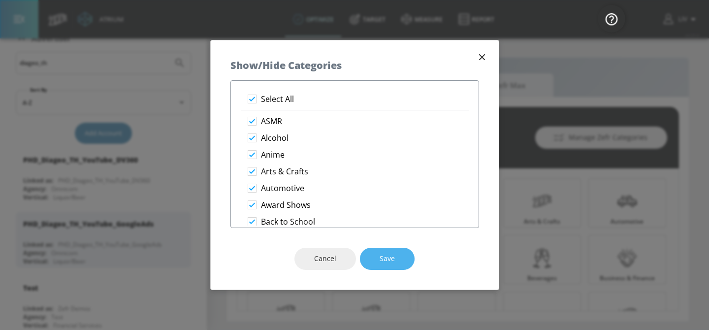
click at [376, 250] on button "Save" at bounding box center [387, 259] width 55 height 22
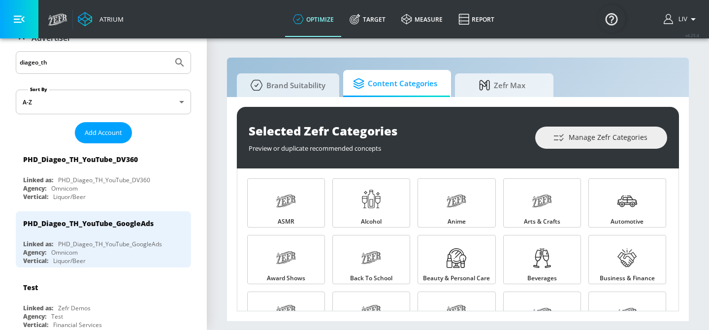
click at [142, 64] on input "diageo_th" at bounding box center [94, 62] width 149 height 13
click at [99, 66] on input "diageo_th" at bounding box center [94, 62] width 149 height 13
